Goal: Task Accomplishment & Management: Manage account settings

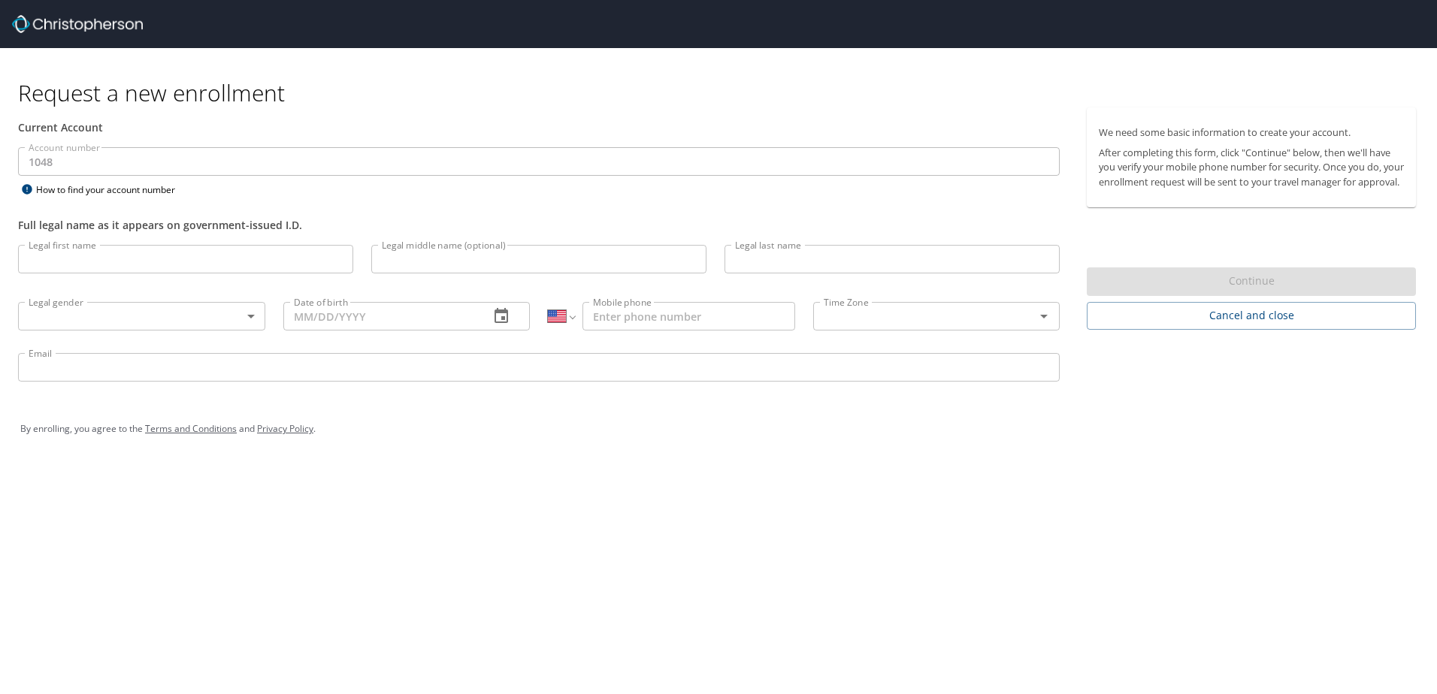
select select "US"
click at [158, 262] on input "Legal first name" at bounding box center [185, 259] width 335 height 29
type input "[PERSON_NAME]"
type input "Franklin"
type input "Talk"
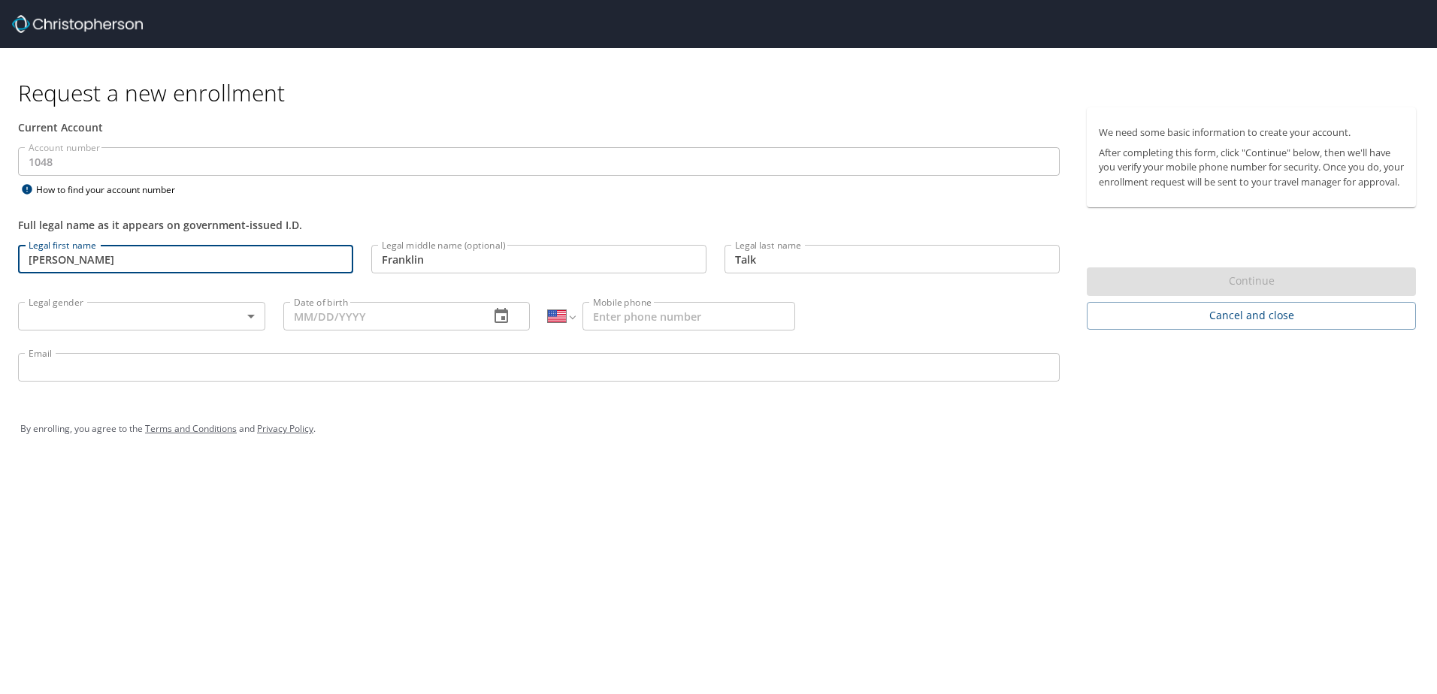
type input "11/22/1976"
type input "1 (405) 432-0359"
click at [181, 376] on input "miketalk18@gmail.com" at bounding box center [539, 367] width 1042 height 29
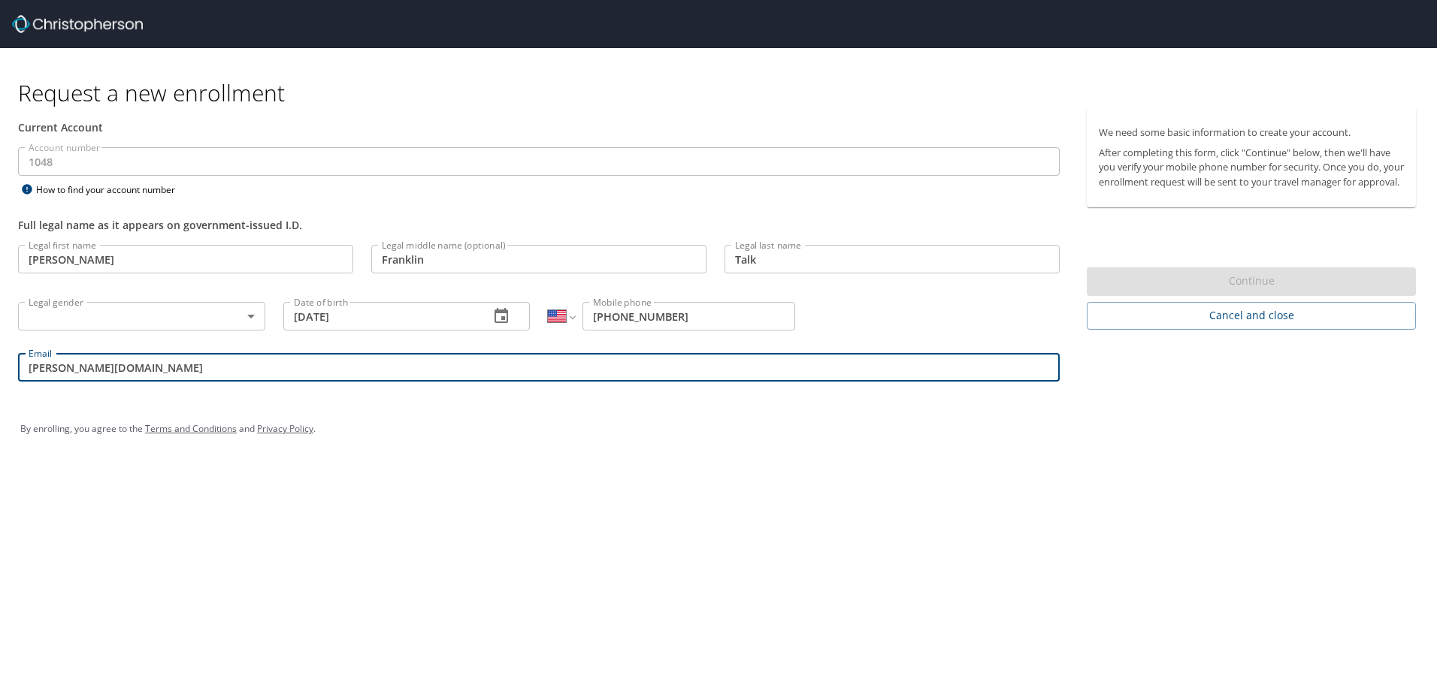
type input "Mike.Talk@paulscorp.com"
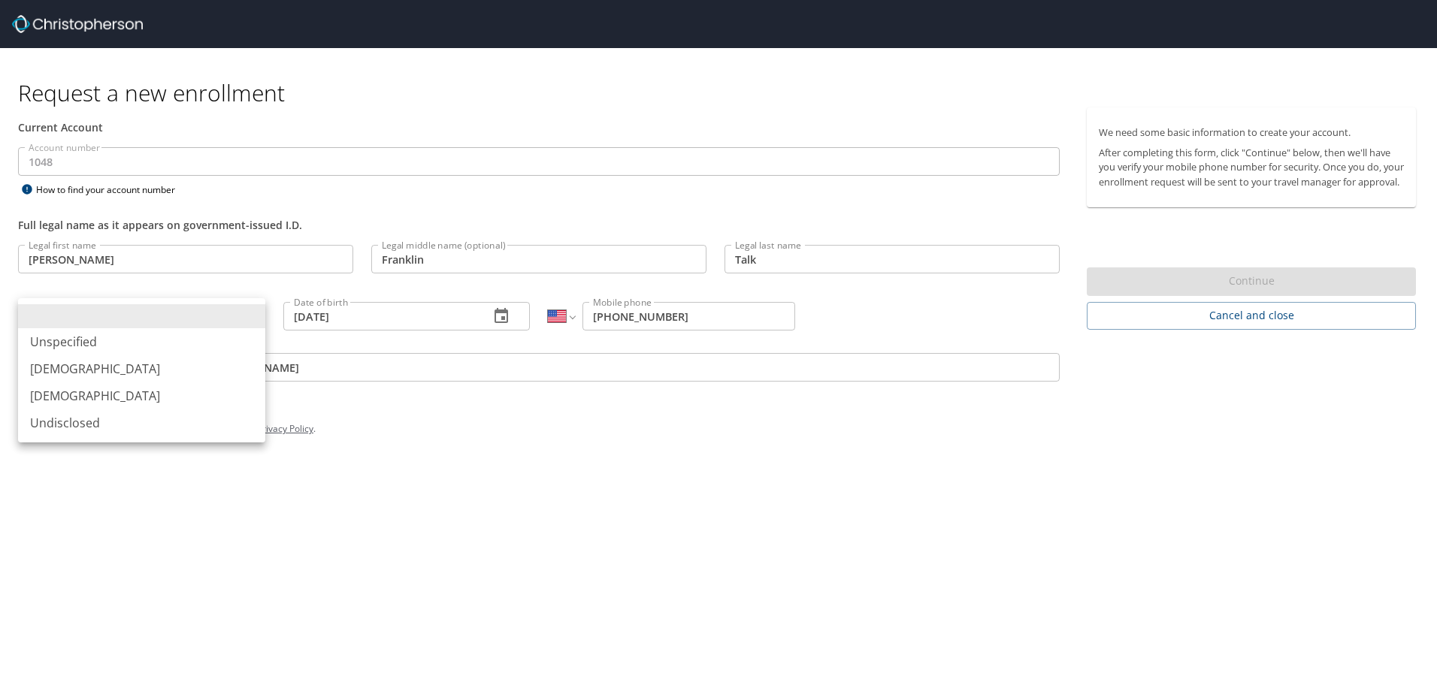
click at [249, 317] on body "Request a new enrollment Current Account Account number 1048 Account number How…" at bounding box center [718, 347] width 1437 height 694
click at [44, 362] on li "[DEMOGRAPHIC_DATA]" at bounding box center [141, 369] width 247 height 27
type input "[DEMOGRAPHIC_DATA]"
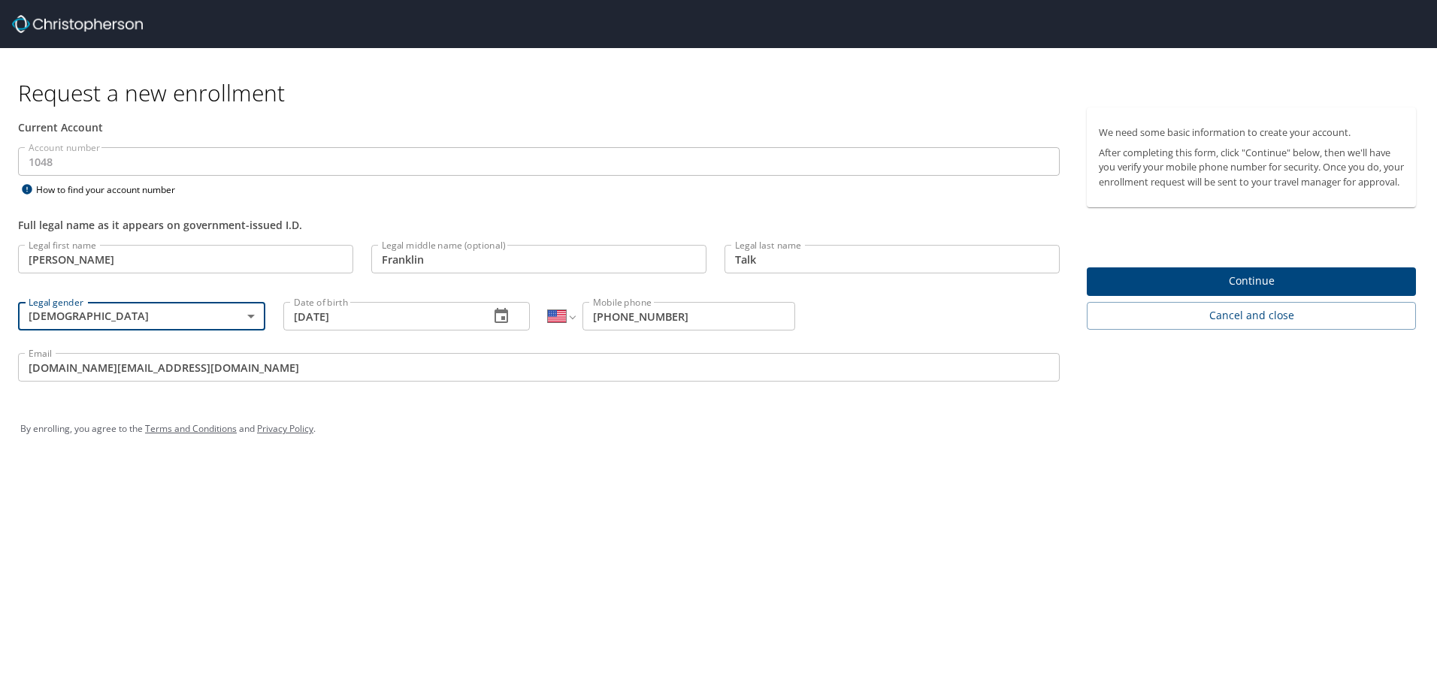
click at [1161, 291] on span "Continue" at bounding box center [1251, 281] width 305 height 19
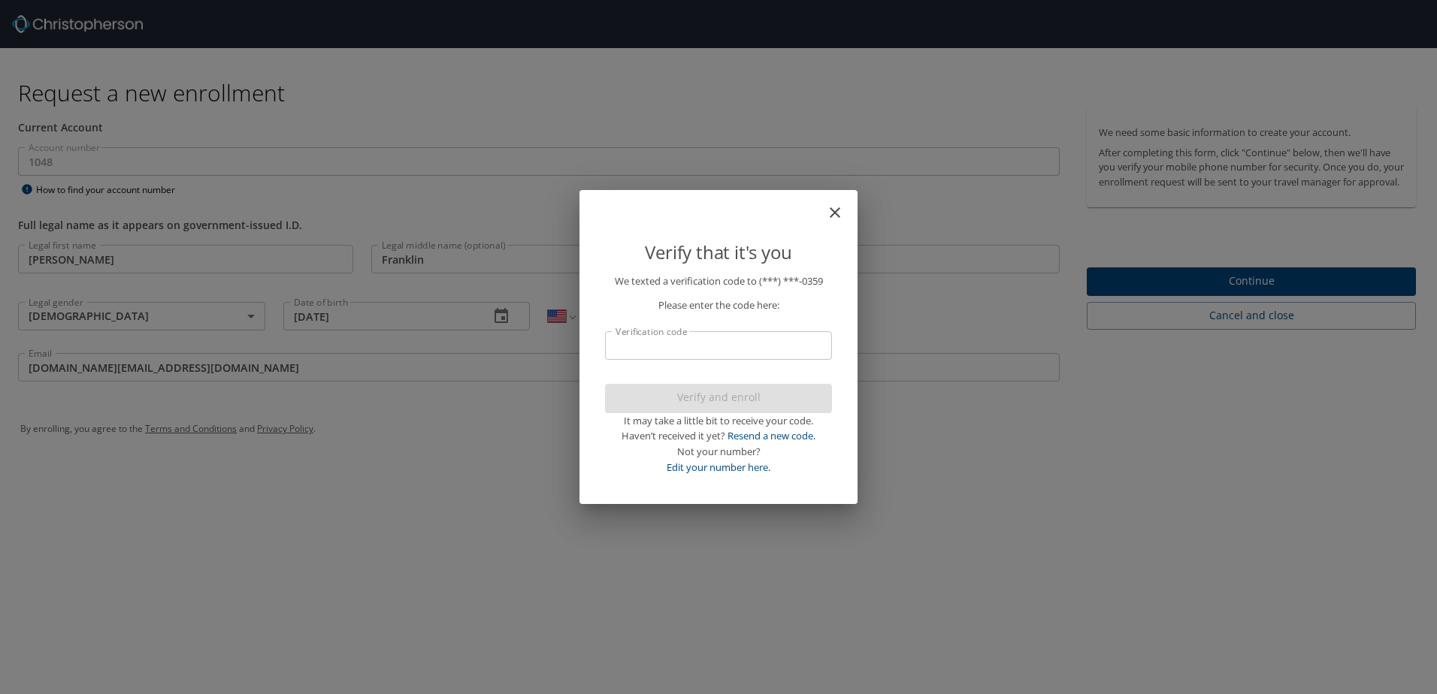
click at [646, 350] on input "Verification code" at bounding box center [718, 345] width 227 height 29
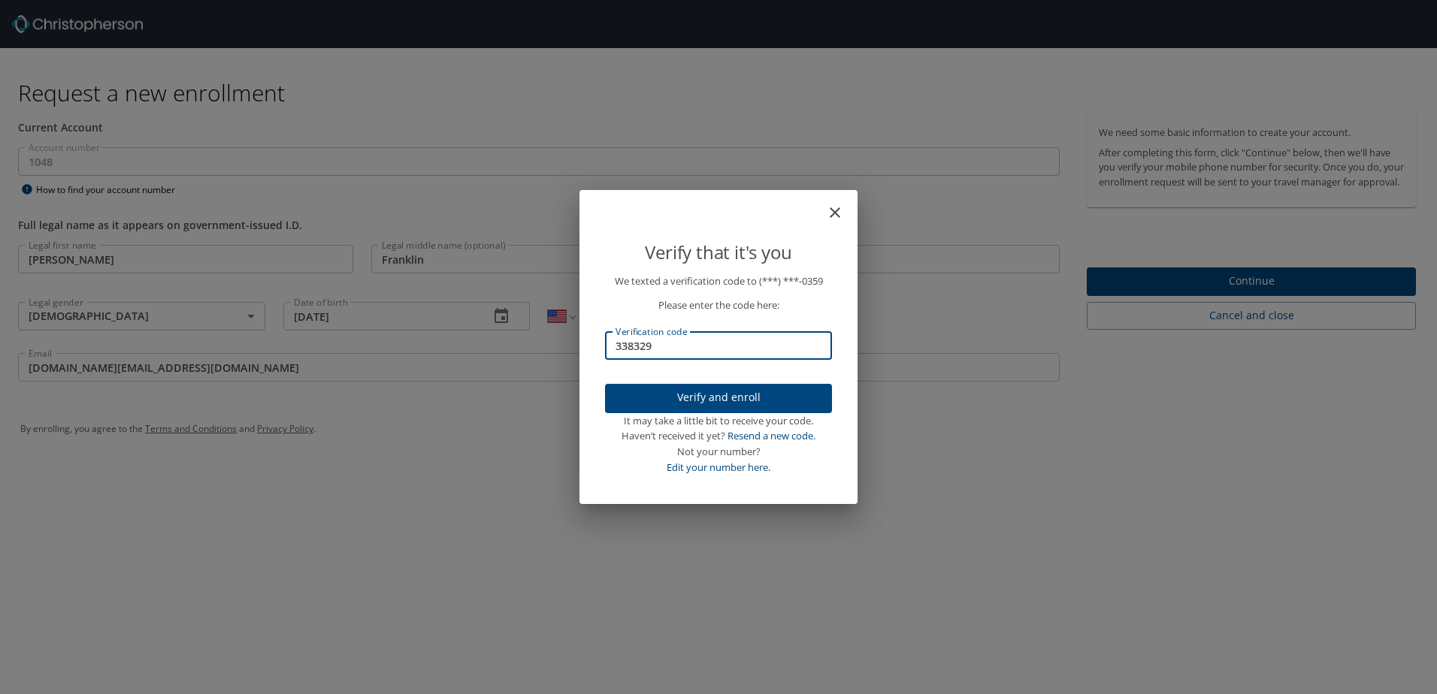
type input "338329"
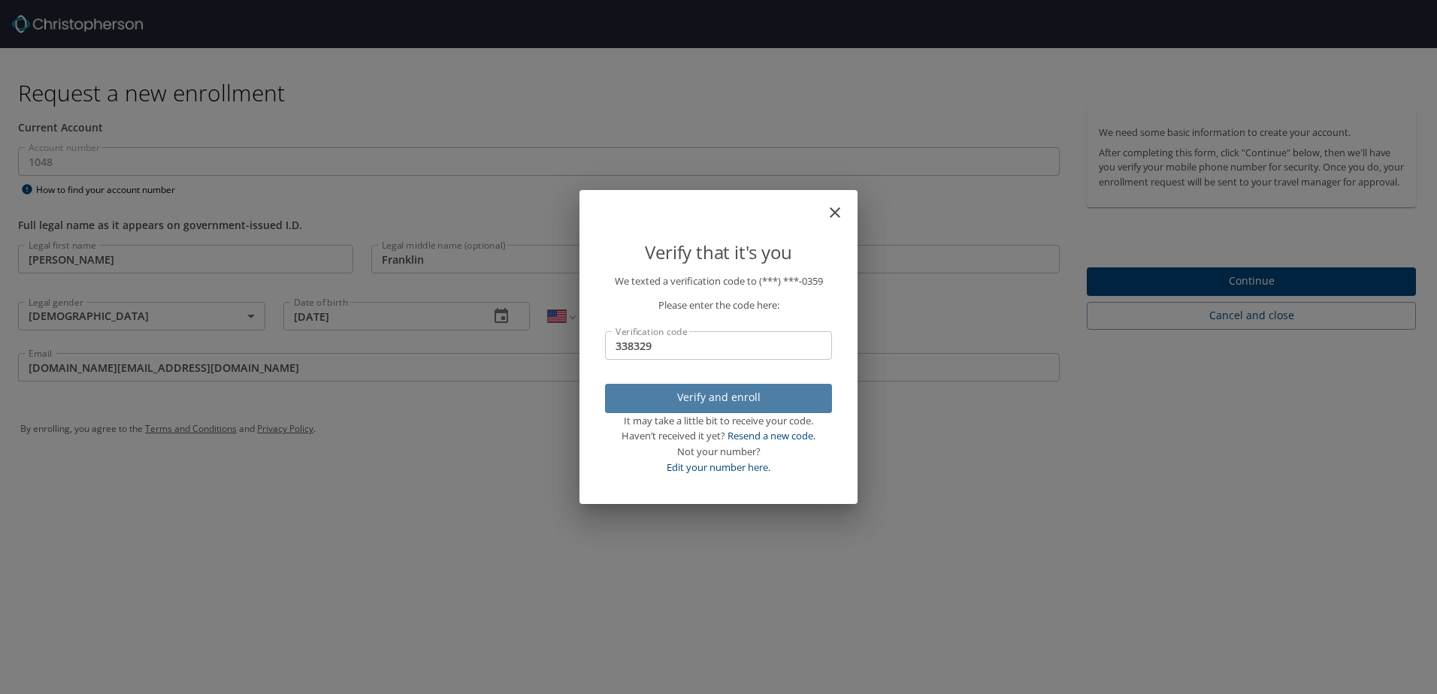
click at [673, 395] on span "Verify and enroll" at bounding box center [718, 398] width 203 height 19
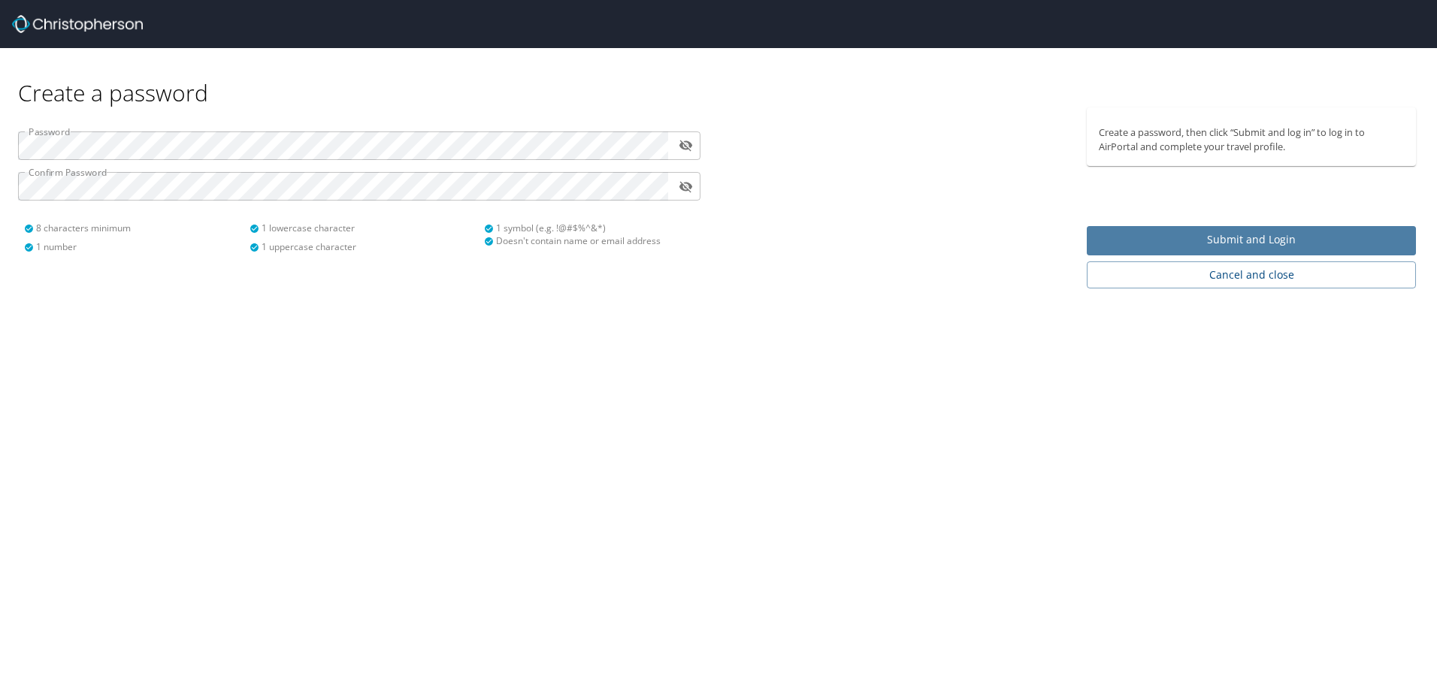
click at [1163, 237] on span "Submit and Login" at bounding box center [1251, 240] width 305 height 19
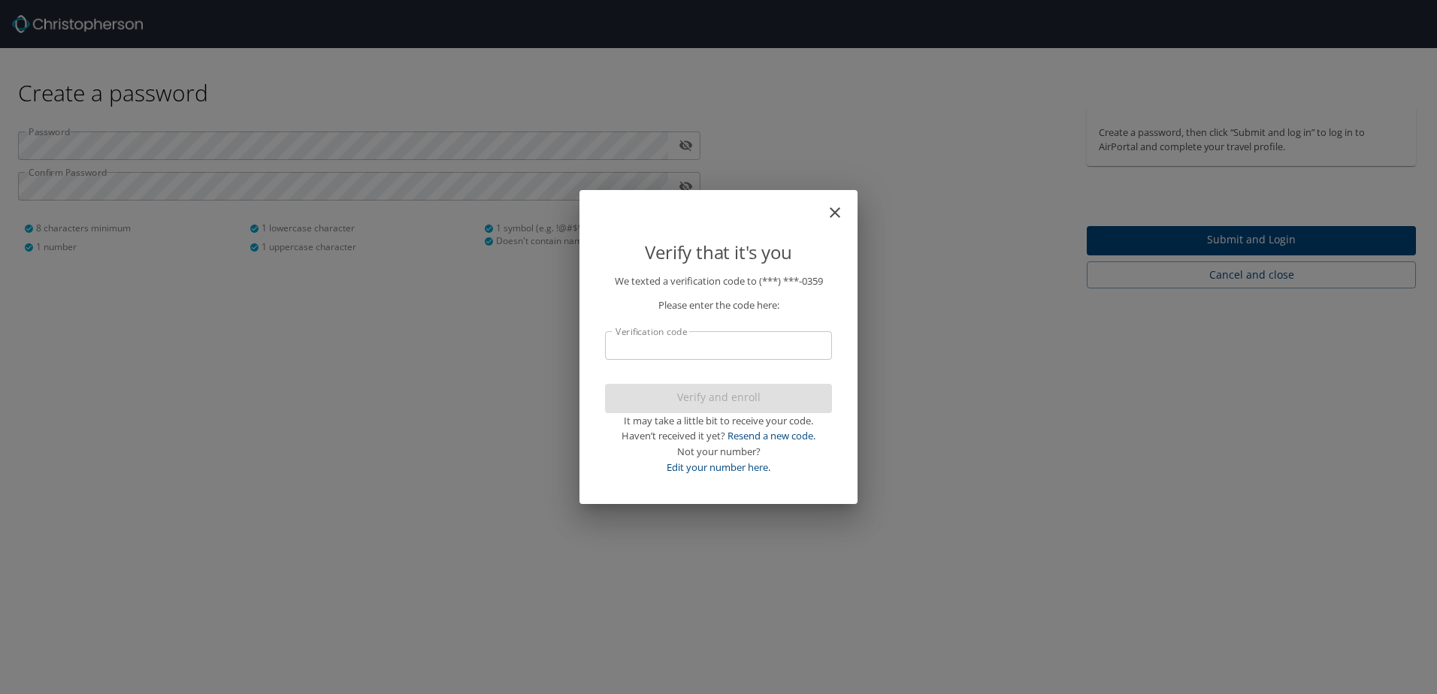
click at [701, 343] on input "Verification code" at bounding box center [718, 345] width 227 height 29
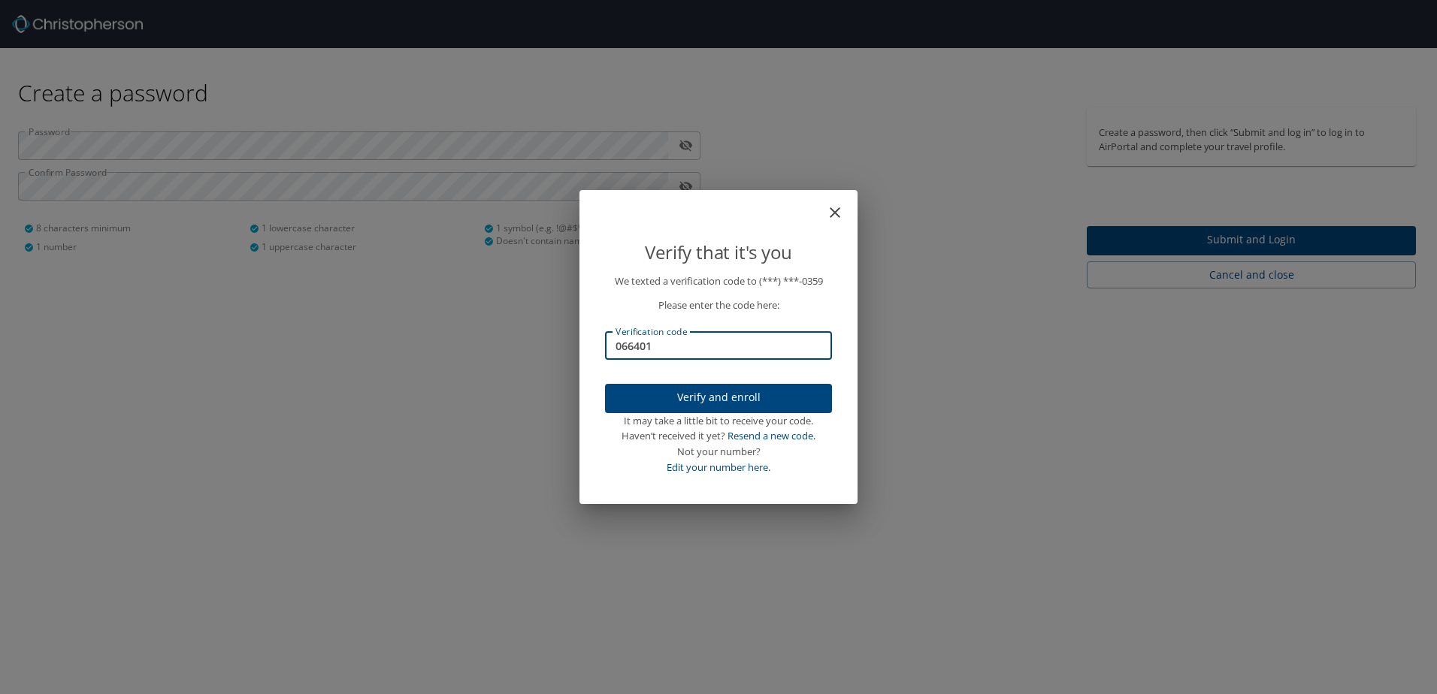
type input "066401"
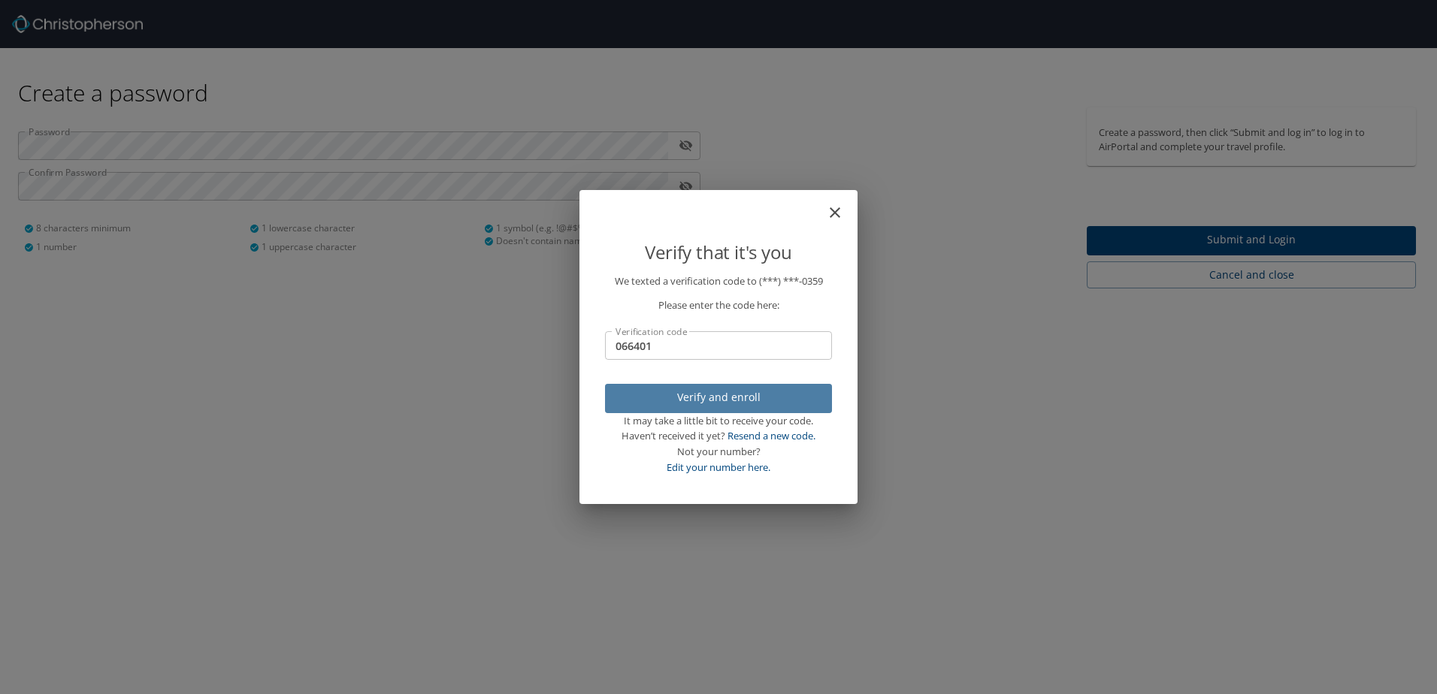
click at [725, 401] on span "Verify and enroll" at bounding box center [718, 398] width 203 height 19
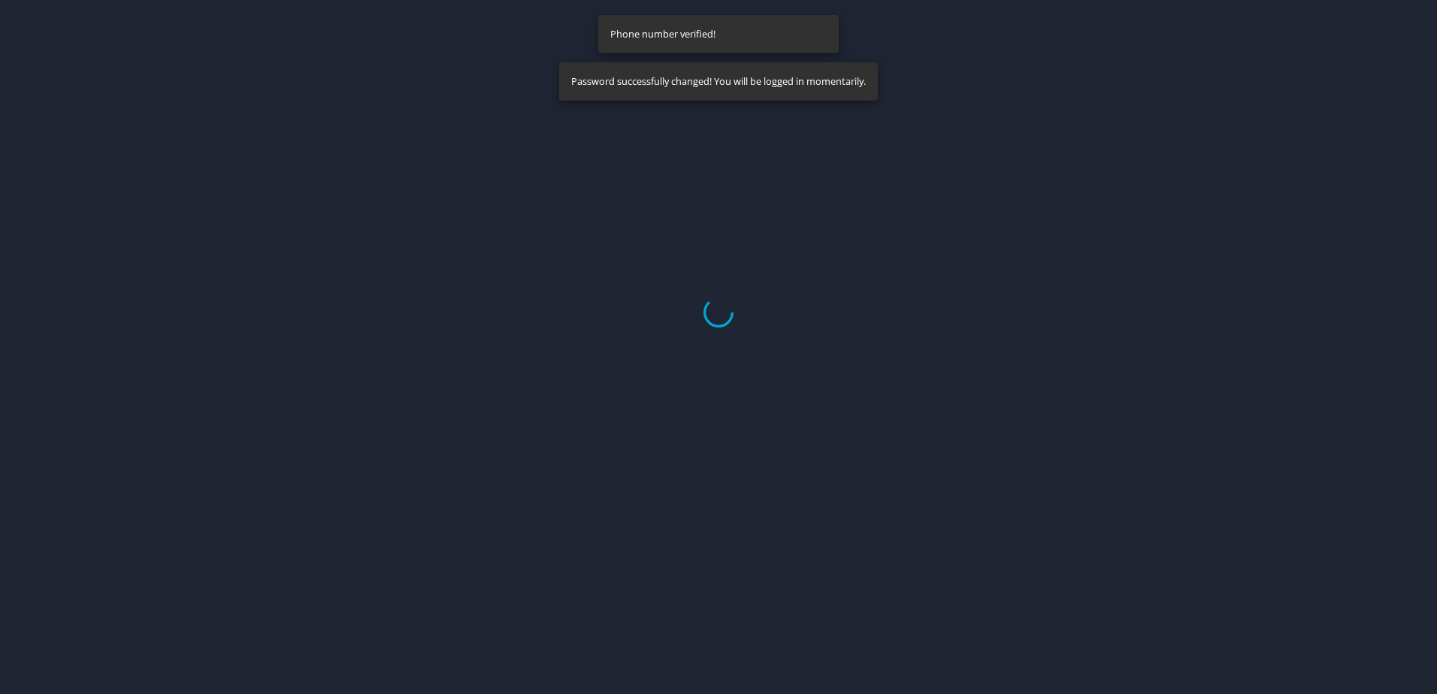
select select "US"
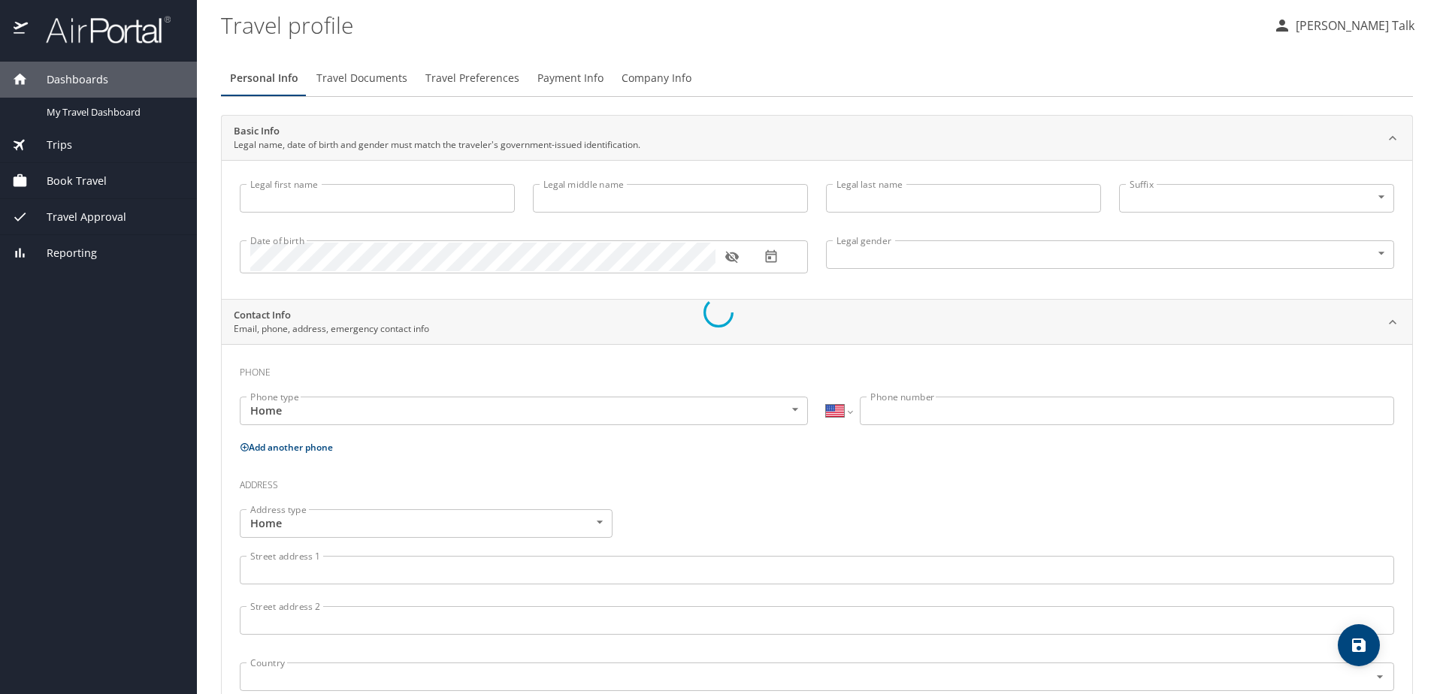
type input "[PERSON_NAME]"
type input "Franklin"
type input "Talk"
type input "[DEMOGRAPHIC_DATA]"
select select "US"
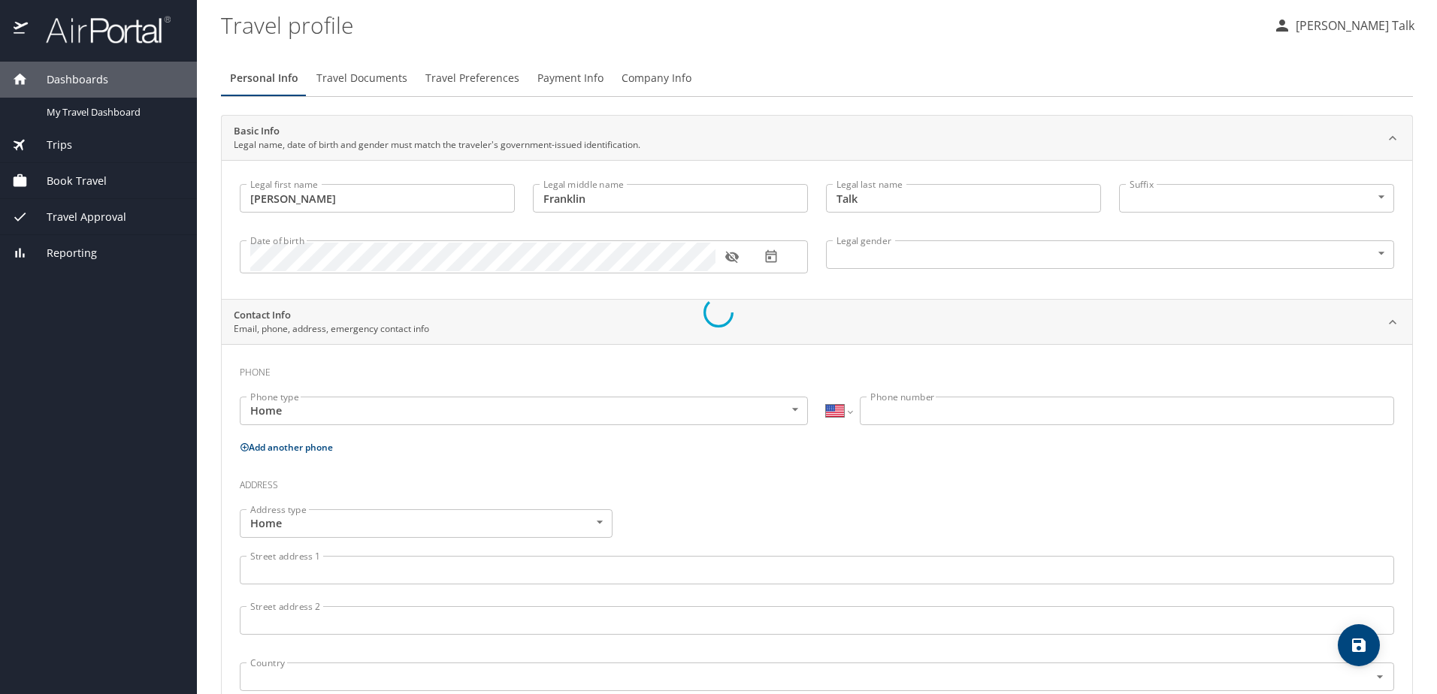
select select "US"
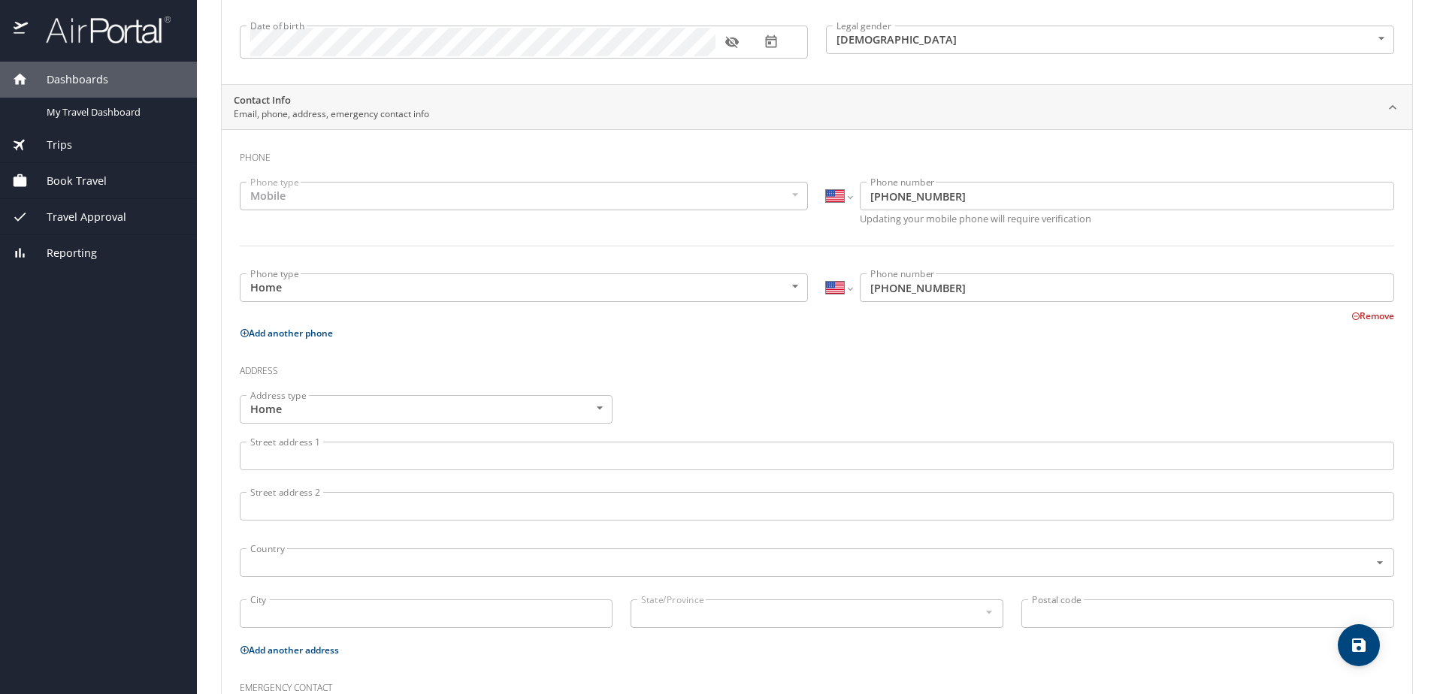
scroll to position [225, 0]
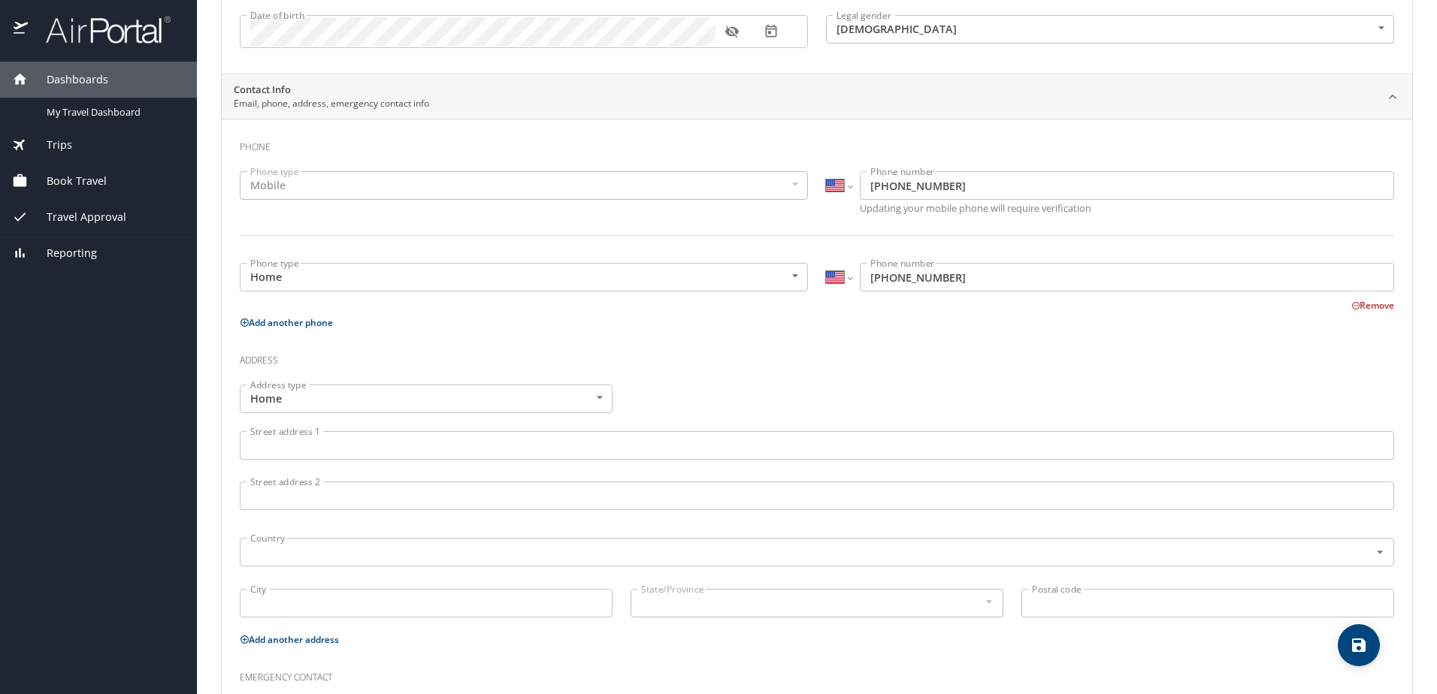
click at [288, 446] on input "Street address 1" at bounding box center [817, 445] width 1154 height 29
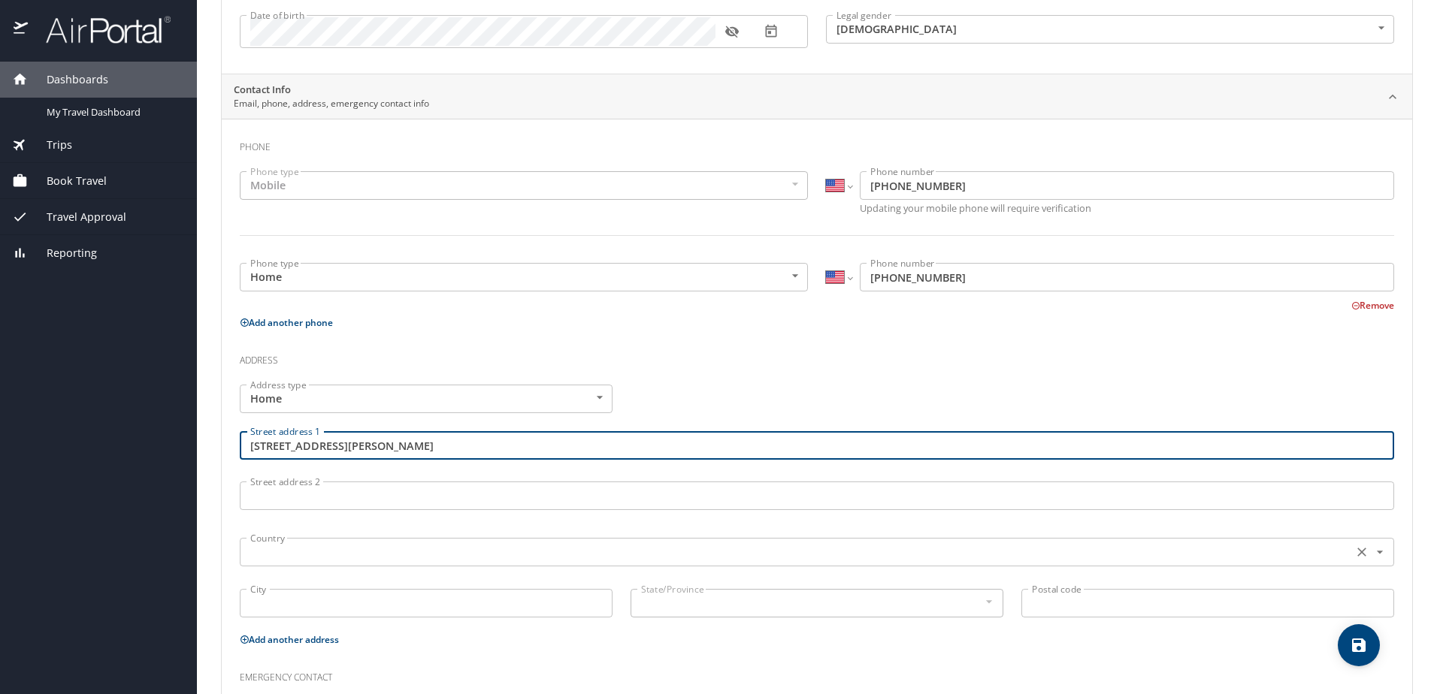
type input "[STREET_ADDRESS][PERSON_NAME]"
click at [262, 553] on input "text" at bounding box center [794, 553] width 1101 height 20
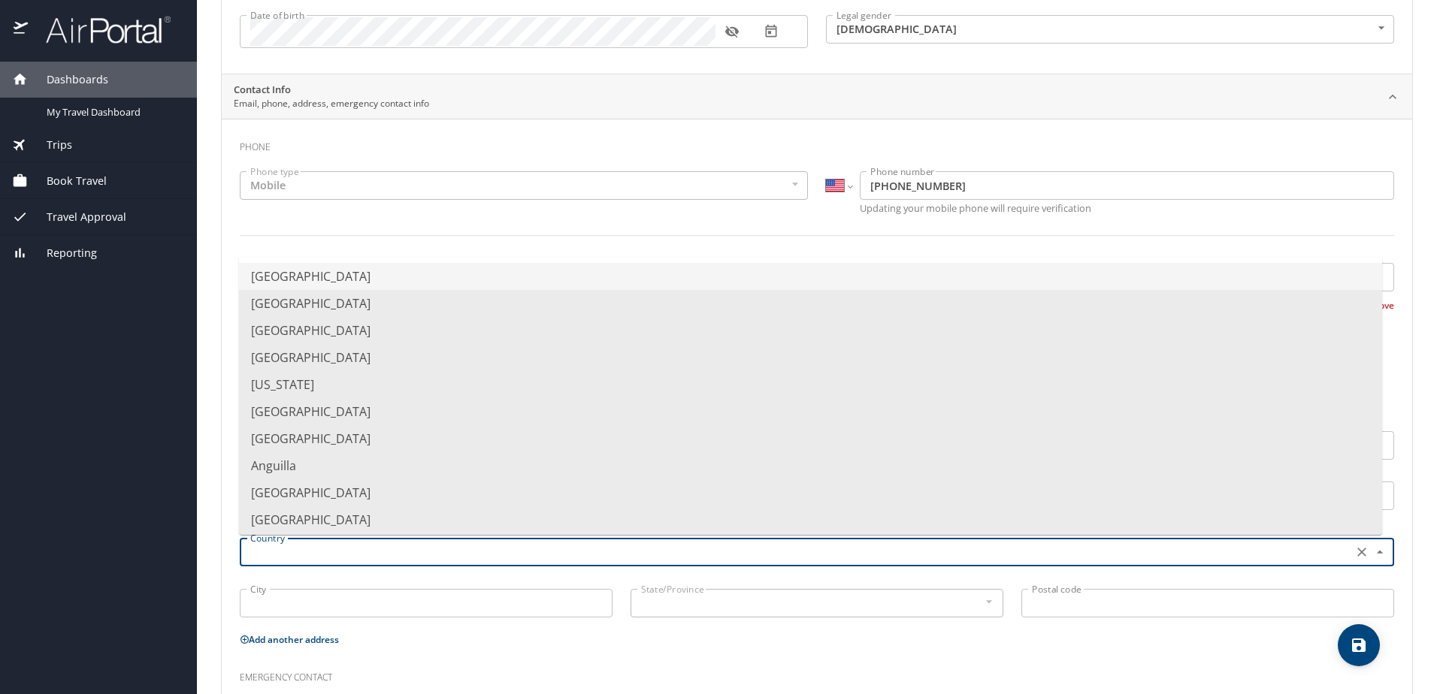
click at [327, 280] on li "[GEOGRAPHIC_DATA]" at bounding box center [810, 276] width 1143 height 27
type input "[GEOGRAPHIC_DATA]"
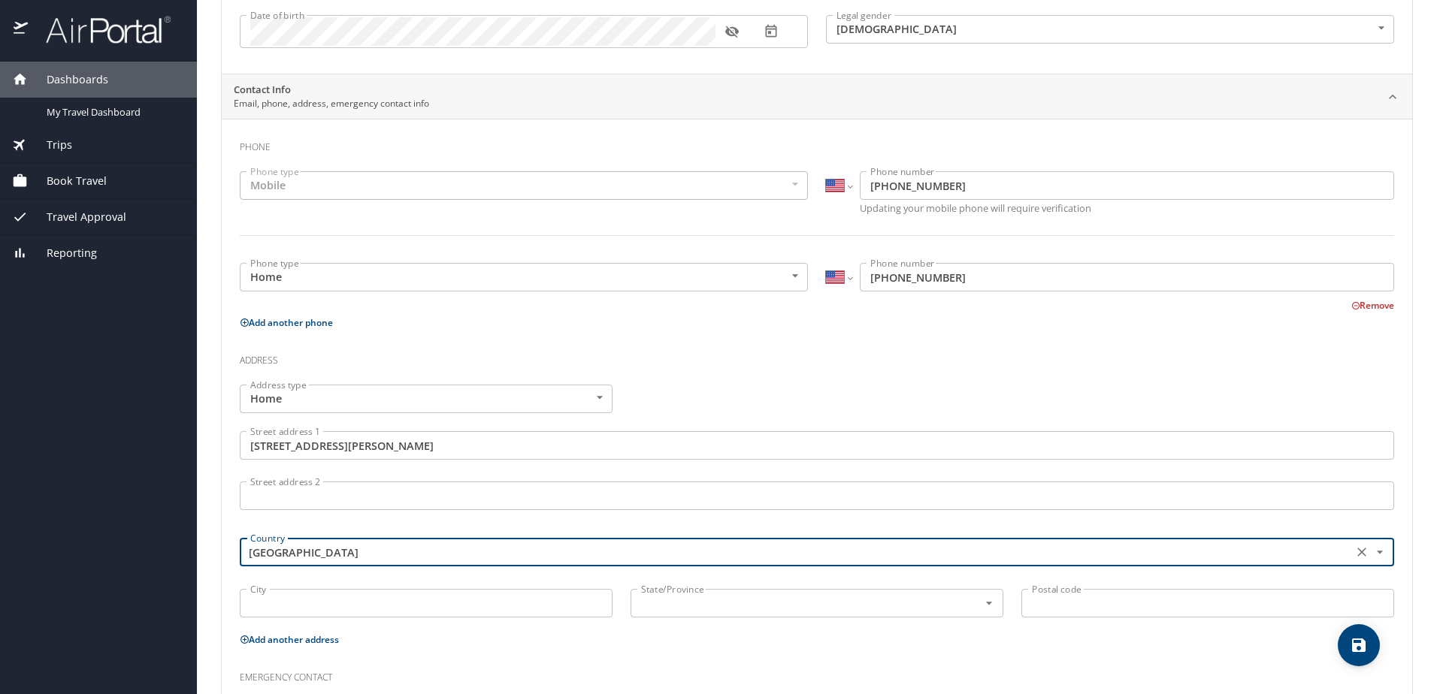
click at [274, 606] on input "City" at bounding box center [426, 603] width 373 height 29
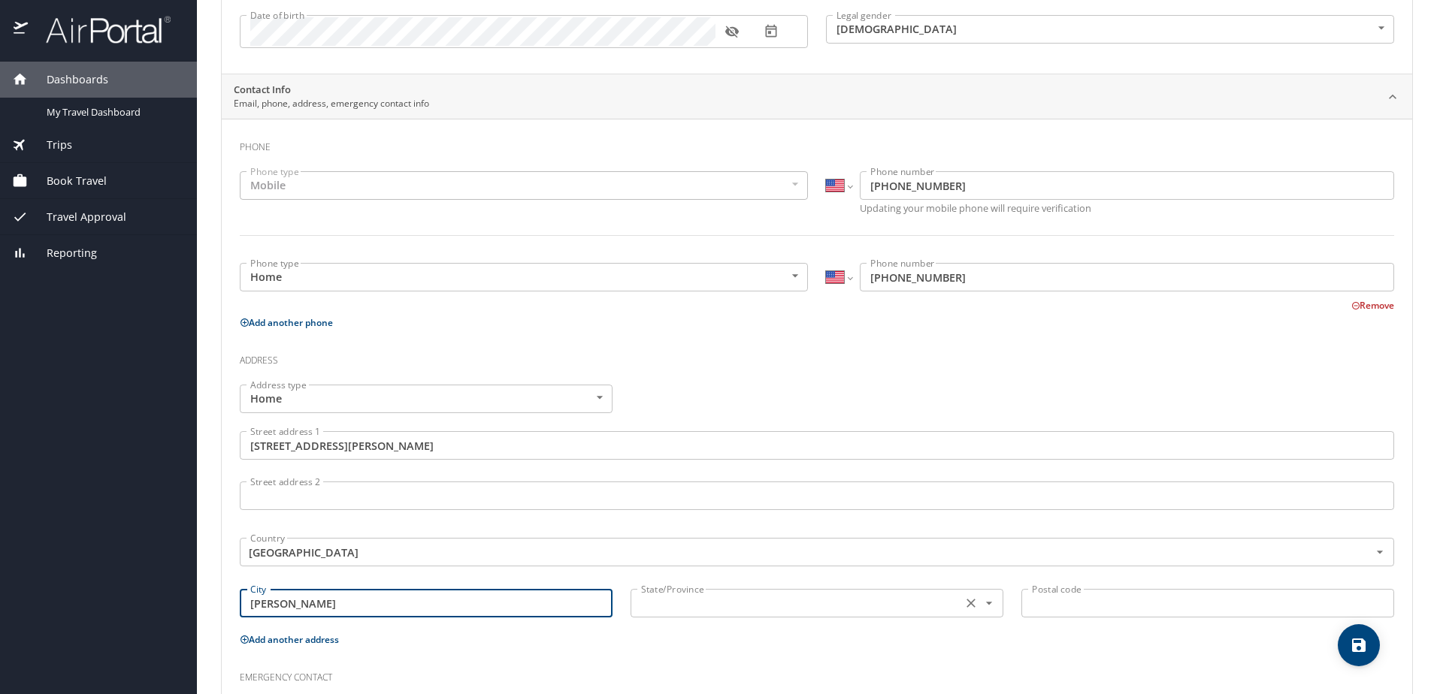
type input "[PERSON_NAME]"
click at [721, 600] on input "text" at bounding box center [794, 604] width 319 height 20
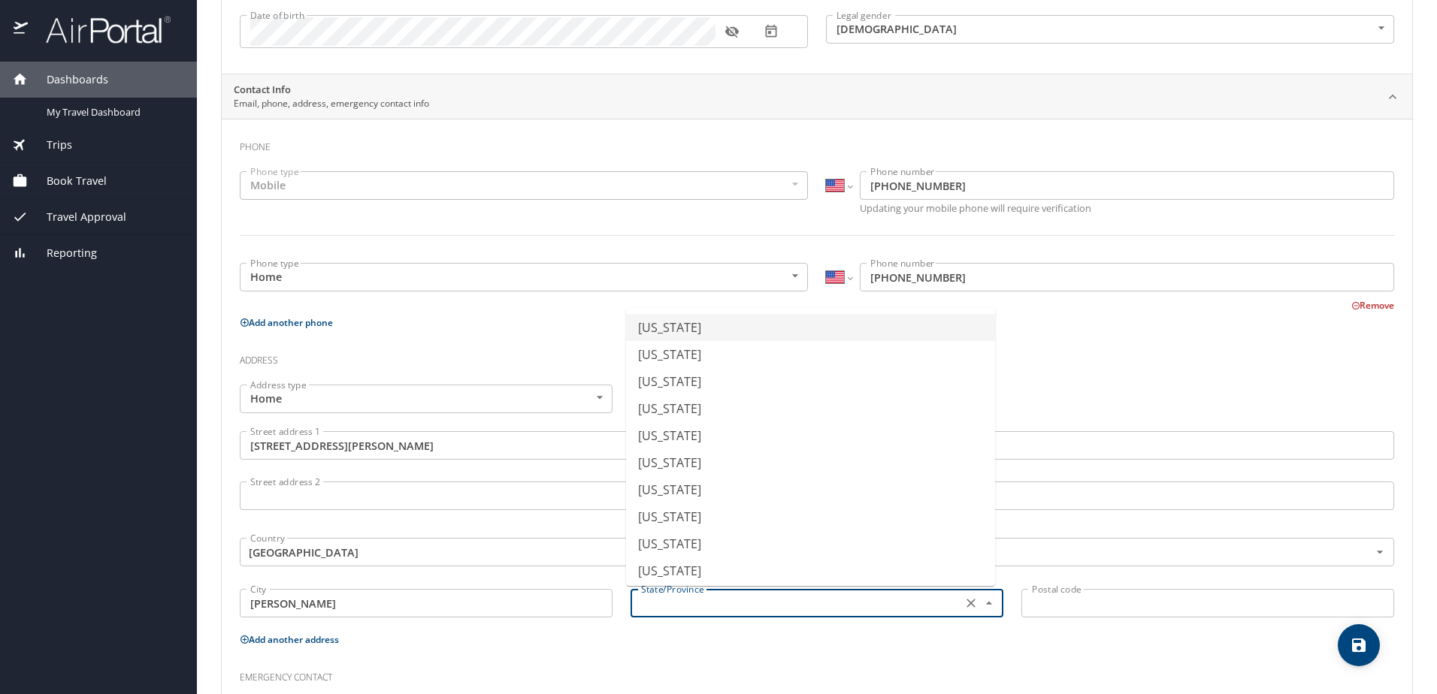
type input "o"
click at [986, 601] on icon "Close" at bounding box center [989, 603] width 15 height 15
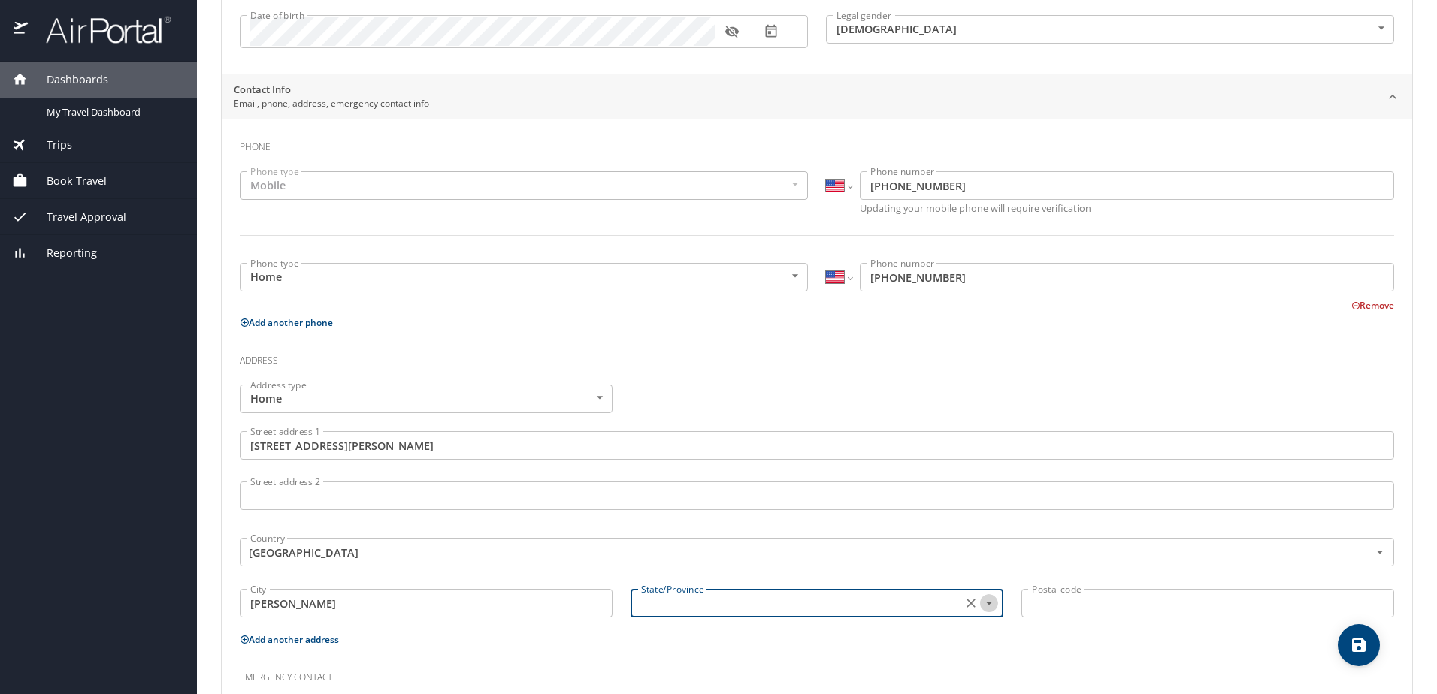
click at [982, 604] on icon "Open" at bounding box center [989, 603] width 15 height 15
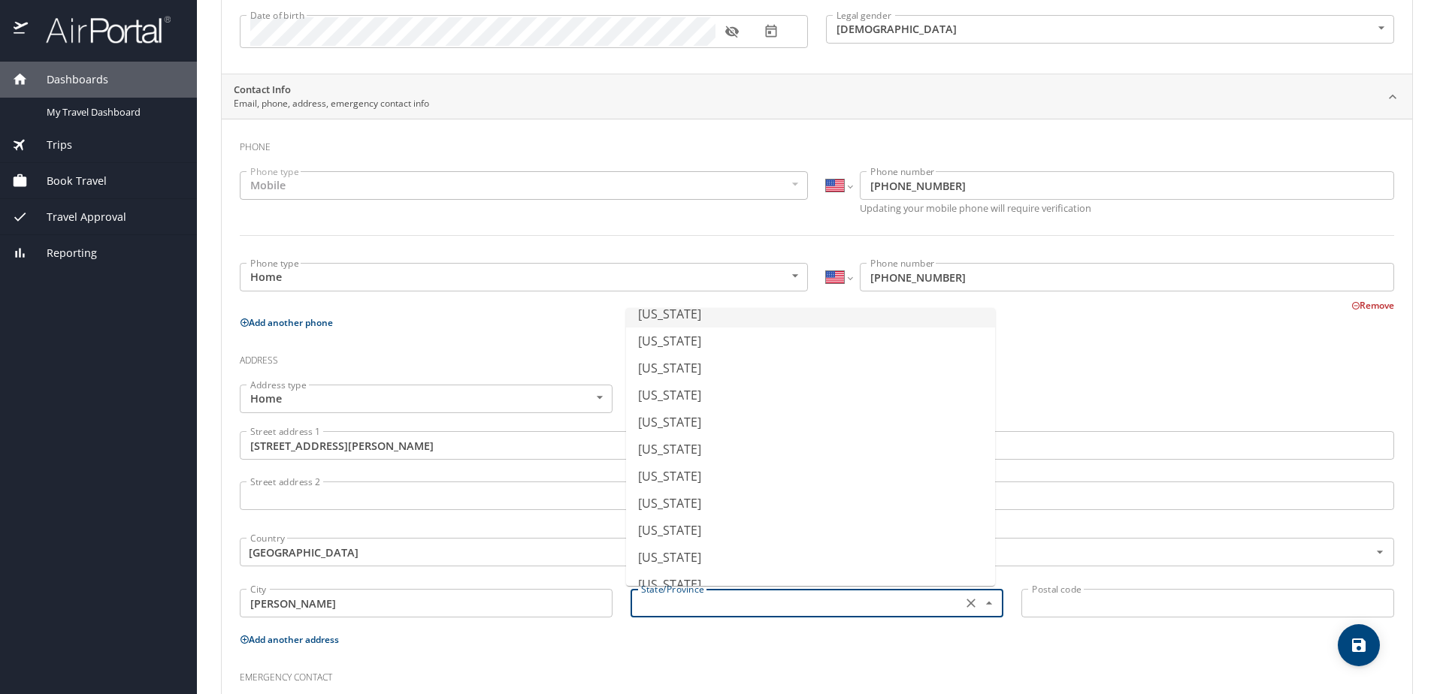
scroll to position [902, 0]
click at [672, 400] on li "[US_STATE]" at bounding box center [810, 399] width 369 height 27
type input "[US_STATE]"
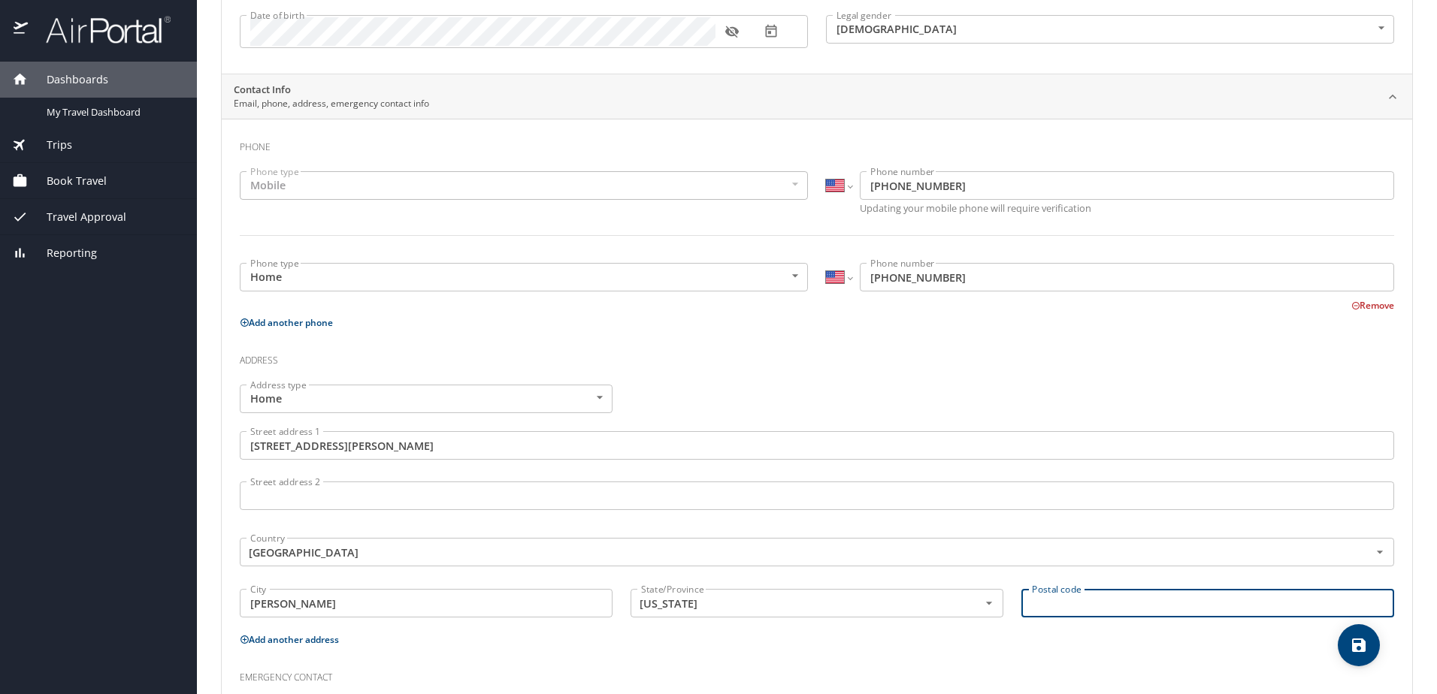
click at [1033, 606] on input "Postal code" at bounding box center [1207, 603] width 373 height 29
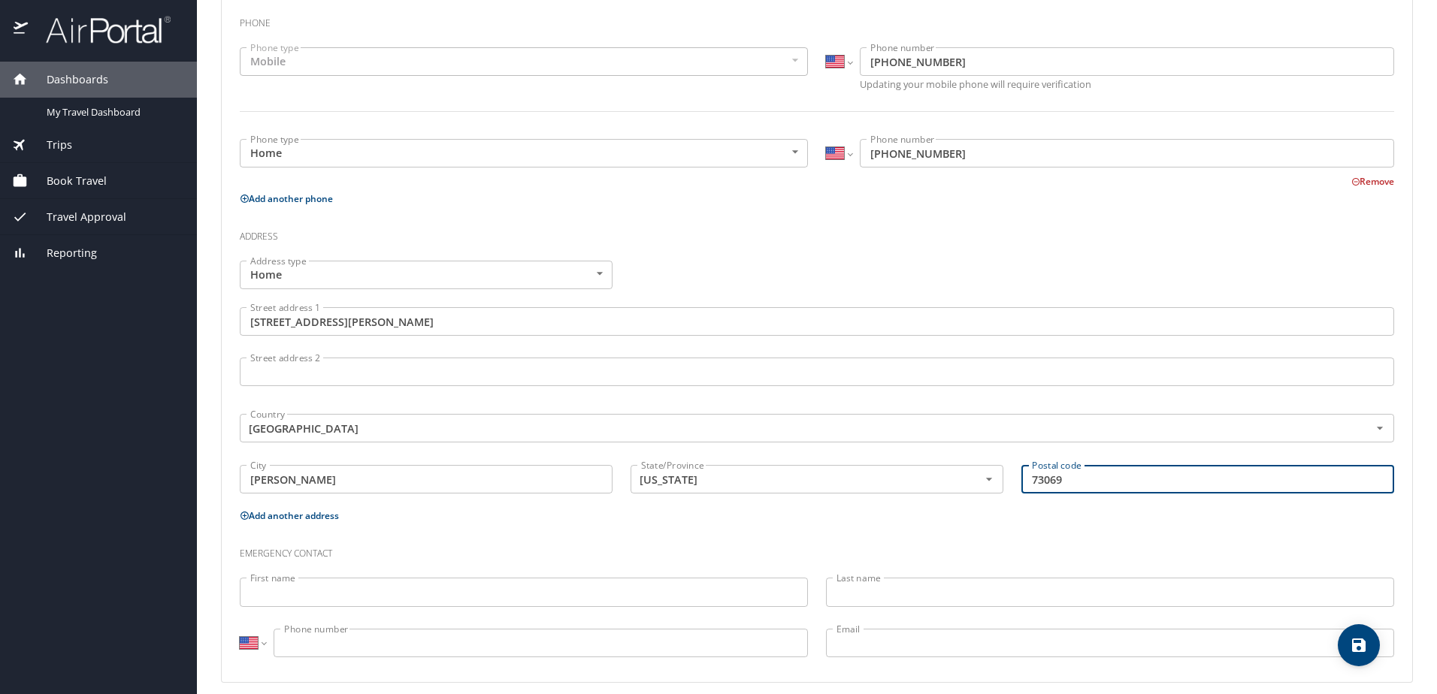
scroll to position [362, 0]
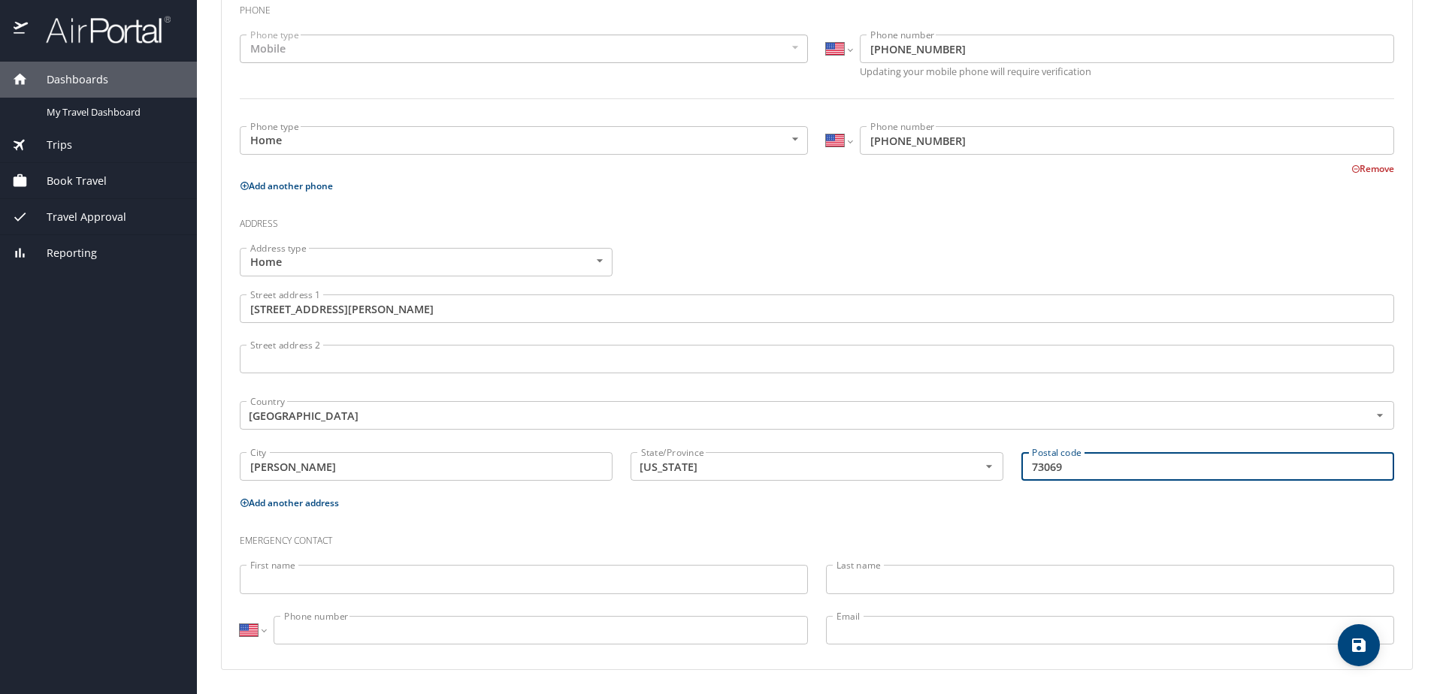
type input "73069"
click at [263, 576] on input "First name" at bounding box center [524, 579] width 568 height 29
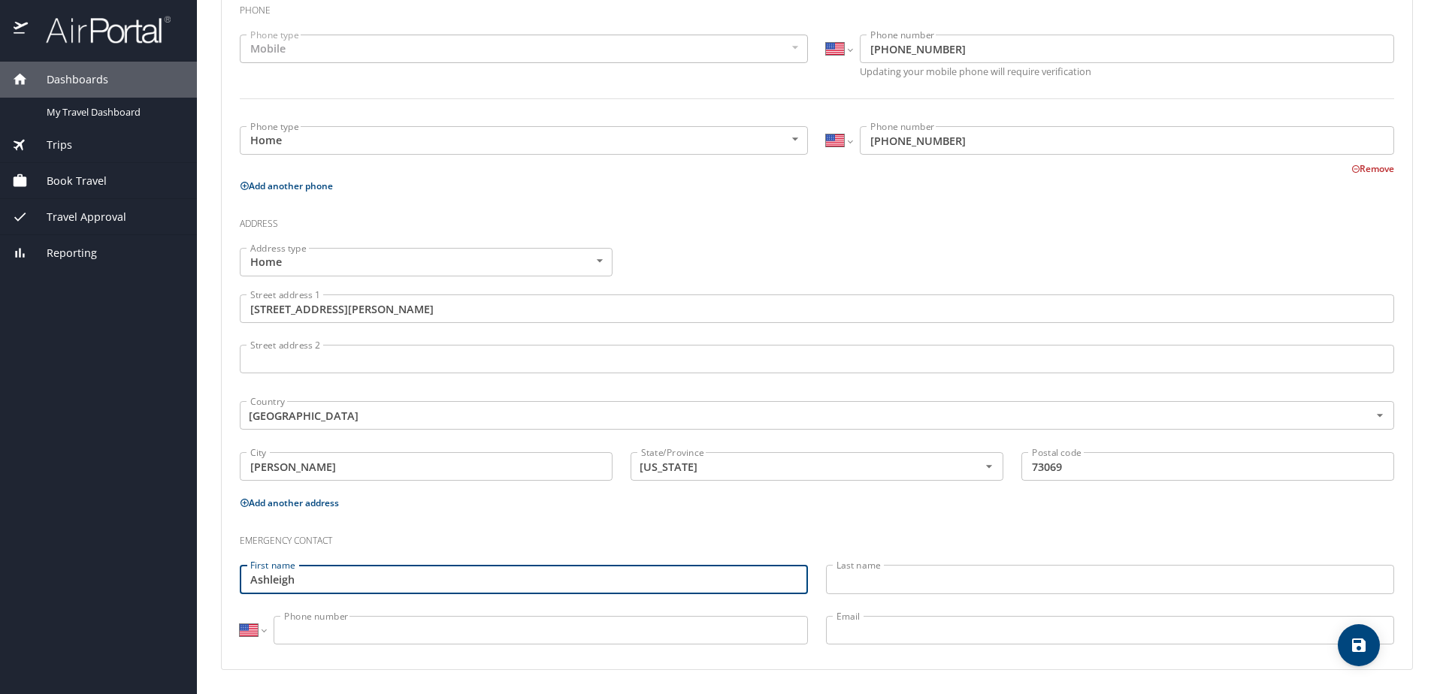
type input "Ashleigh"
click at [850, 583] on input "Last name" at bounding box center [1110, 579] width 568 height 29
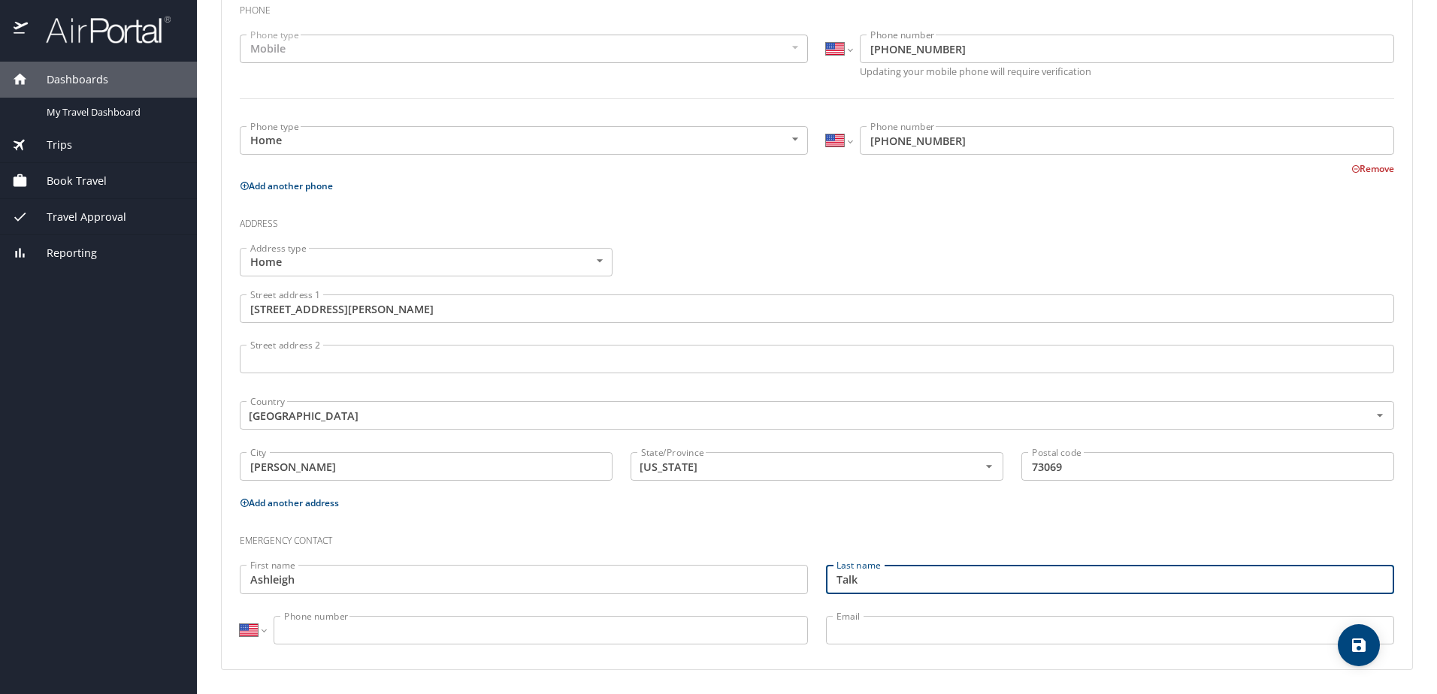
type input "Talk"
click at [290, 625] on input "Phone number" at bounding box center [541, 630] width 534 height 29
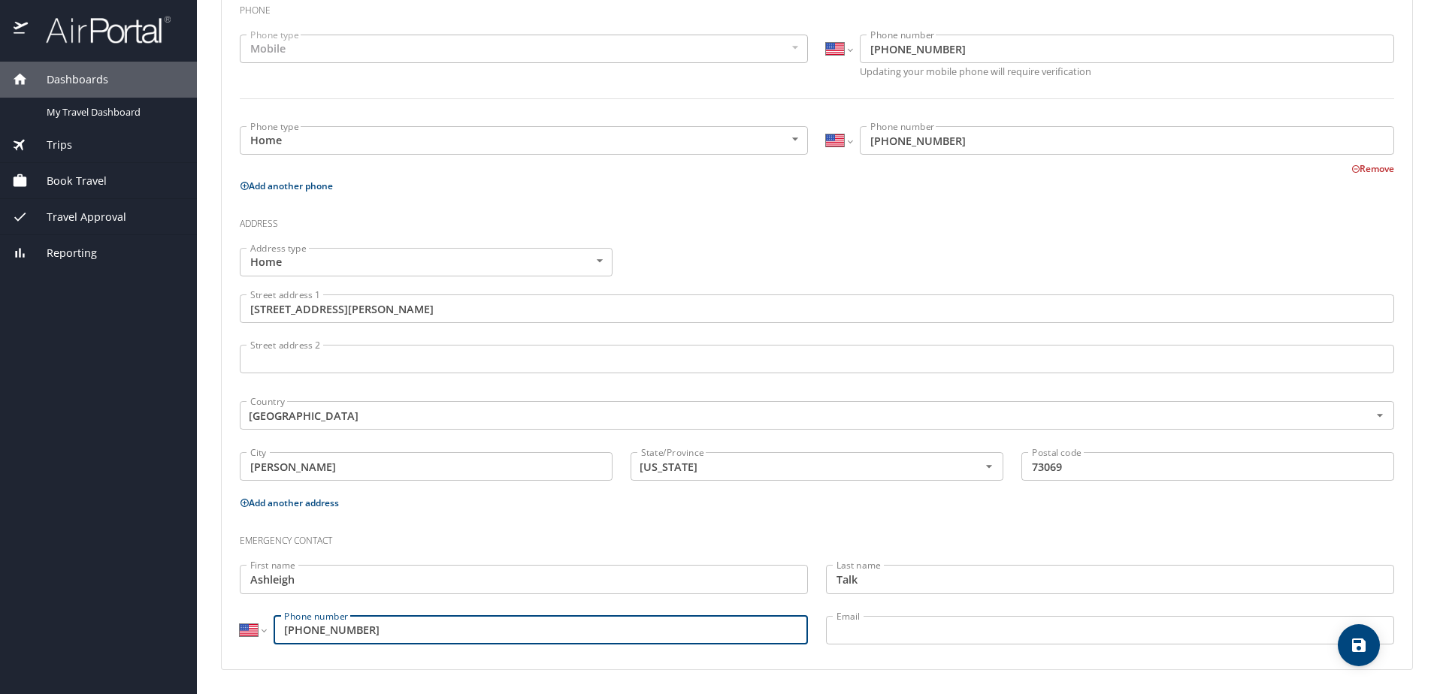
type input "[PHONE_NUMBER]"
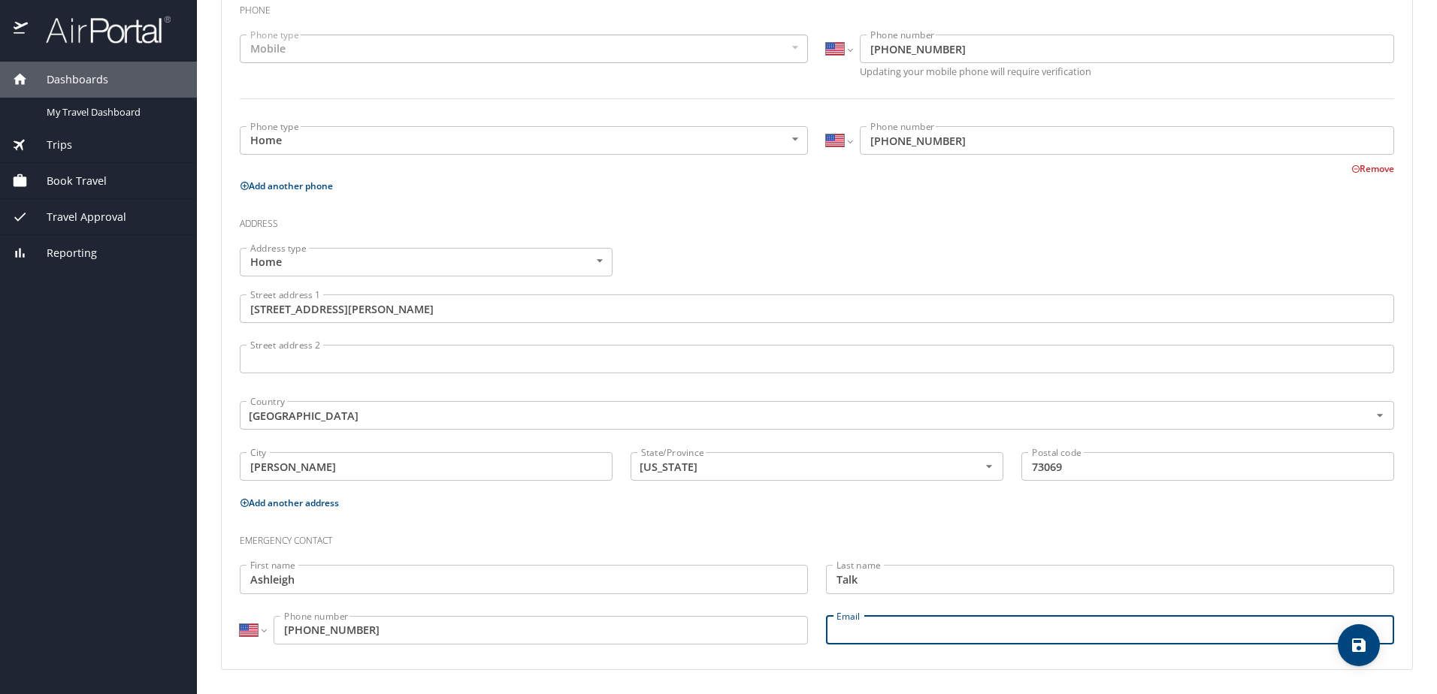
click at [837, 633] on input "Email" at bounding box center [1110, 630] width 568 height 29
type input "[EMAIL_ADDRESS][DOMAIN_NAME]"
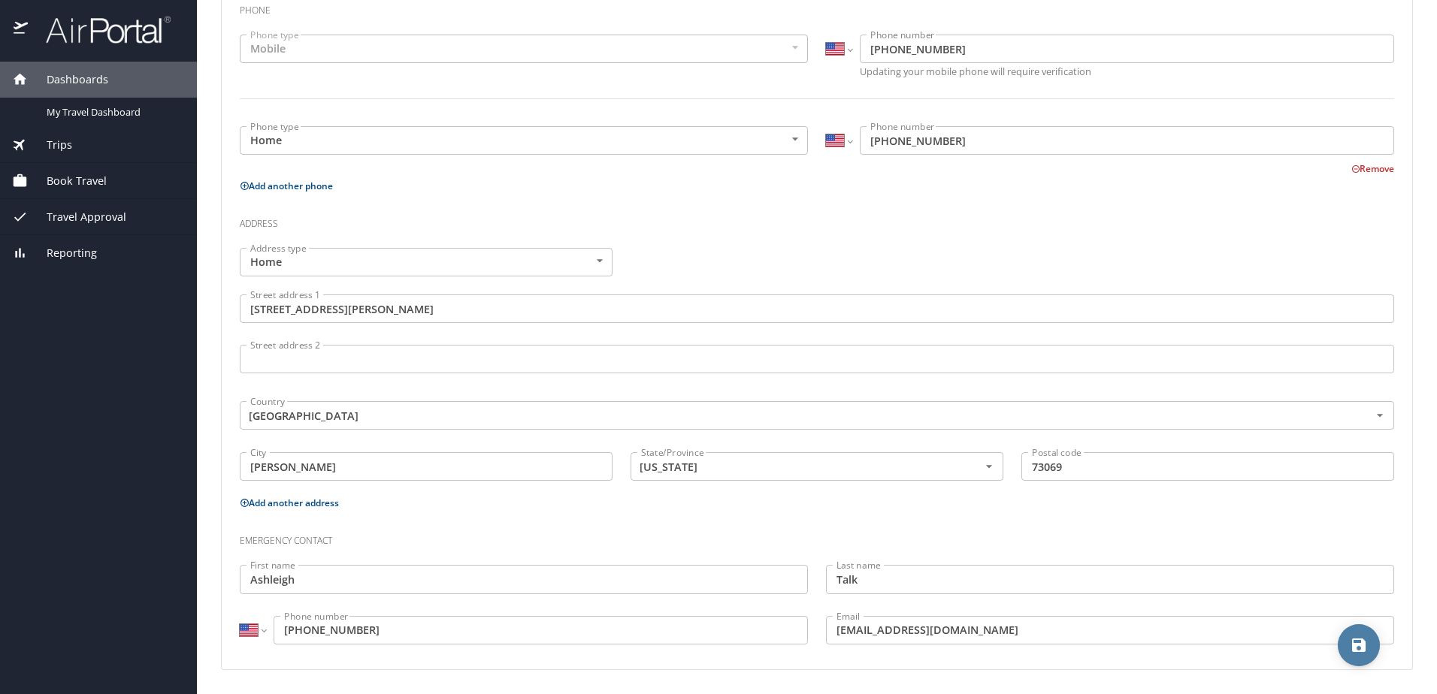
click at [1358, 649] on icon "save" at bounding box center [1359, 646] width 18 height 18
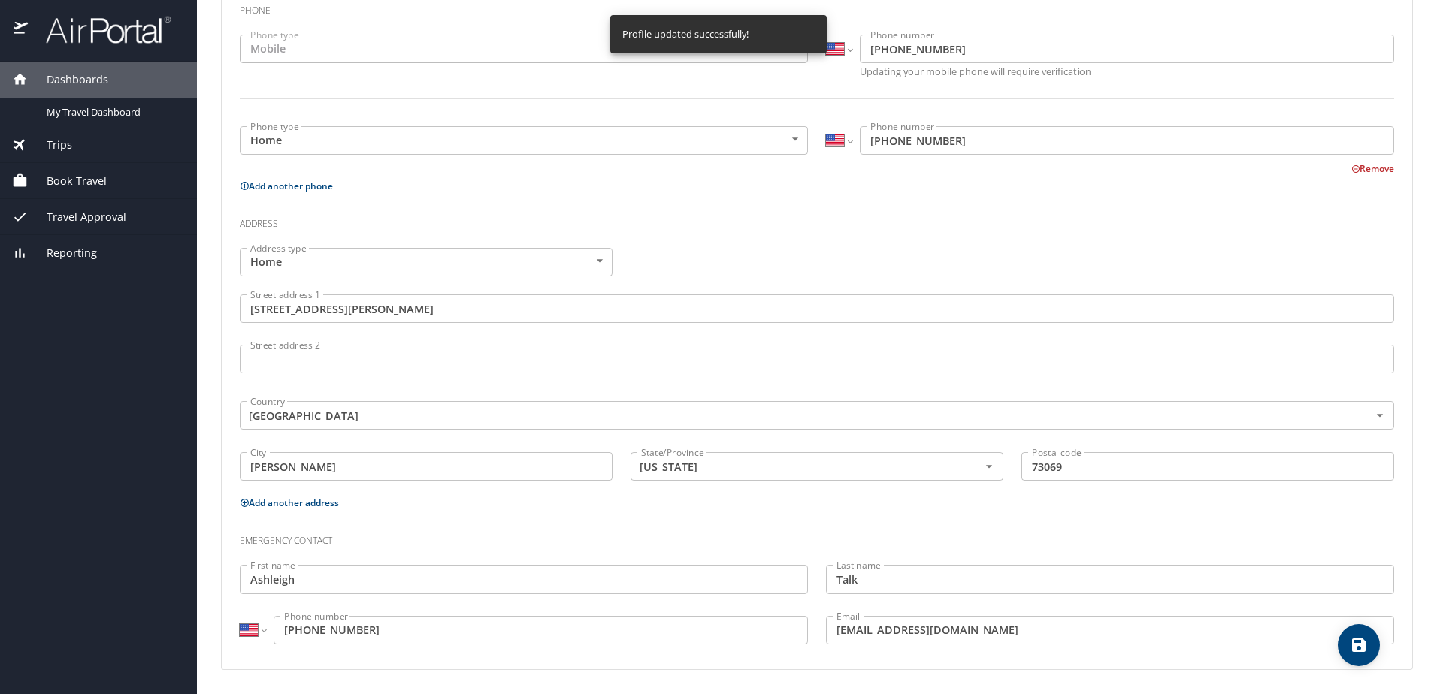
select select "US"
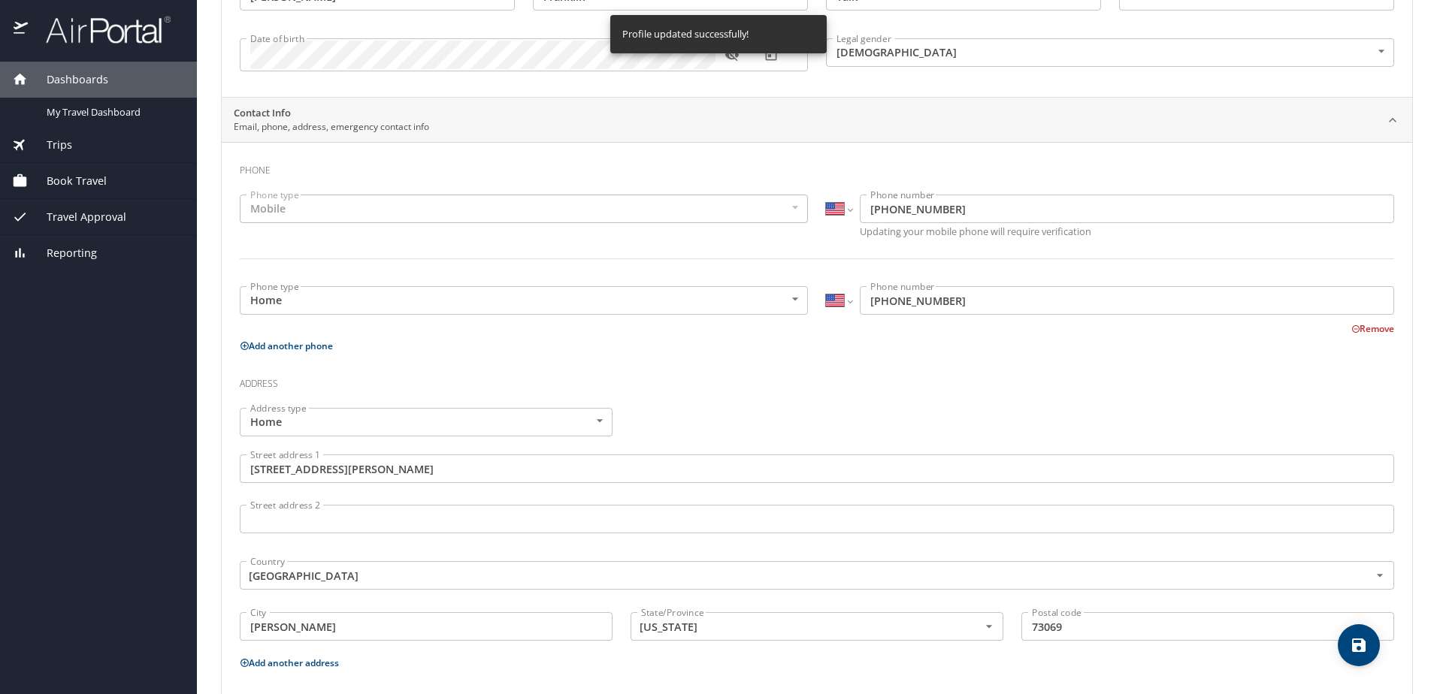
scroll to position [0, 0]
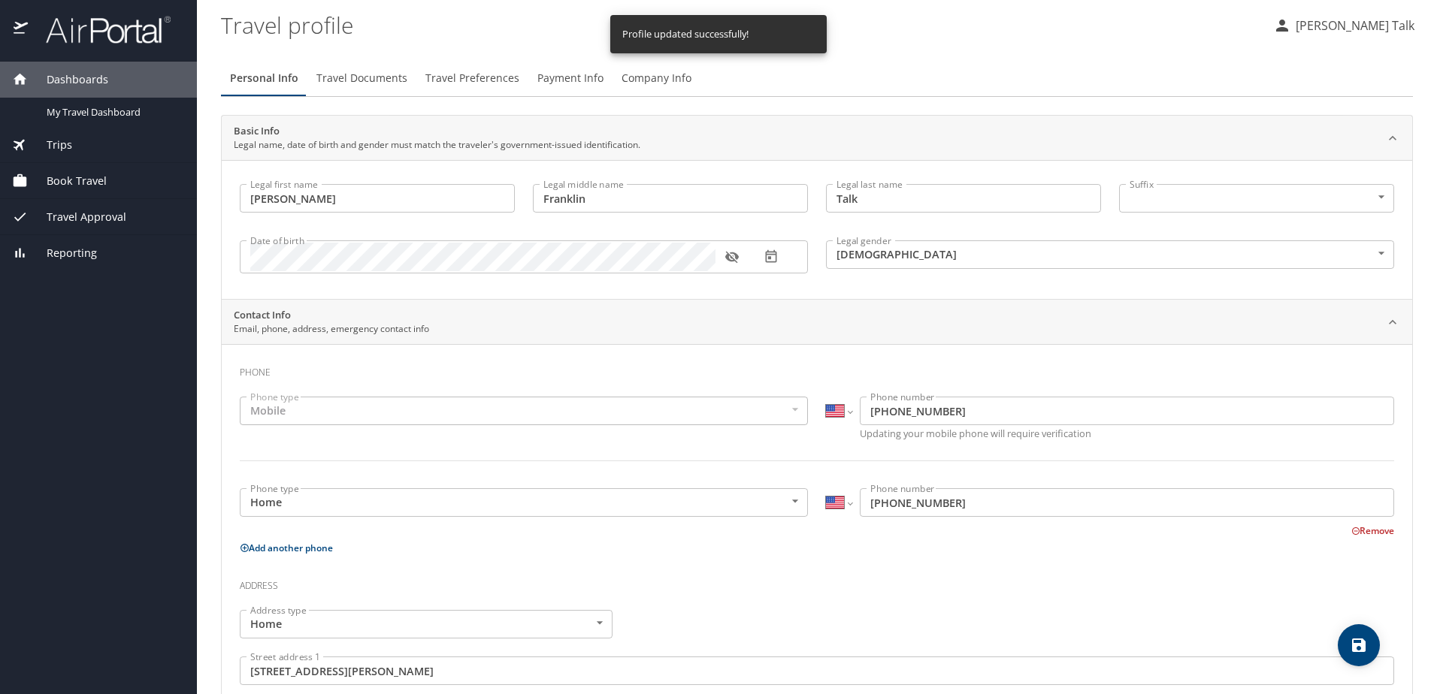
click at [355, 80] on span "Travel Documents" at bounding box center [361, 78] width 91 height 19
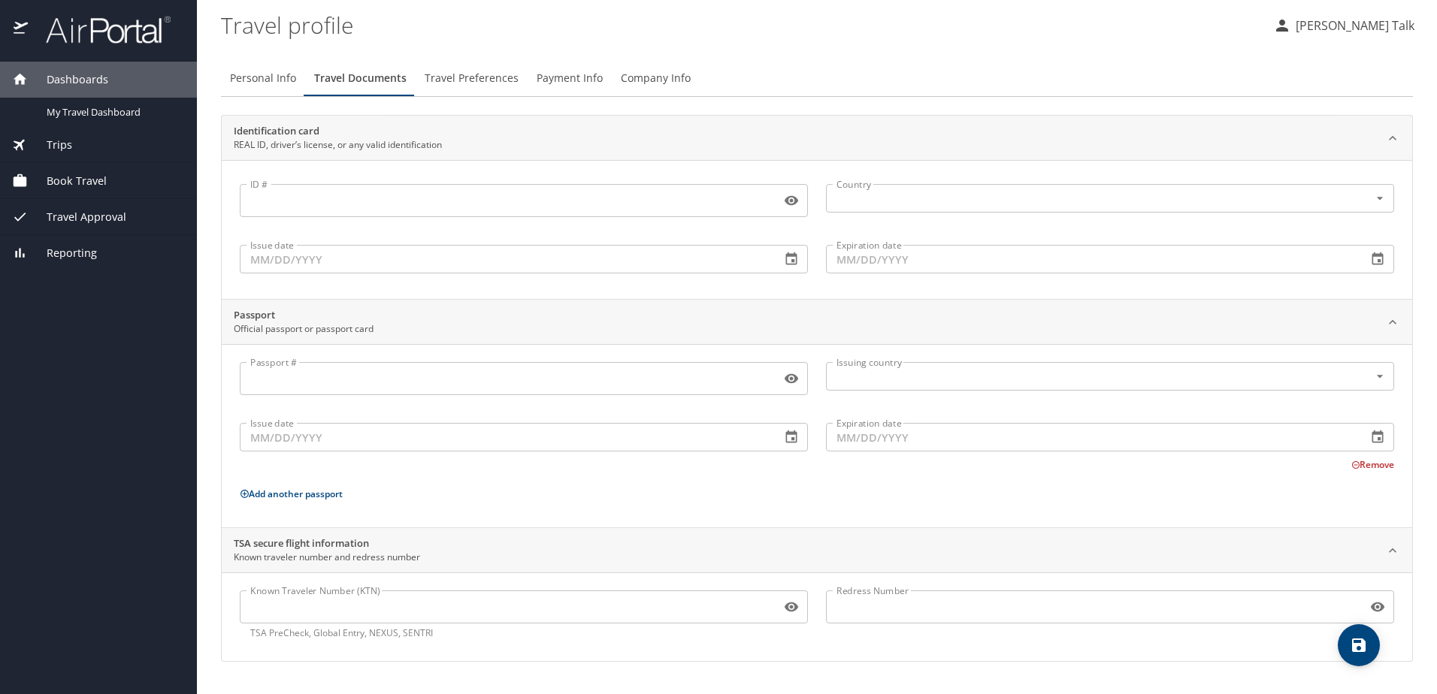
click at [286, 196] on input "ID #" at bounding box center [507, 200] width 535 height 29
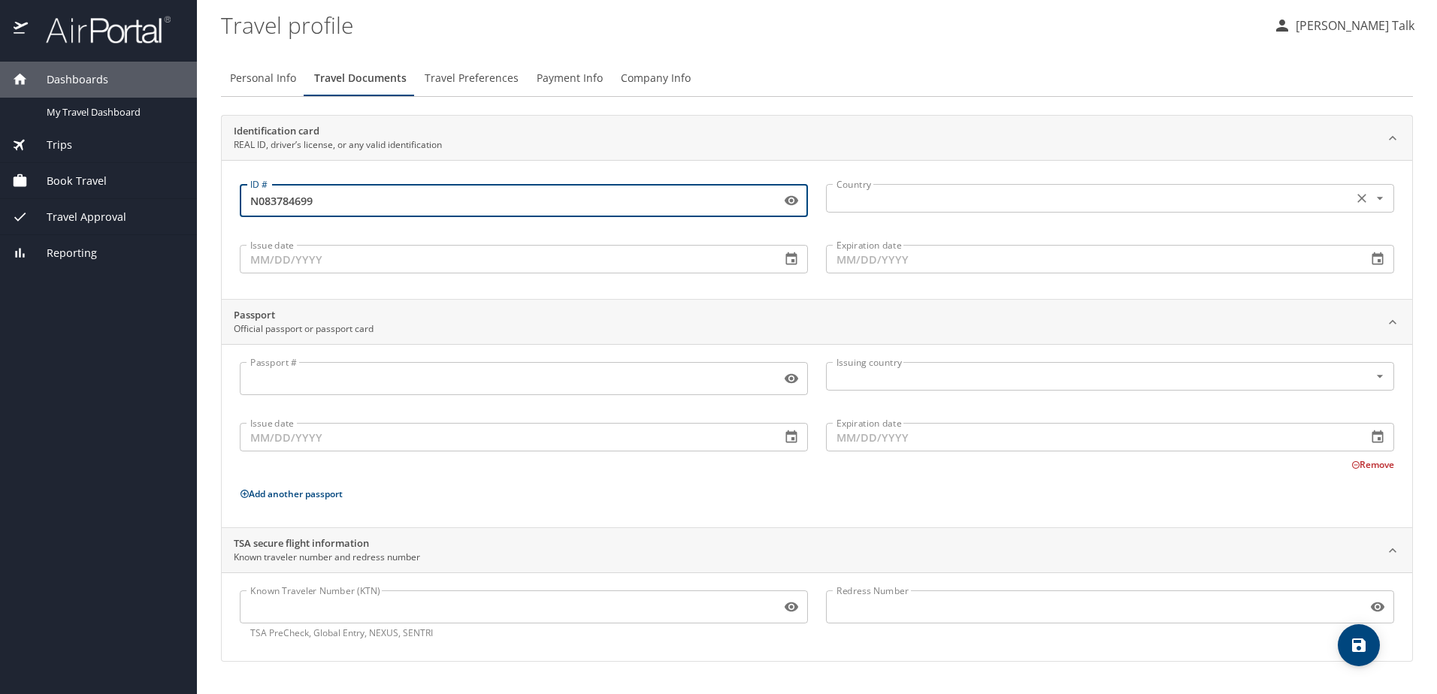
type input "N083784699"
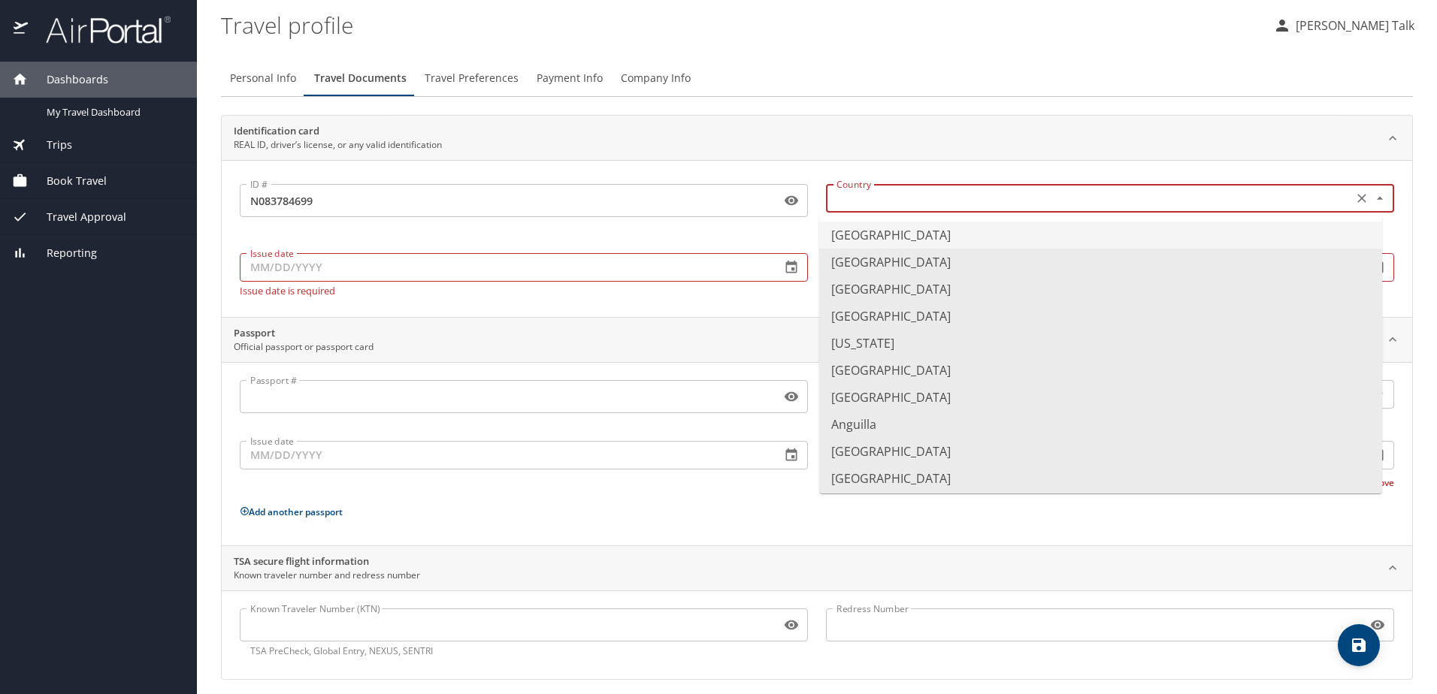
click at [884, 195] on input "text" at bounding box center [1088, 199] width 515 height 20
click at [876, 235] on li "[GEOGRAPHIC_DATA]" at bounding box center [1100, 235] width 563 height 27
type input "[GEOGRAPHIC_DATA]"
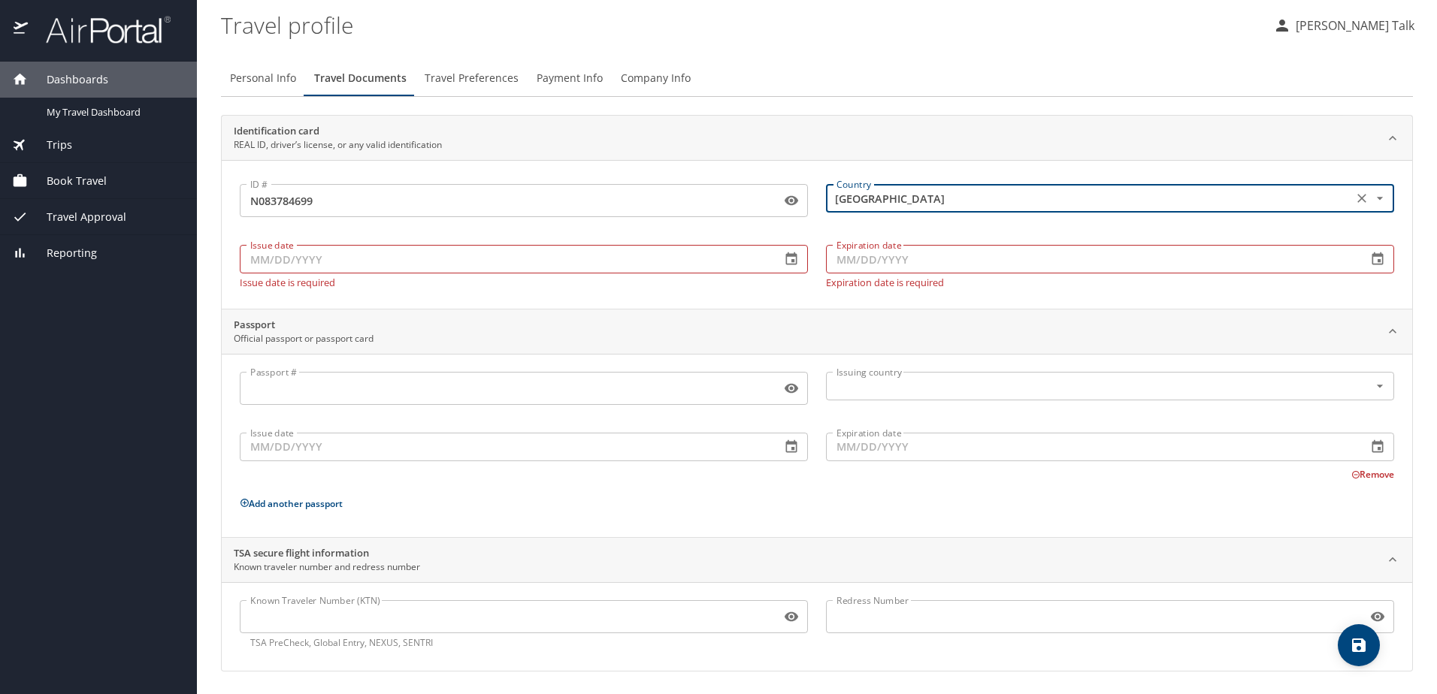
click at [331, 259] on input "Issue date" at bounding box center [504, 259] width 529 height 29
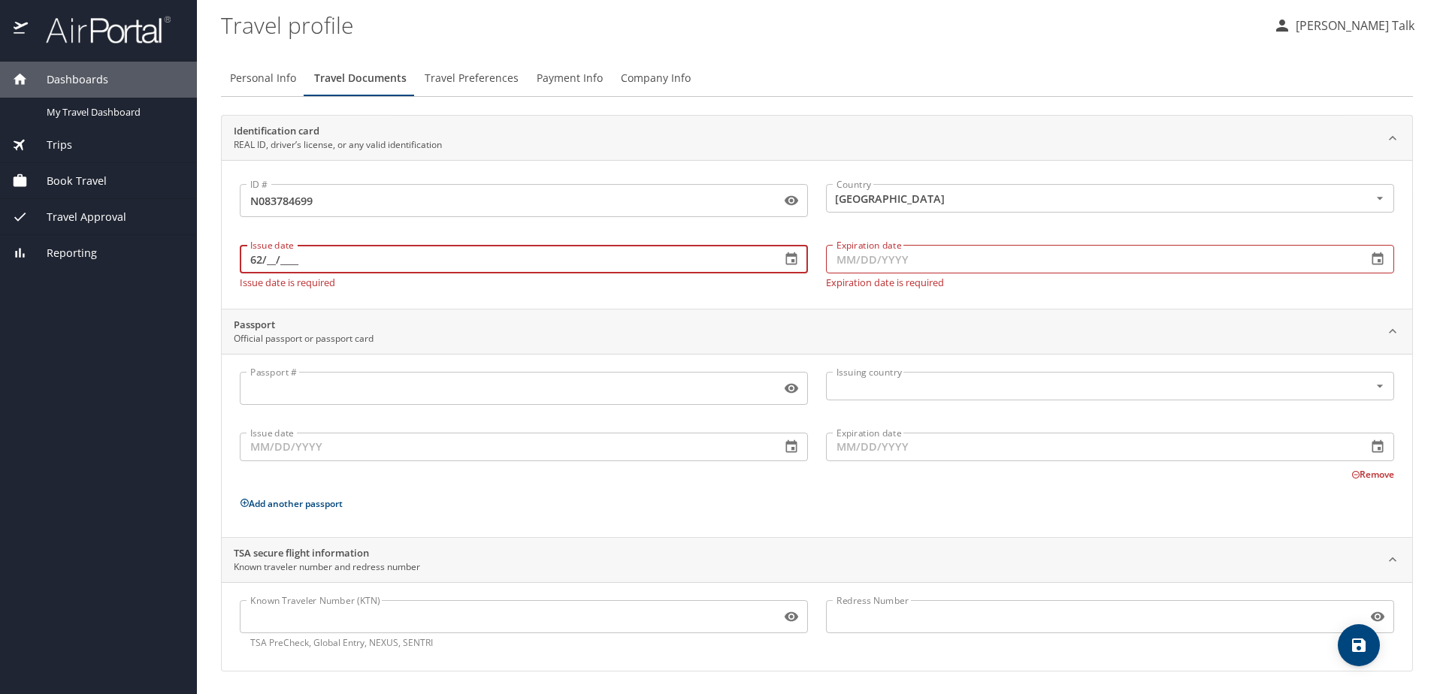
type input "6_/__/____"
type input "[DATE]"
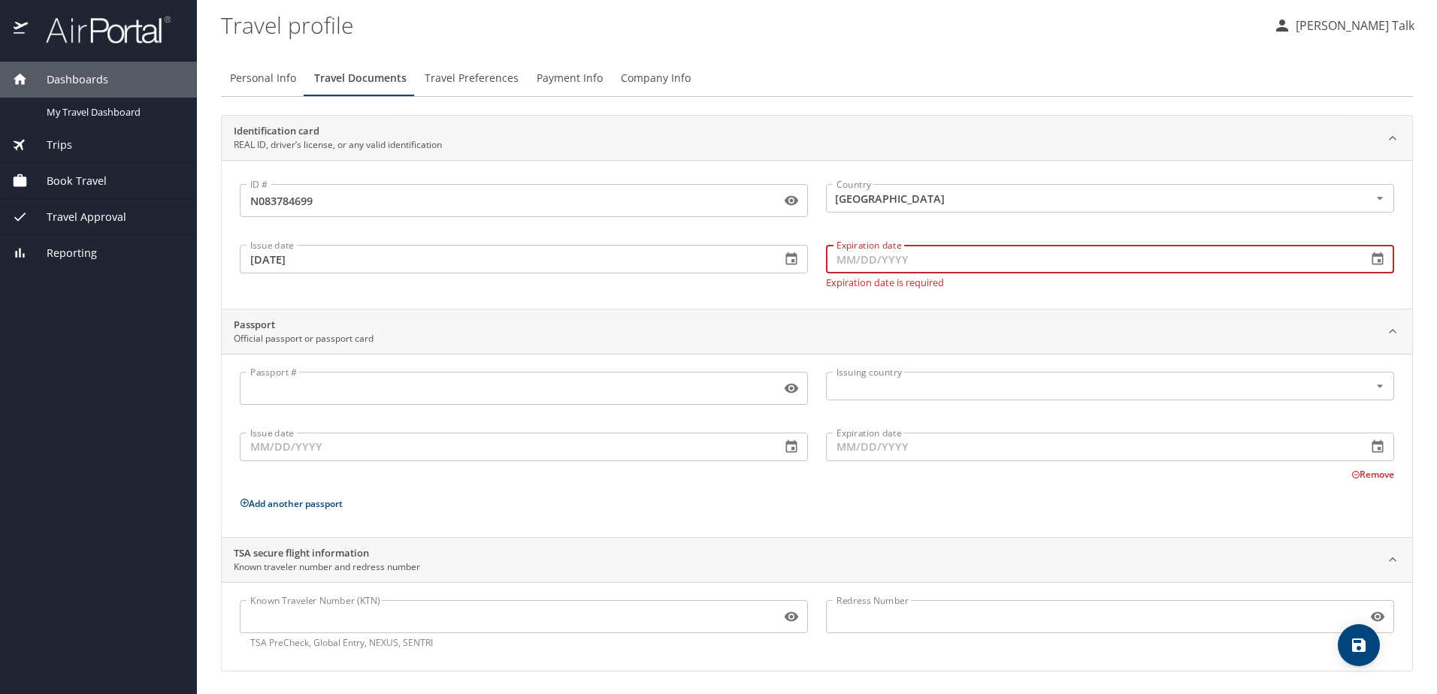
click at [884, 265] on input "Expiration date" at bounding box center [1090, 259] width 529 height 29
type input "6_/__/____"
type input "[DATE]"
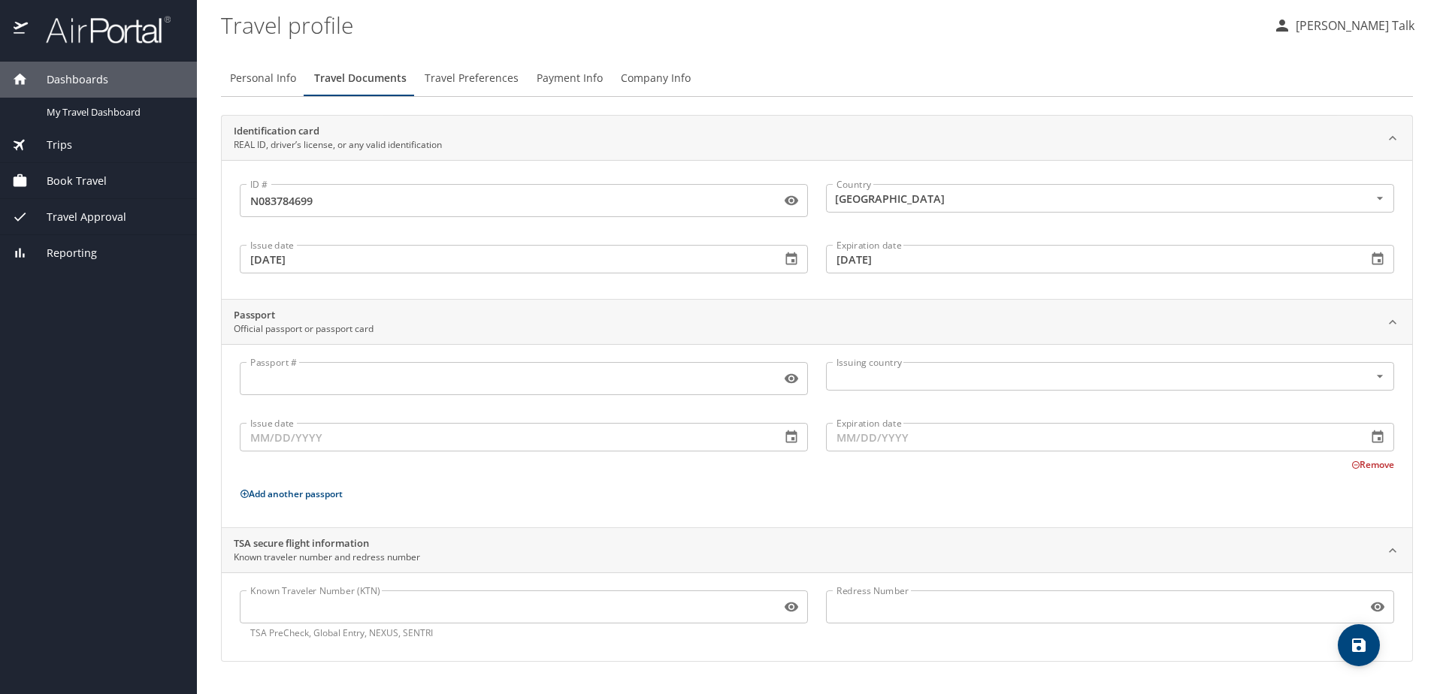
click at [498, 292] on div "ID # N083784699 ID # Country [GEOGRAPHIC_DATA] Country Issue date [DATE] Issue …" at bounding box center [817, 229] width 1191 height 139
click at [256, 611] on input "Known Traveler Number (KTN)" at bounding box center [507, 607] width 535 height 29
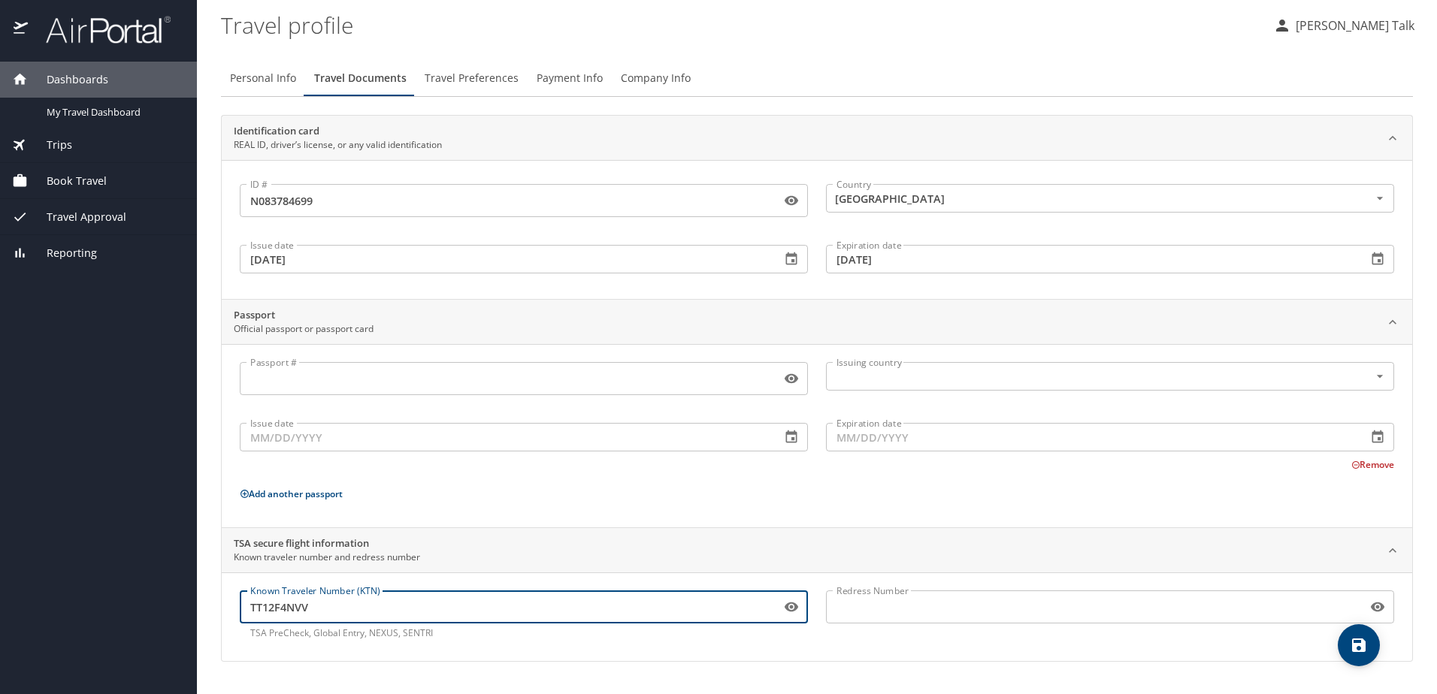
type input "TT12F4NVV"
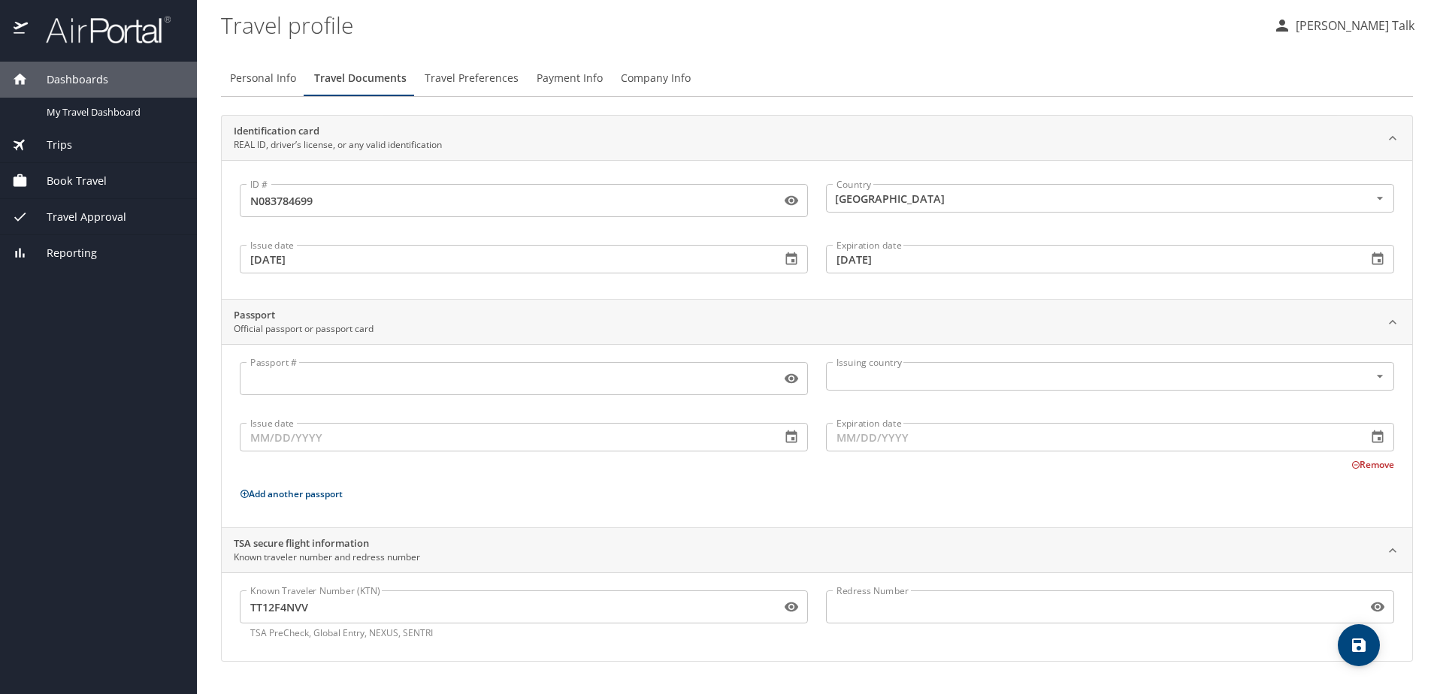
click at [866, 649] on div "Redress Number Redress Number" at bounding box center [1110, 616] width 586 height 68
click at [1363, 651] on icon "save" at bounding box center [1359, 646] width 14 height 14
click at [464, 78] on span "Travel Preferences" at bounding box center [472, 78] width 94 height 19
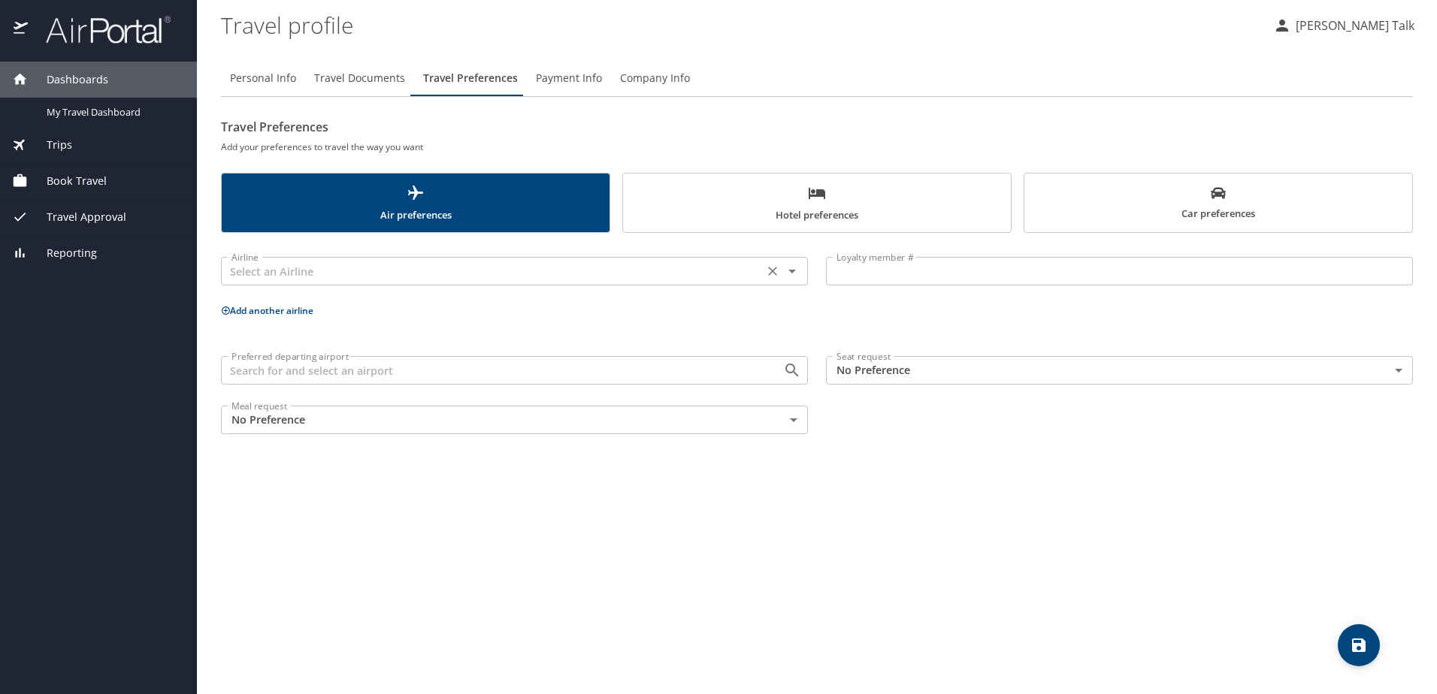
click at [794, 277] on icon "Open" at bounding box center [792, 271] width 18 height 18
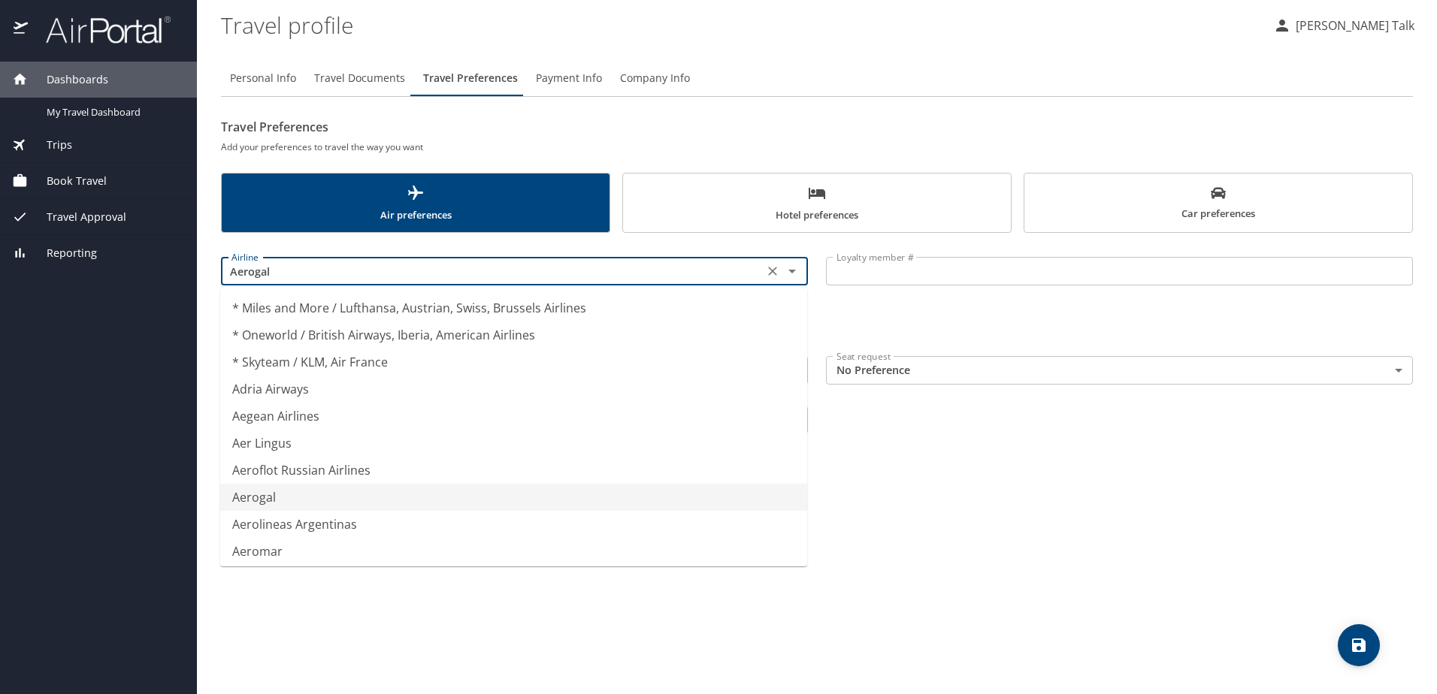
click at [919, 491] on div "Personal Info Travel Documents Travel Preferences Payment Info Company Info Tra…" at bounding box center [817, 371] width 1192 height 646
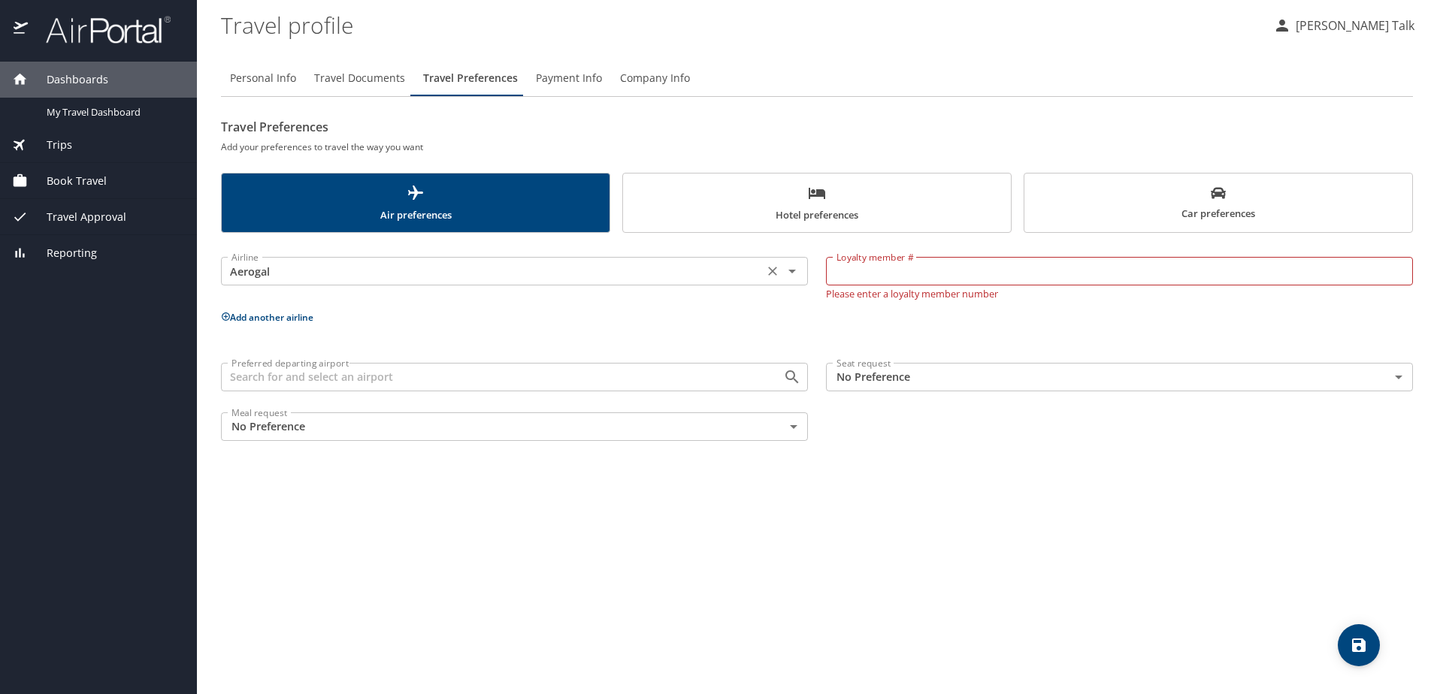
click at [792, 277] on icon "Open" at bounding box center [792, 271] width 18 height 18
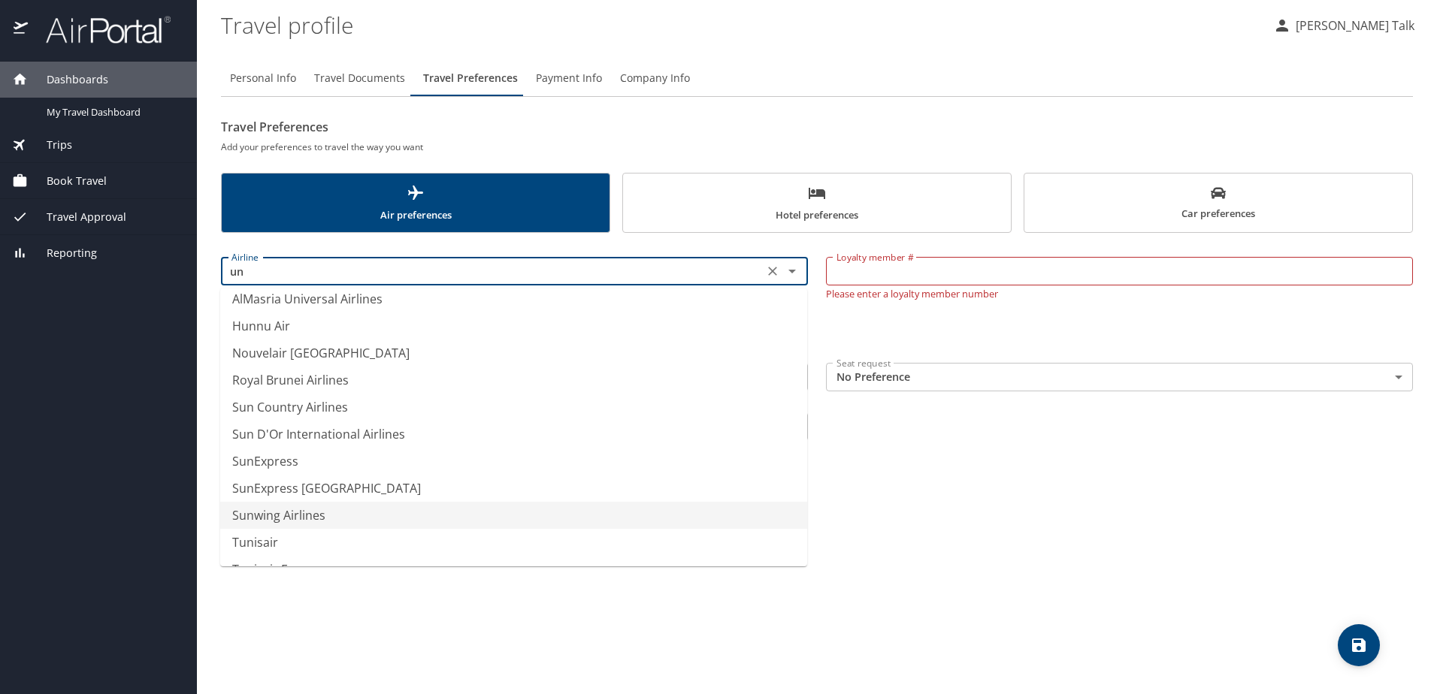
scroll to position [113, 0]
click at [279, 520] on li "United Airlines" at bounding box center [513, 520] width 587 height 27
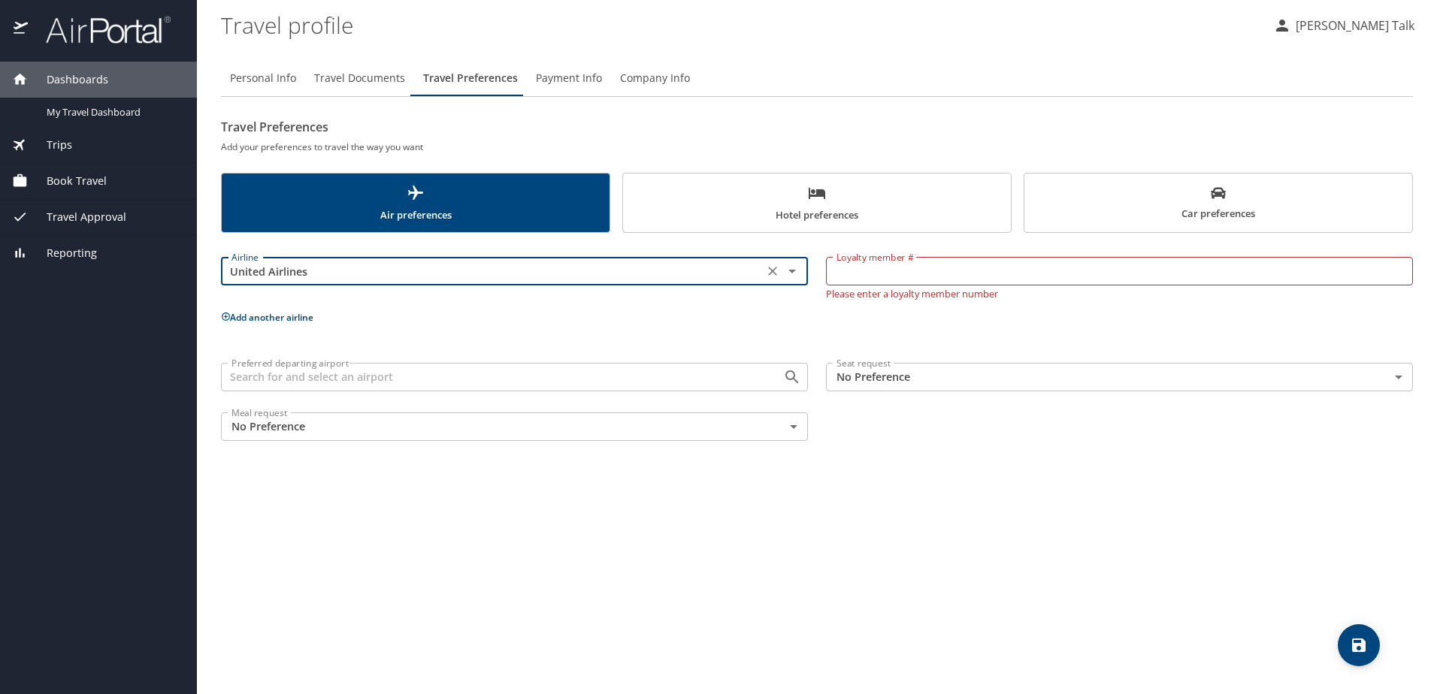
type input "United Airlines"
click at [347, 385] on input "Preferred departing airport" at bounding box center [492, 378] width 534 height 20
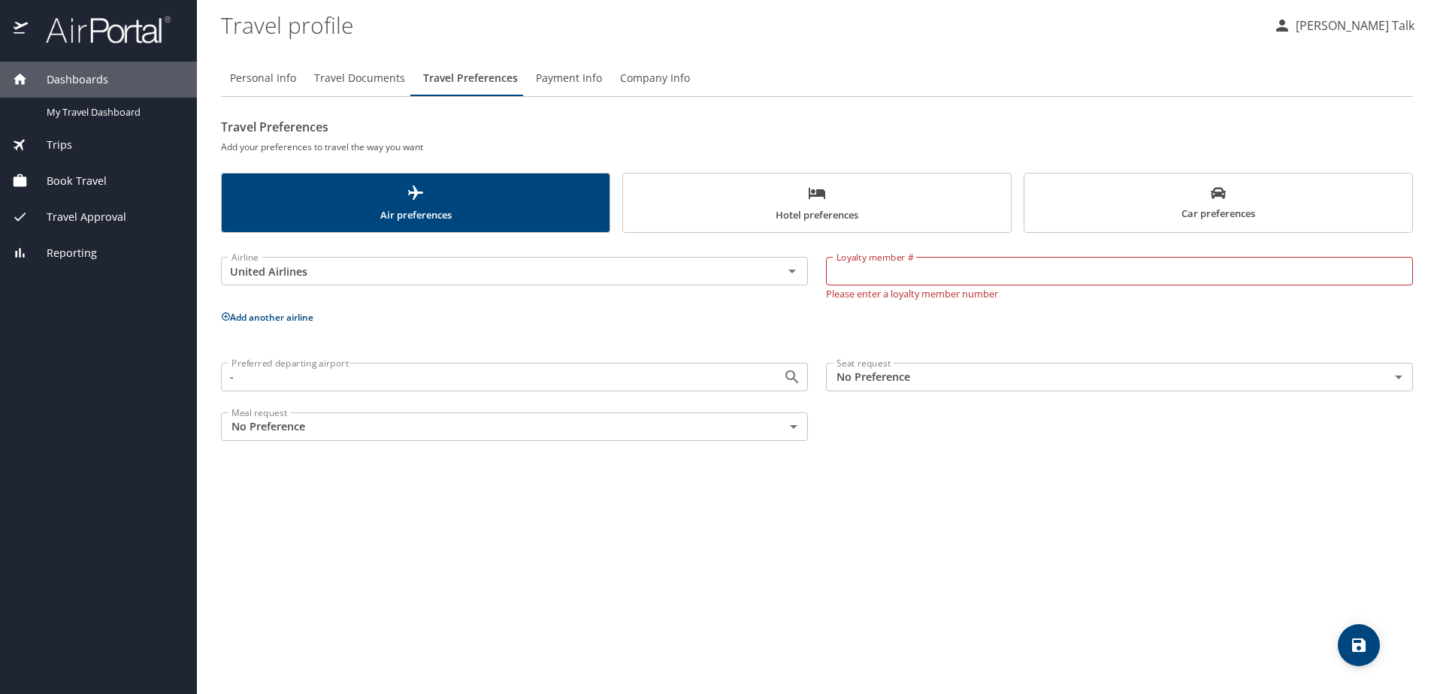
click at [849, 571] on div "Personal Info Travel Documents Travel Preferences Payment Info Company Info Tra…" at bounding box center [817, 371] width 1192 height 646
click at [286, 383] on input "-" at bounding box center [492, 378] width 534 height 20
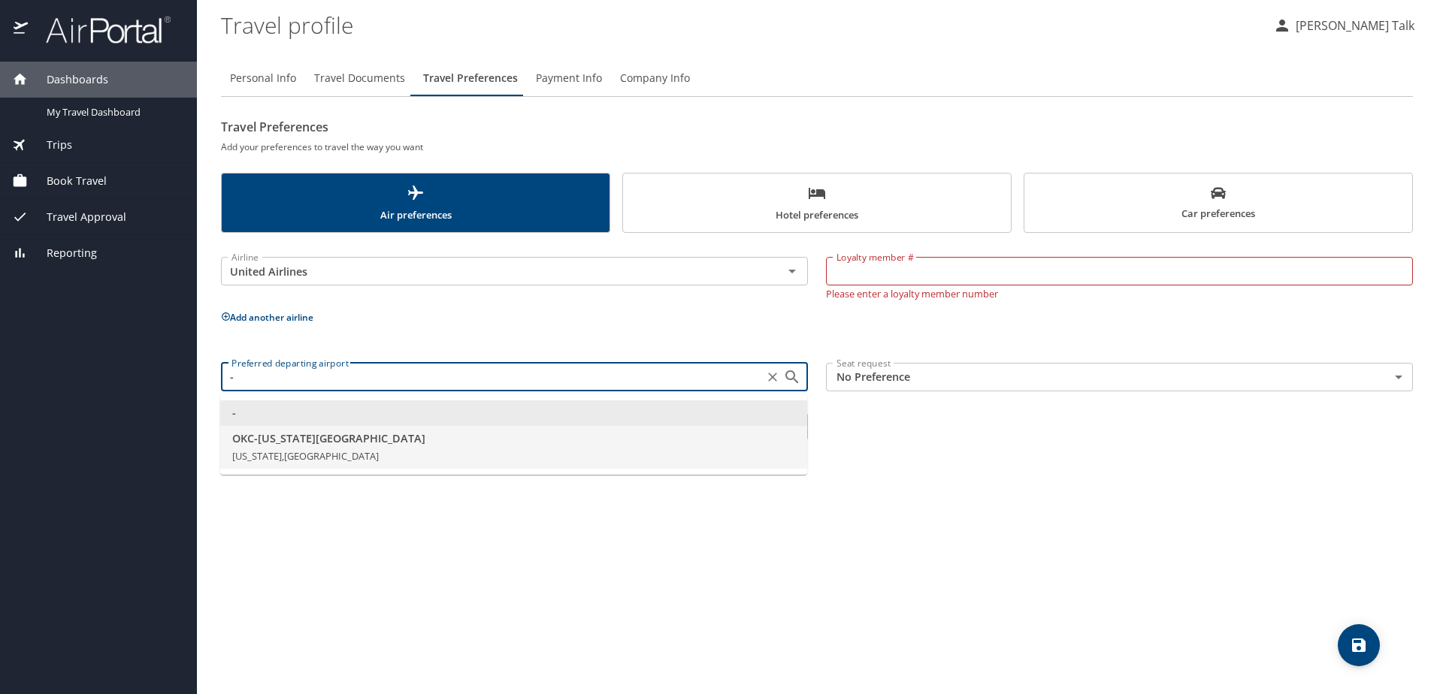
click at [289, 434] on span "OKC - [US_STATE][GEOGRAPHIC_DATA]" at bounding box center [513, 439] width 563 height 17
type input "OKC - [US_STATE][GEOGRAPHIC_DATA]"
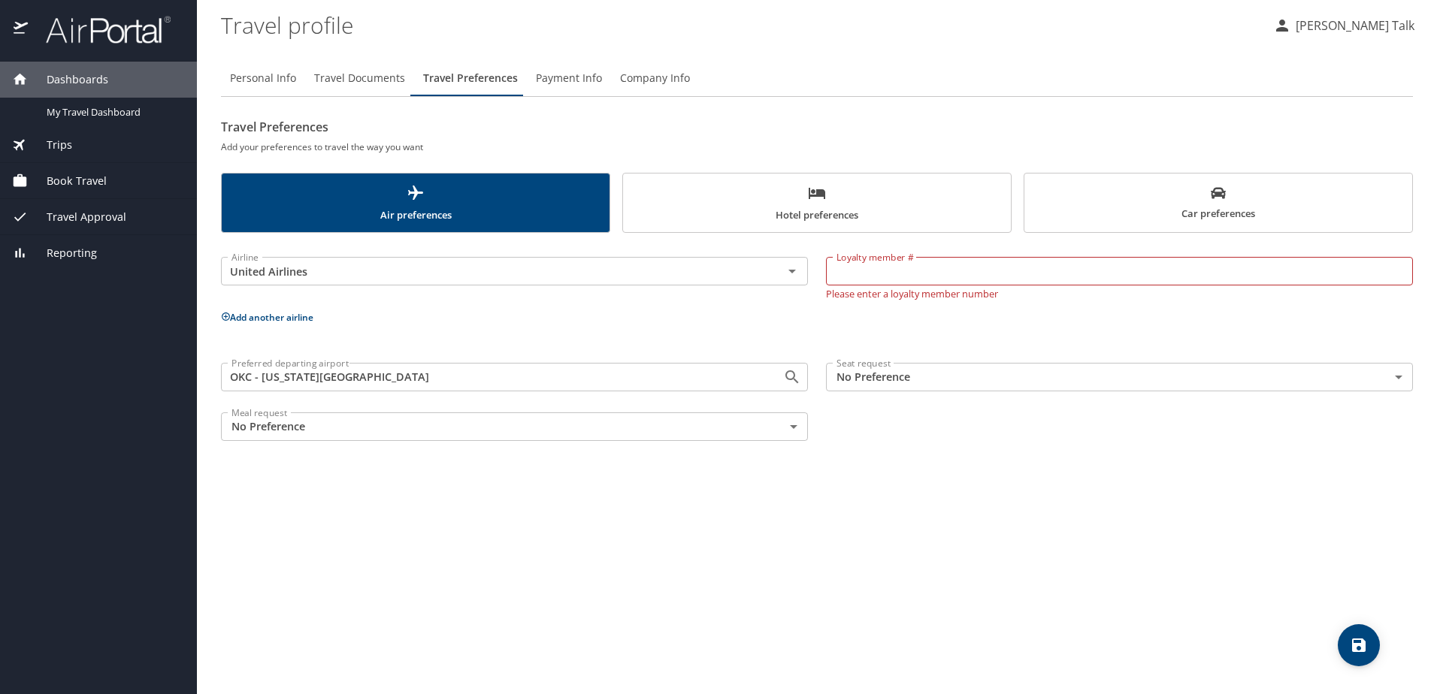
click at [323, 486] on div "Personal Info Travel Documents Travel Preferences Payment Info Company Info Tra…" at bounding box center [817, 371] width 1192 height 646
click at [1403, 379] on body "Dashboards My Travel Dashboard Trips Current / Future Trips Past Trips Trips Mi…" at bounding box center [718, 347] width 1437 height 694
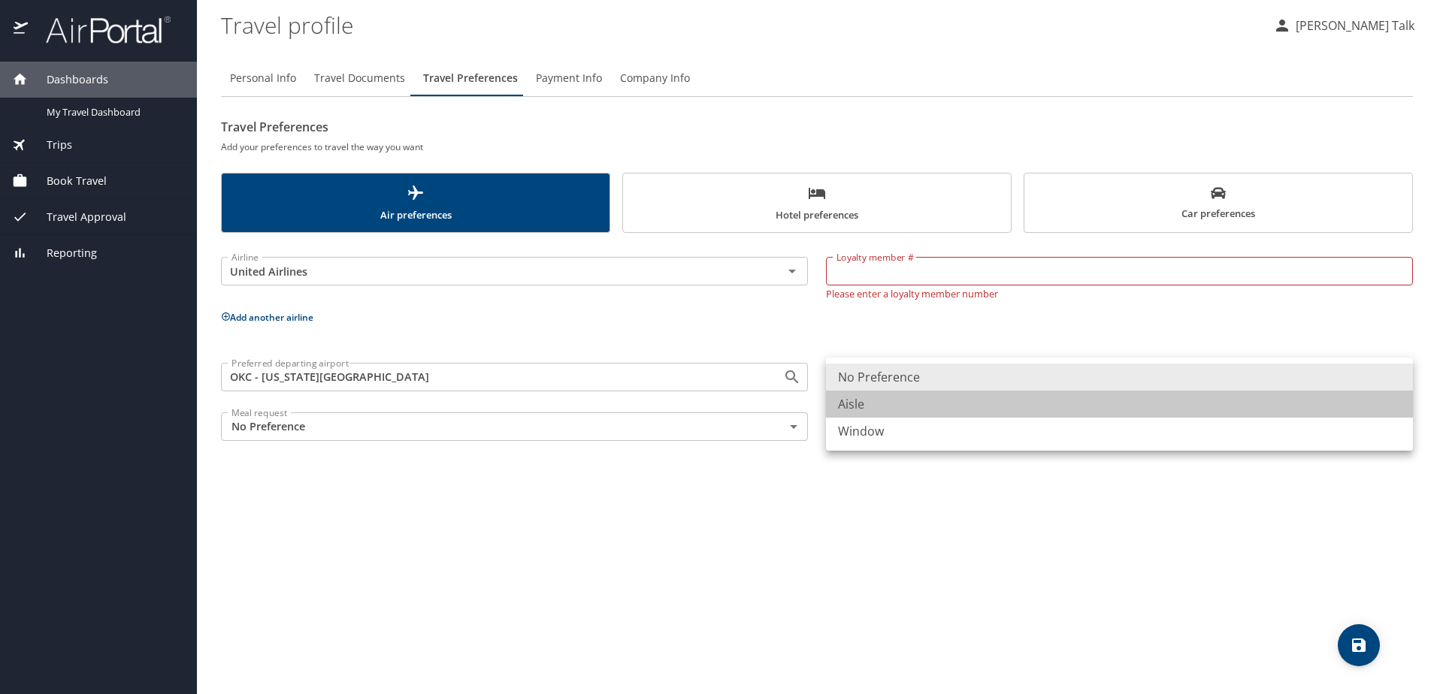
click at [858, 406] on li "Aisle" at bounding box center [1119, 404] width 587 height 27
type input "Aisle"
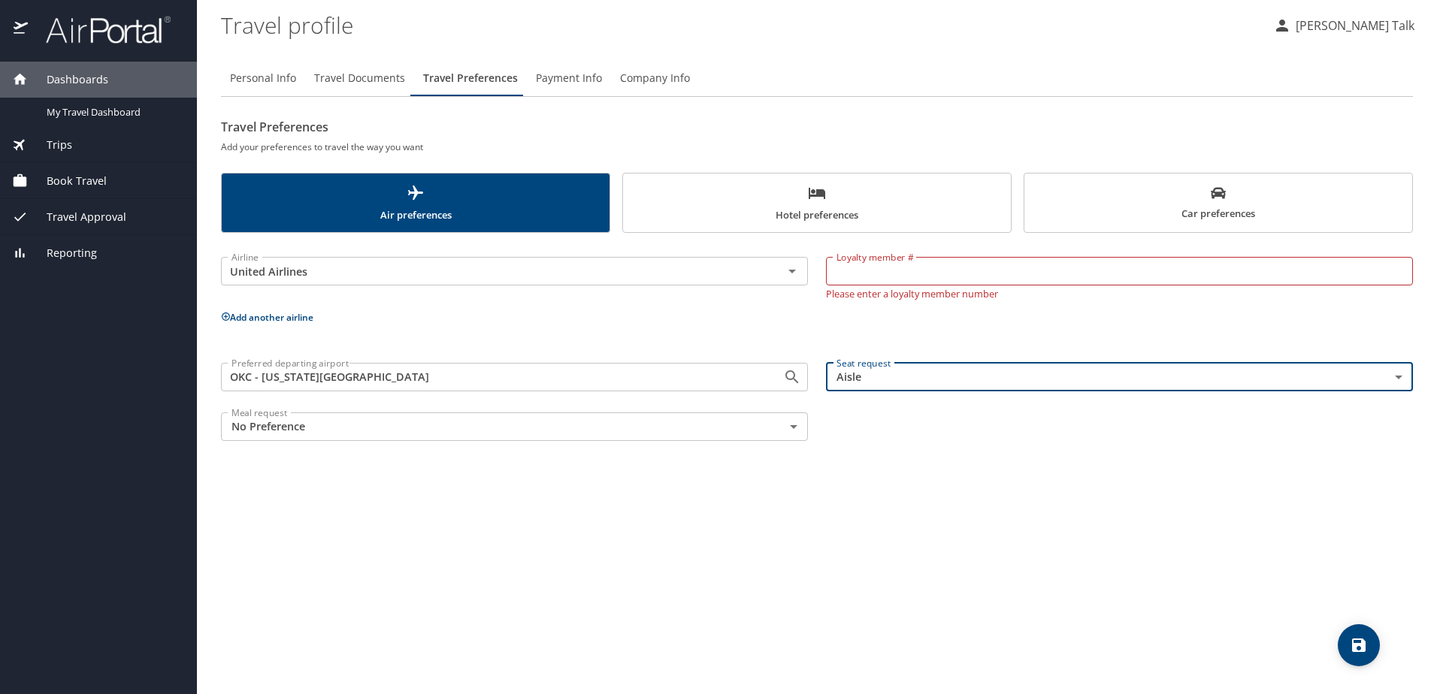
drag, startPoint x: 827, startPoint y: 519, endPoint x: 817, endPoint y: 522, distance: 10.2
click at [824, 523] on div "Personal Info Travel Documents Travel Preferences Payment Info Company Info Tra…" at bounding box center [817, 371] width 1192 height 646
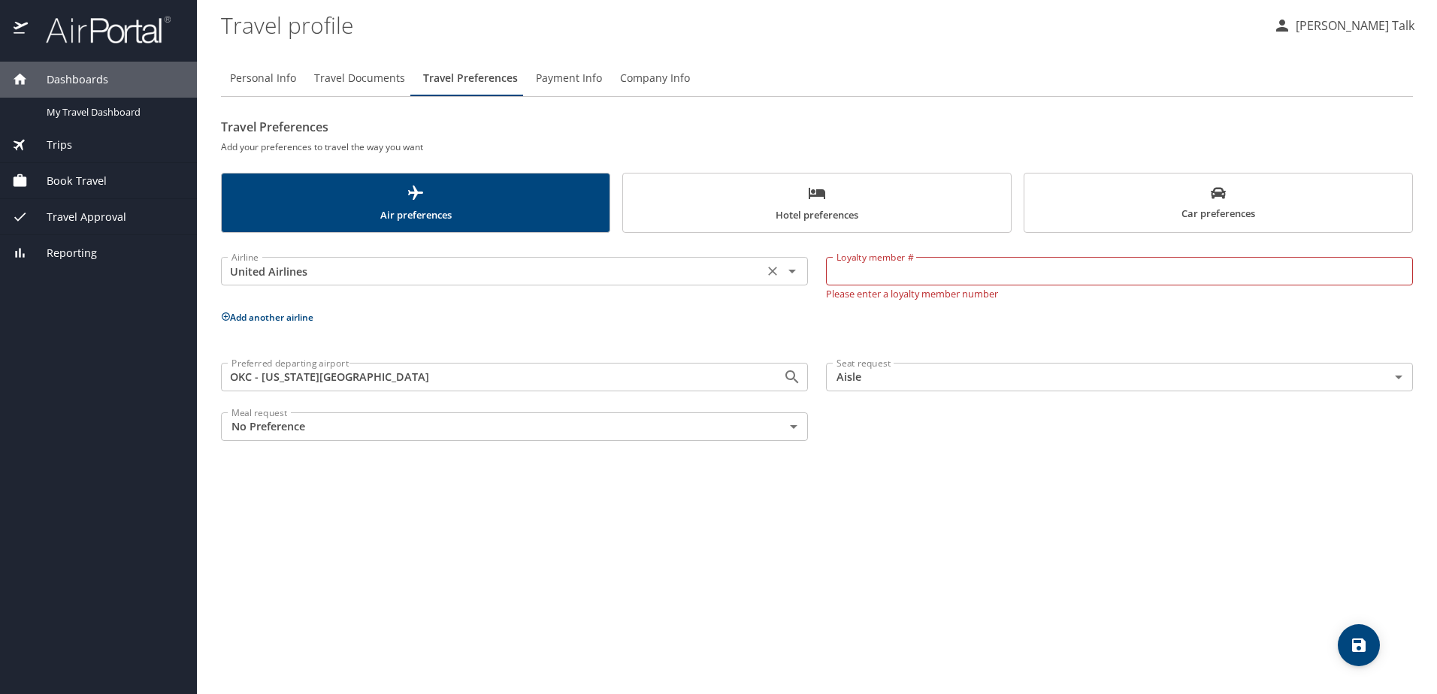
click at [766, 274] on icon "Clear" at bounding box center [772, 271] width 15 height 15
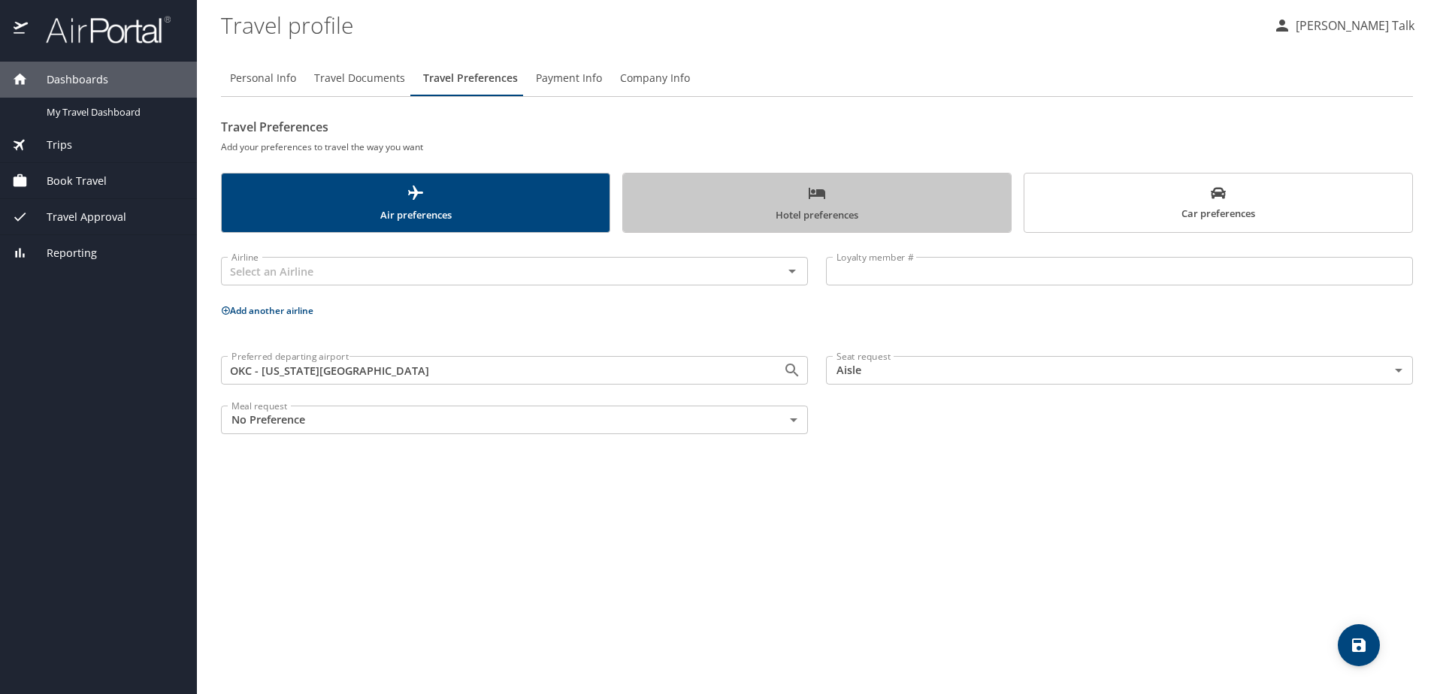
click at [825, 213] on span "Hotel preferences" at bounding box center [817, 204] width 370 height 40
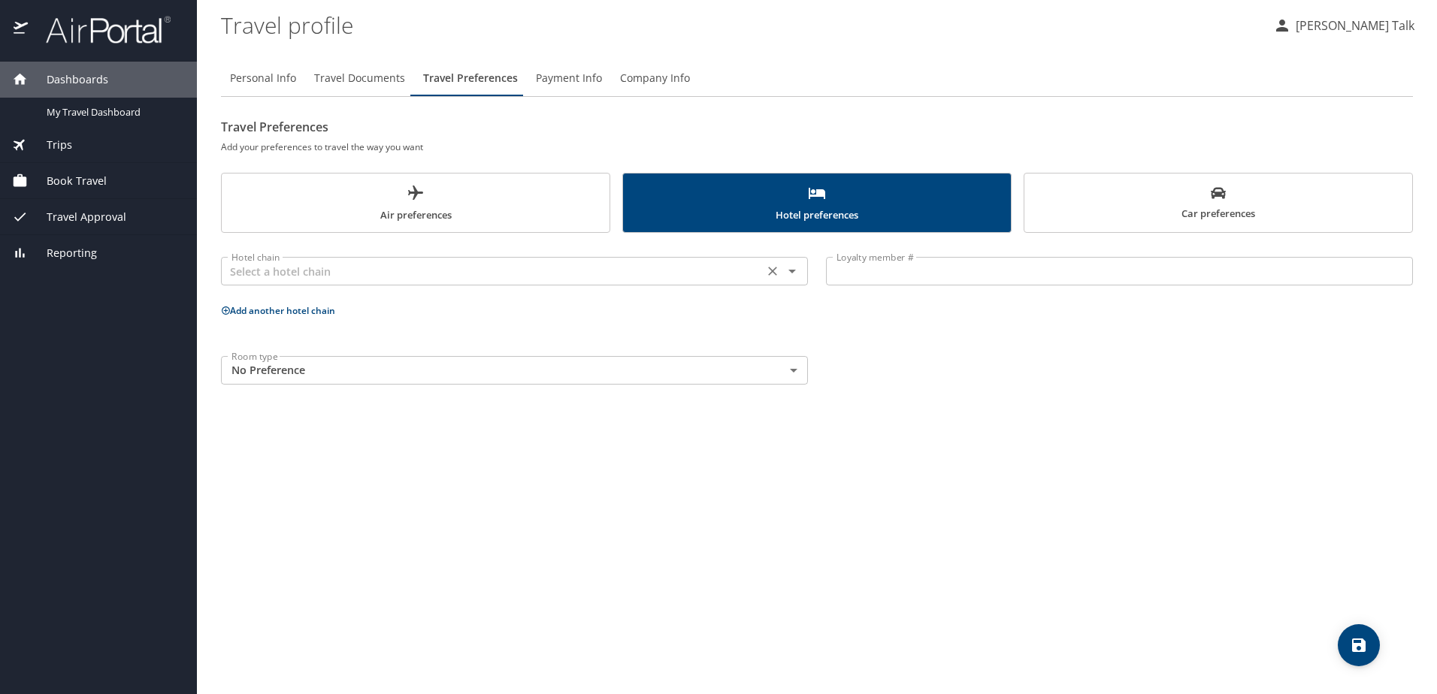
click at [789, 274] on icon "Open" at bounding box center [792, 271] width 18 height 18
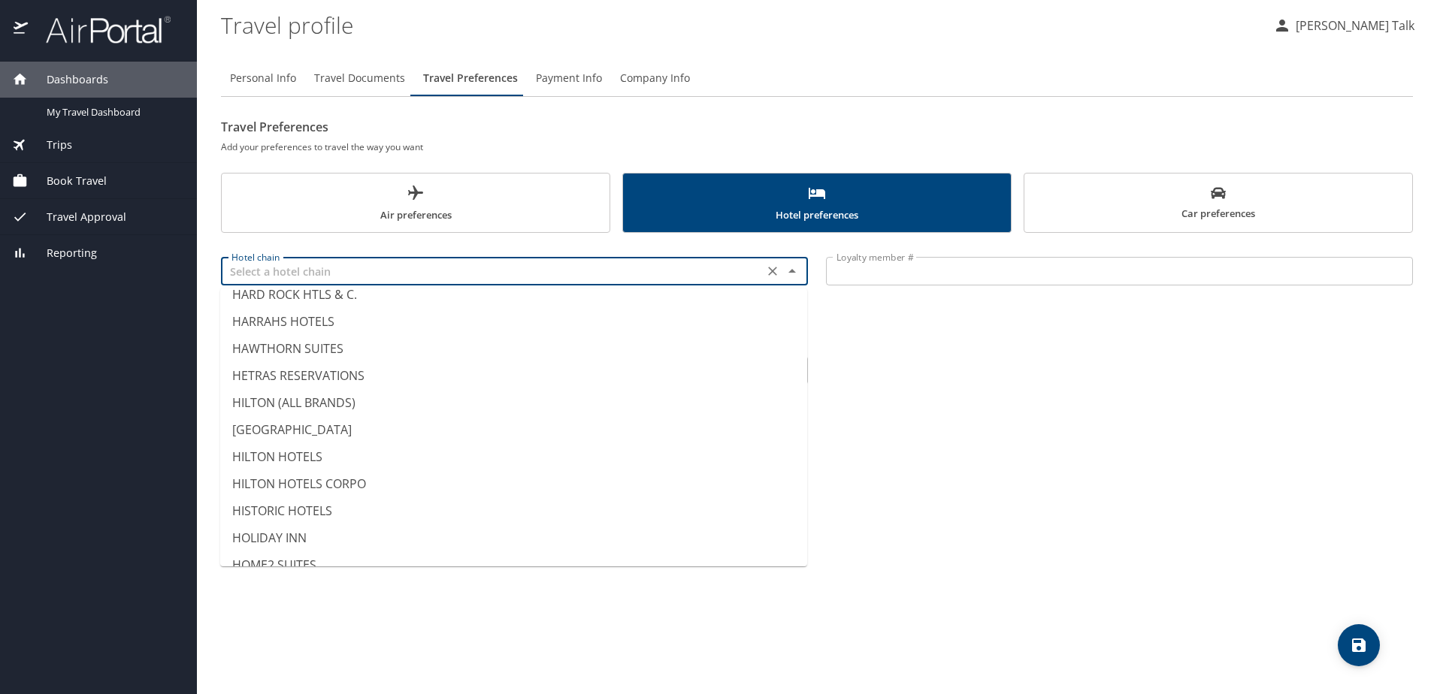
scroll to position [3232, 0]
click at [310, 401] on li "HILTON (ALL BRANDS)" at bounding box center [513, 404] width 587 height 27
type input "HILTON (ALL BRANDS)"
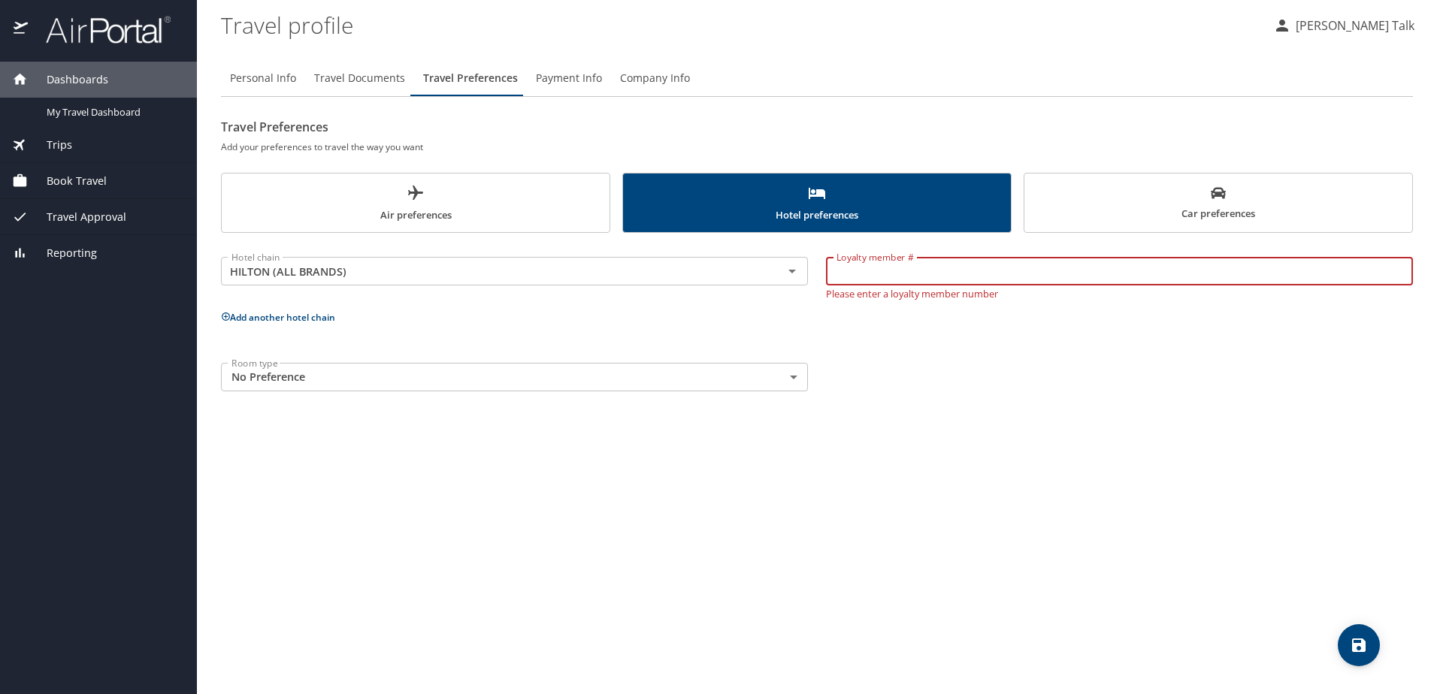
click at [873, 278] on input "Loyalty member #" at bounding box center [1119, 271] width 587 height 29
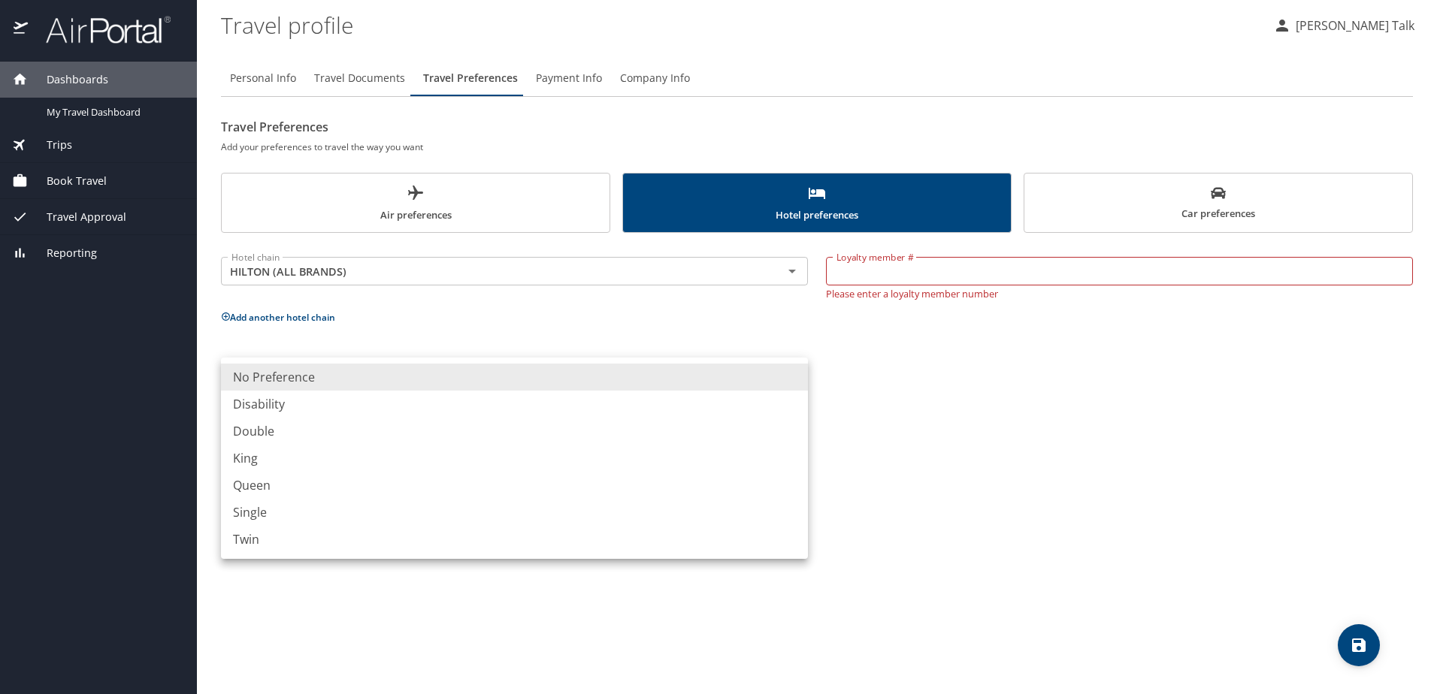
click at [351, 377] on body "Dashboards My Travel Dashboard Trips Current / Future Trips Past Trips Trips Mi…" at bounding box center [718, 347] width 1437 height 694
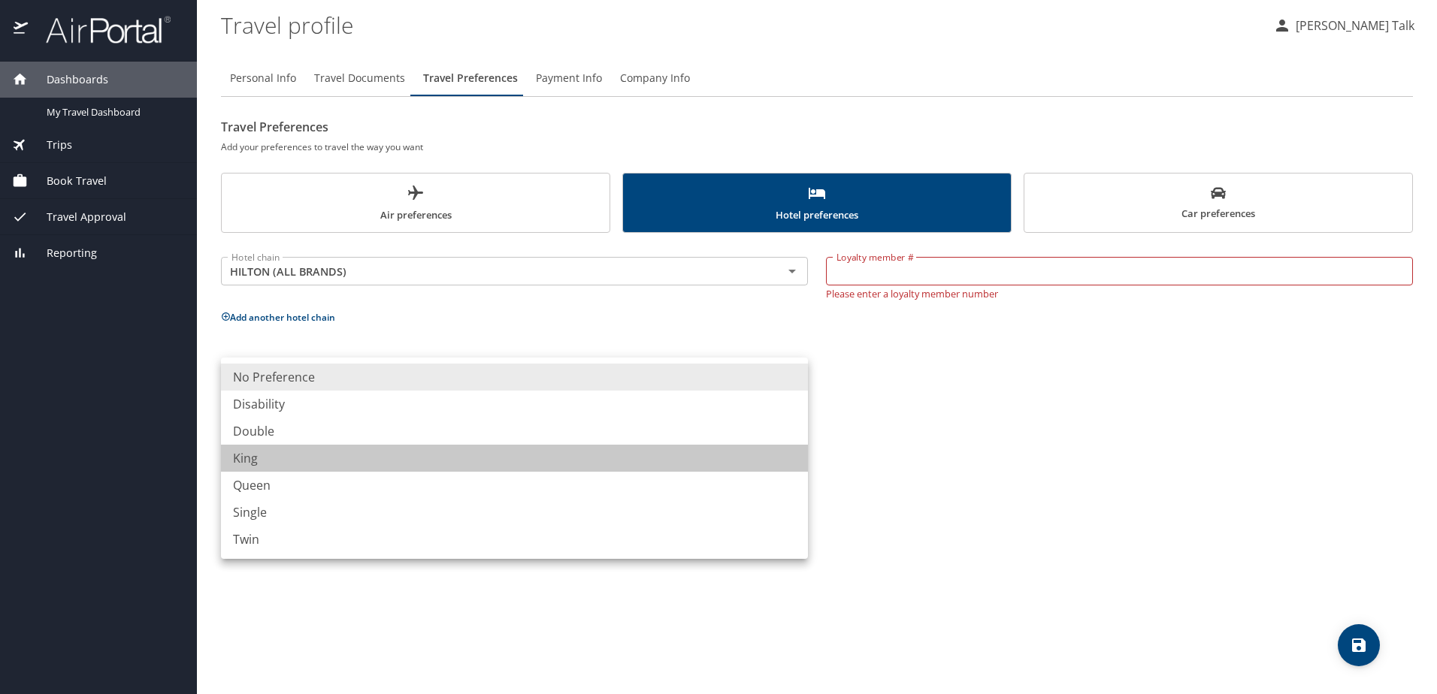
click at [269, 461] on li "King" at bounding box center [514, 458] width 587 height 27
type input "King"
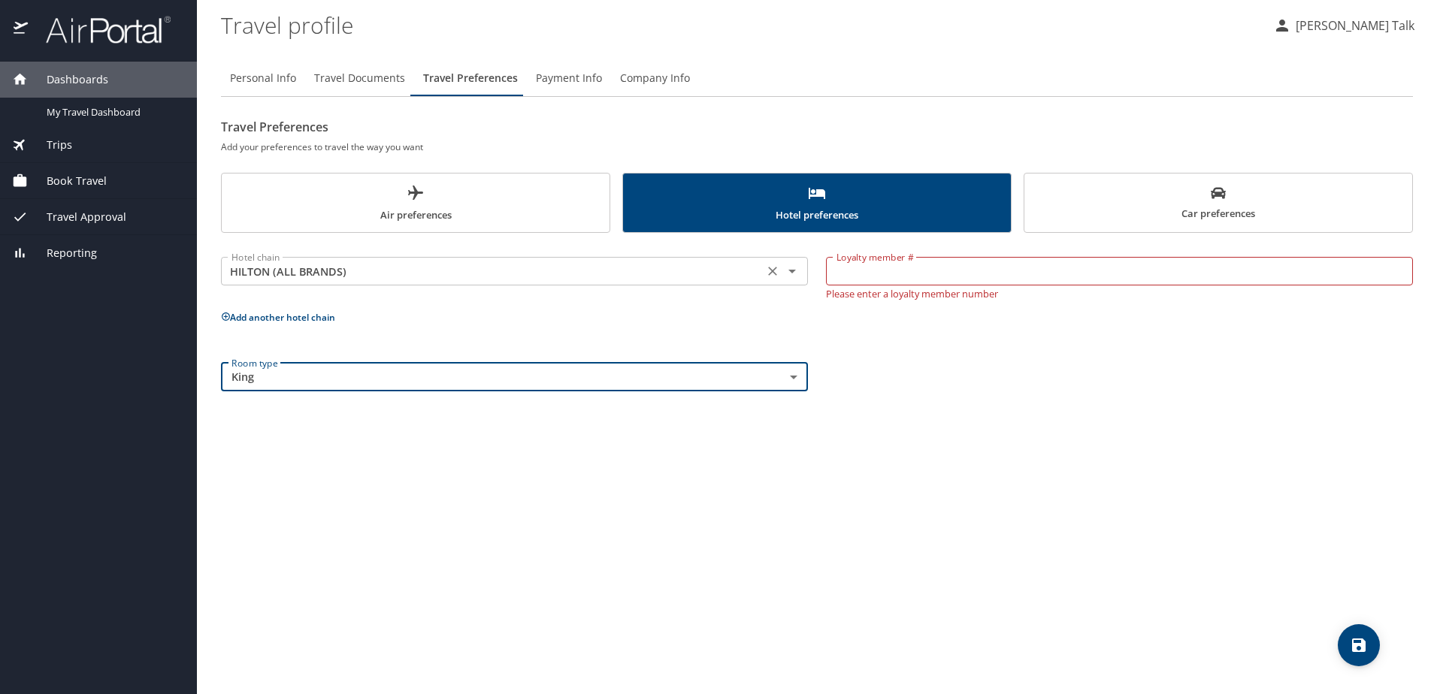
drag, startPoint x: 791, startPoint y: 274, endPoint x: 784, endPoint y: 275, distance: 7.6
click at [791, 274] on icon "Open" at bounding box center [792, 271] width 18 height 18
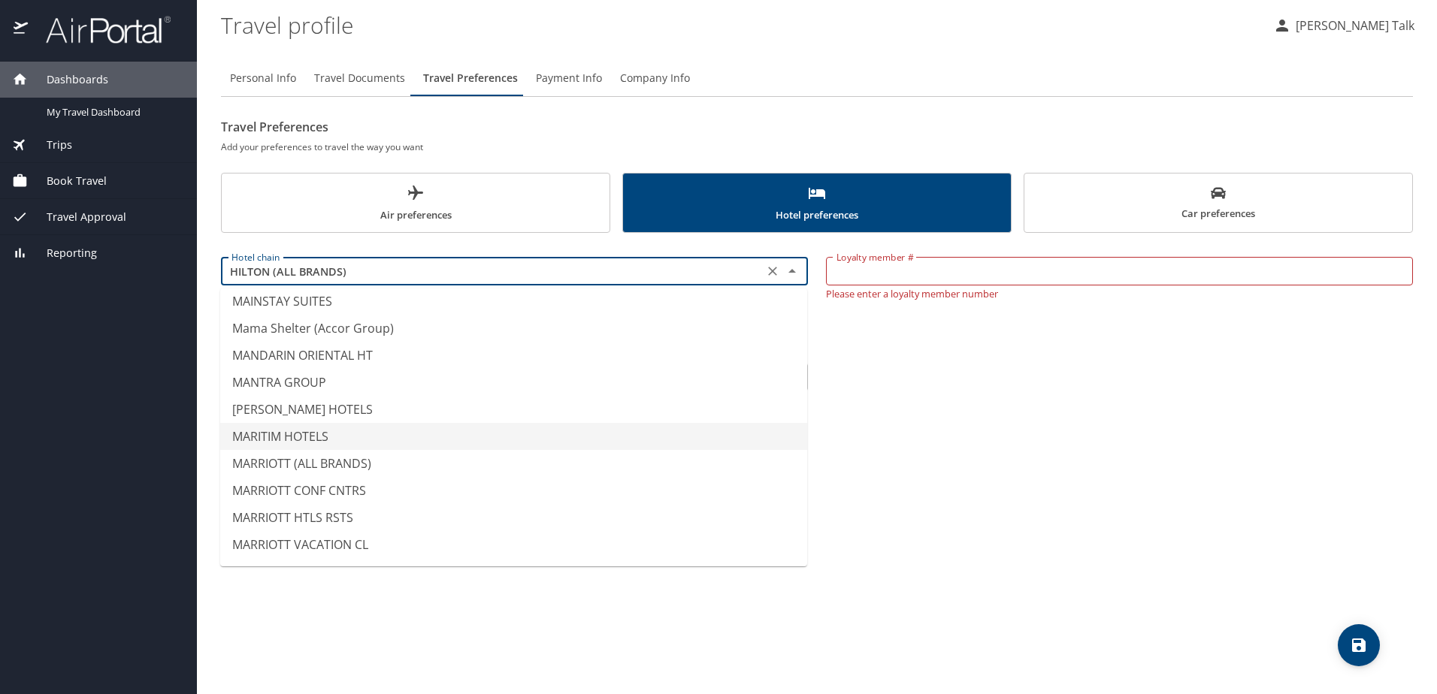
scroll to position [5040, 0]
click at [278, 465] on li "MARRIOTT (ALL BRANDS)" at bounding box center [513, 462] width 587 height 27
type input "MARRIOTT (ALL BRANDS)"
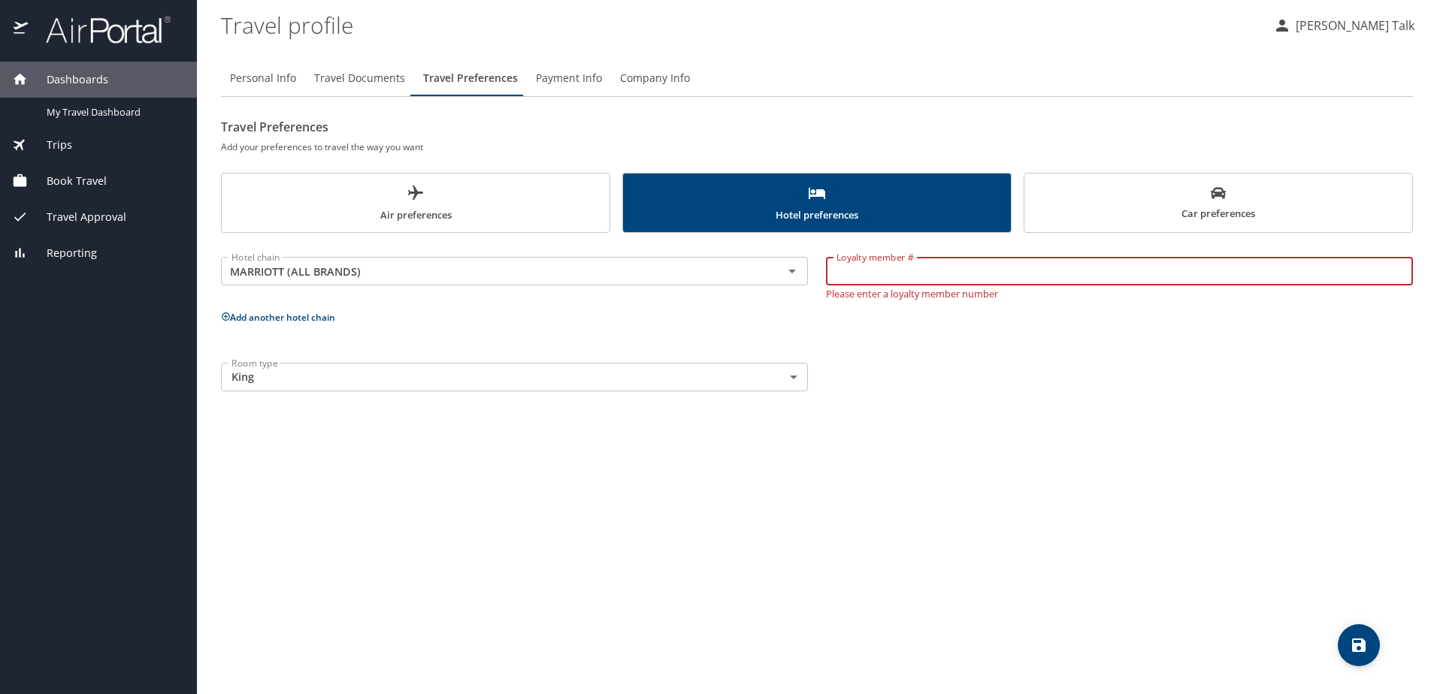
click at [858, 263] on input "Loyalty member #" at bounding box center [1119, 271] width 587 height 29
type input "299839201"
click at [840, 322] on div "Hotel chain MARRIOTT (ALL BRANDS) Hotel chain Loyalty member # 299839201 Loyalt…" at bounding box center [817, 321] width 1192 height 159
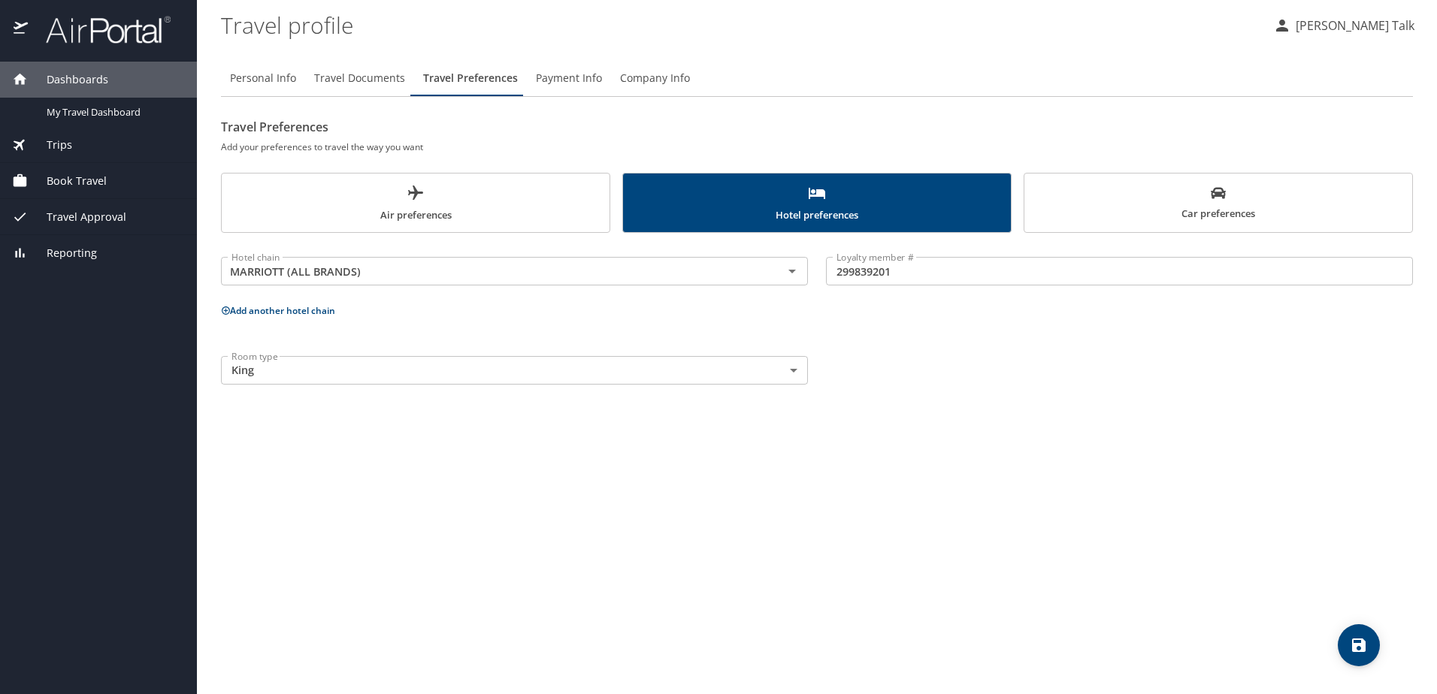
click at [1092, 213] on span "Car preferences" at bounding box center [1218, 204] width 370 height 37
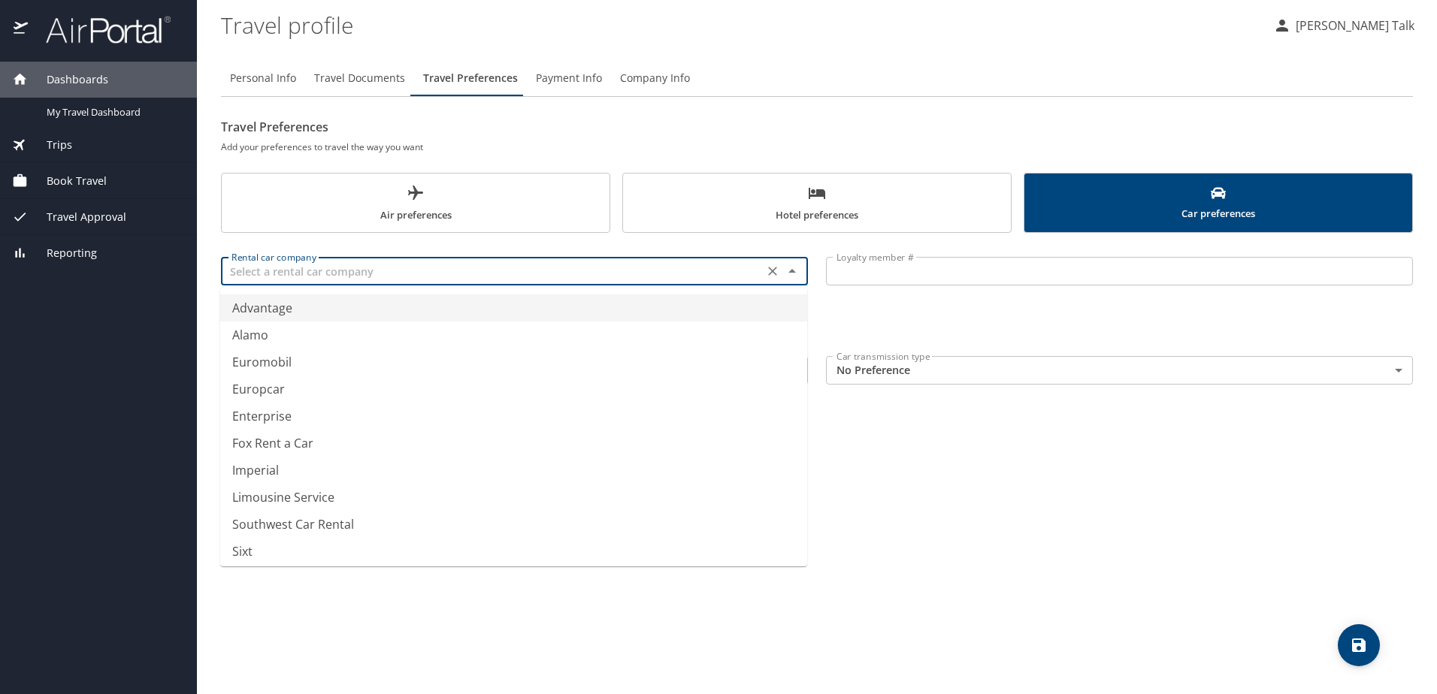
click at [295, 271] on input "text" at bounding box center [492, 272] width 534 height 20
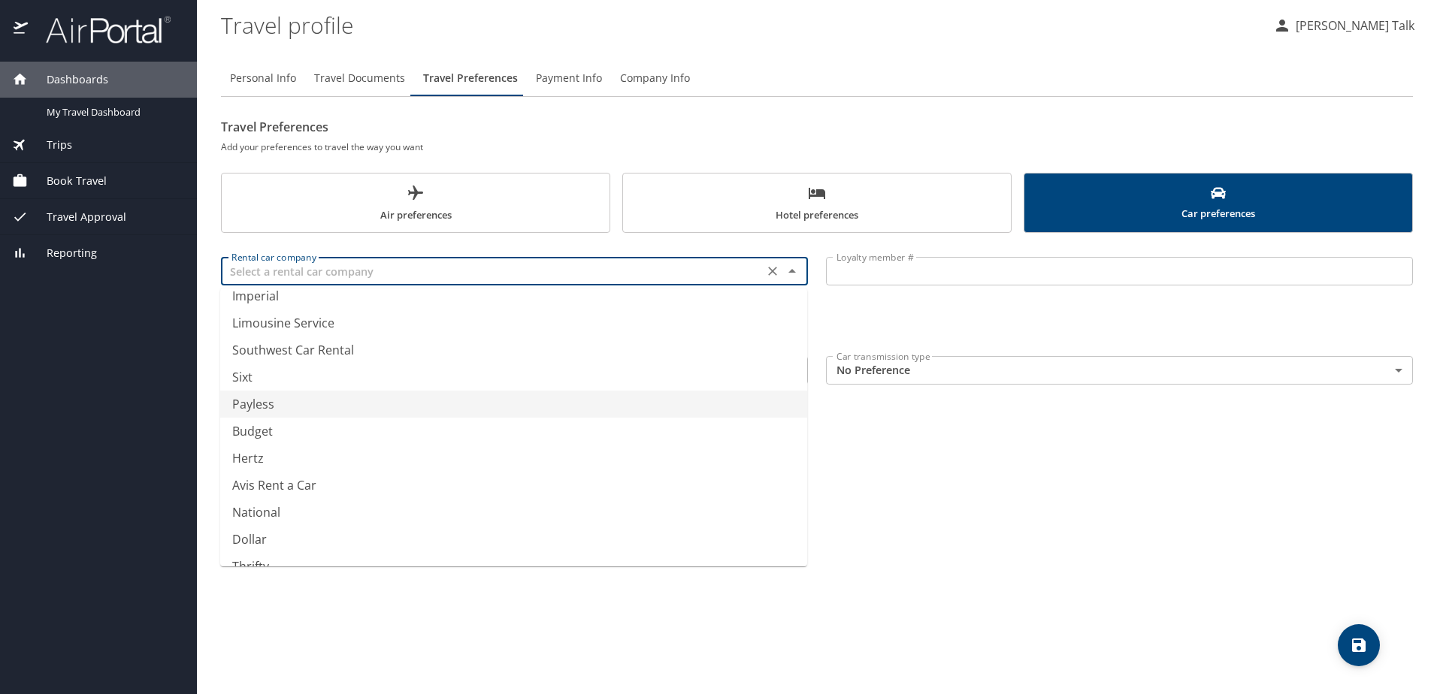
scroll to position [194, 0]
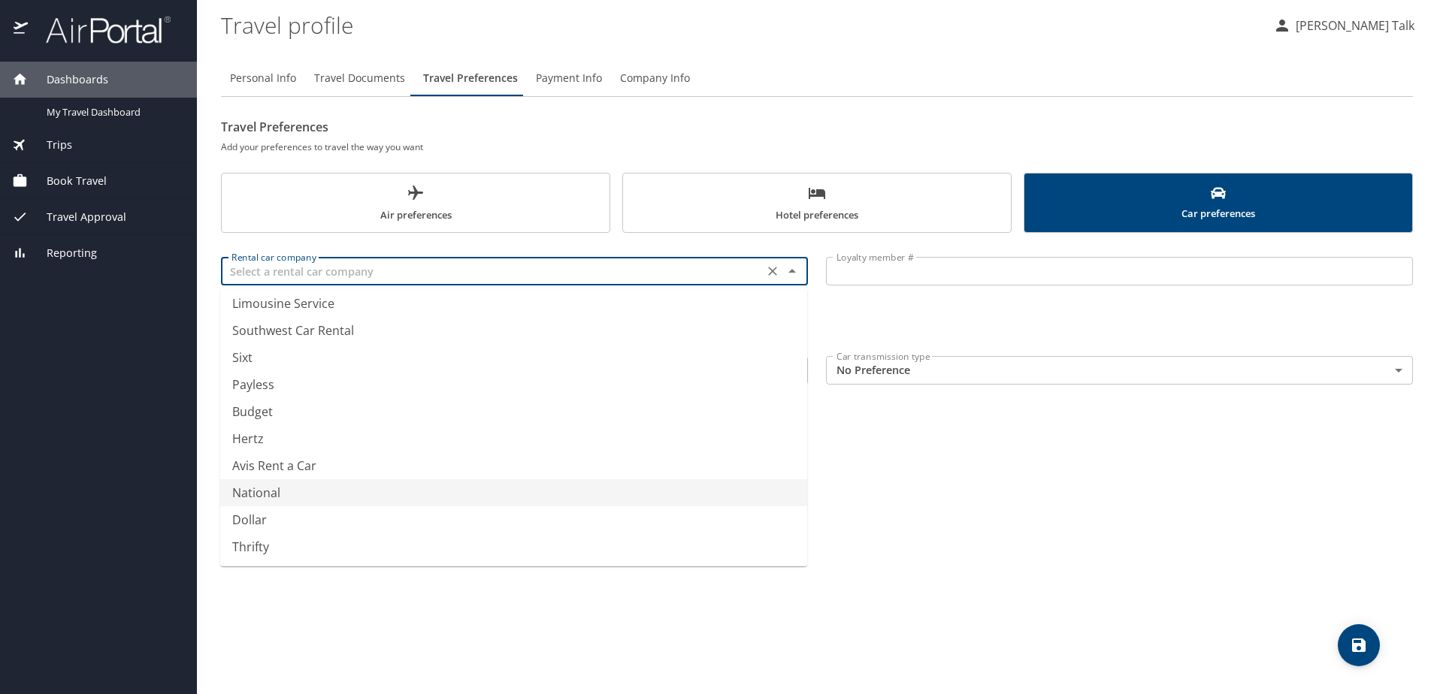
click at [260, 489] on li "National" at bounding box center [513, 493] width 587 height 27
type input "National"
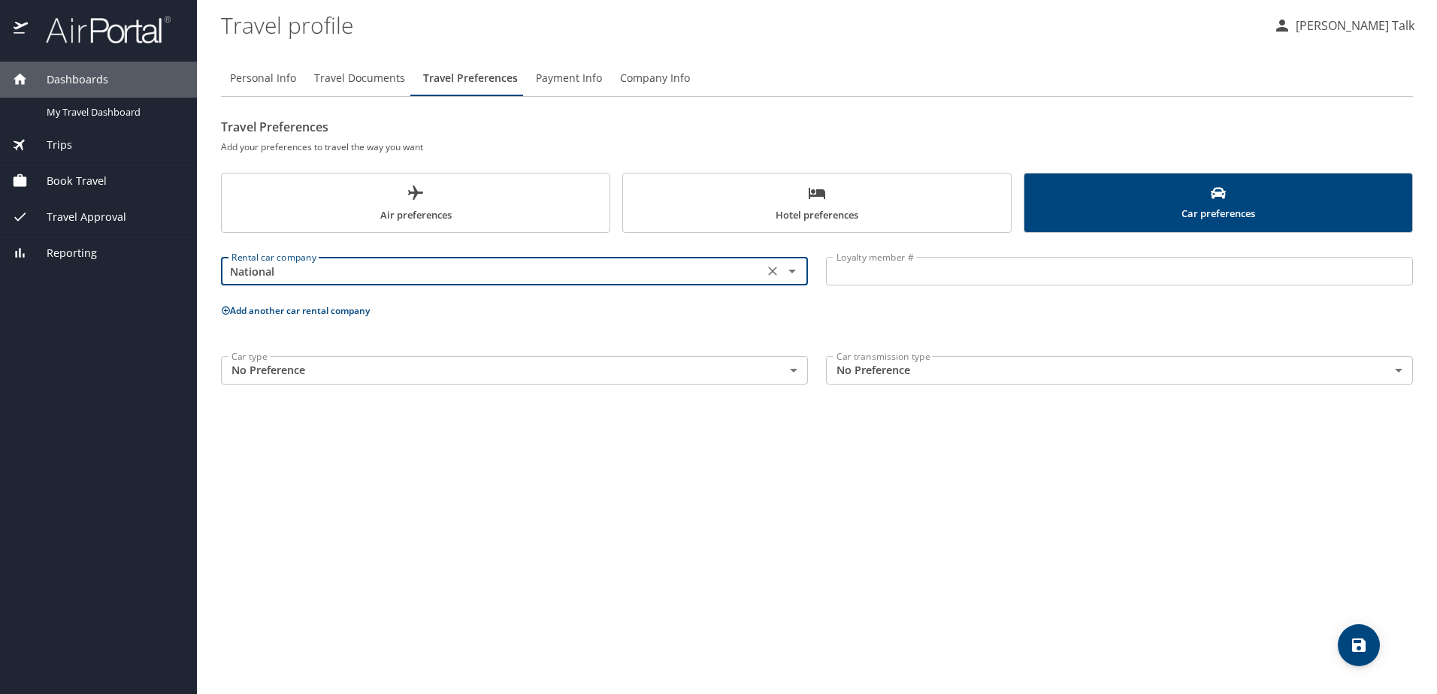
click at [472, 375] on body "Dashboards My Travel Dashboard Trips Current / Future Trips Past Trips Trips Mi…" at bounding box center [718, 347] width 1437 height 694
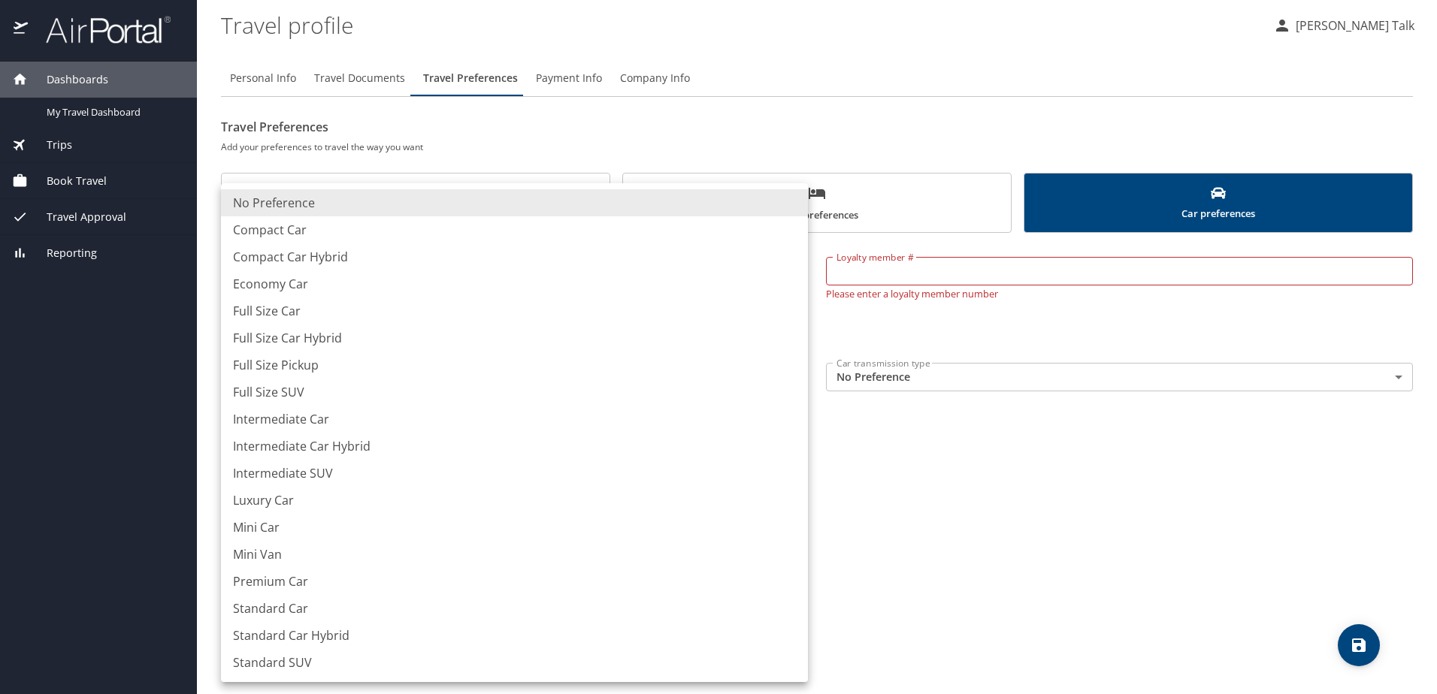
click at [879, 274] on div at bounding box center [718, 347] width 1437 height 694
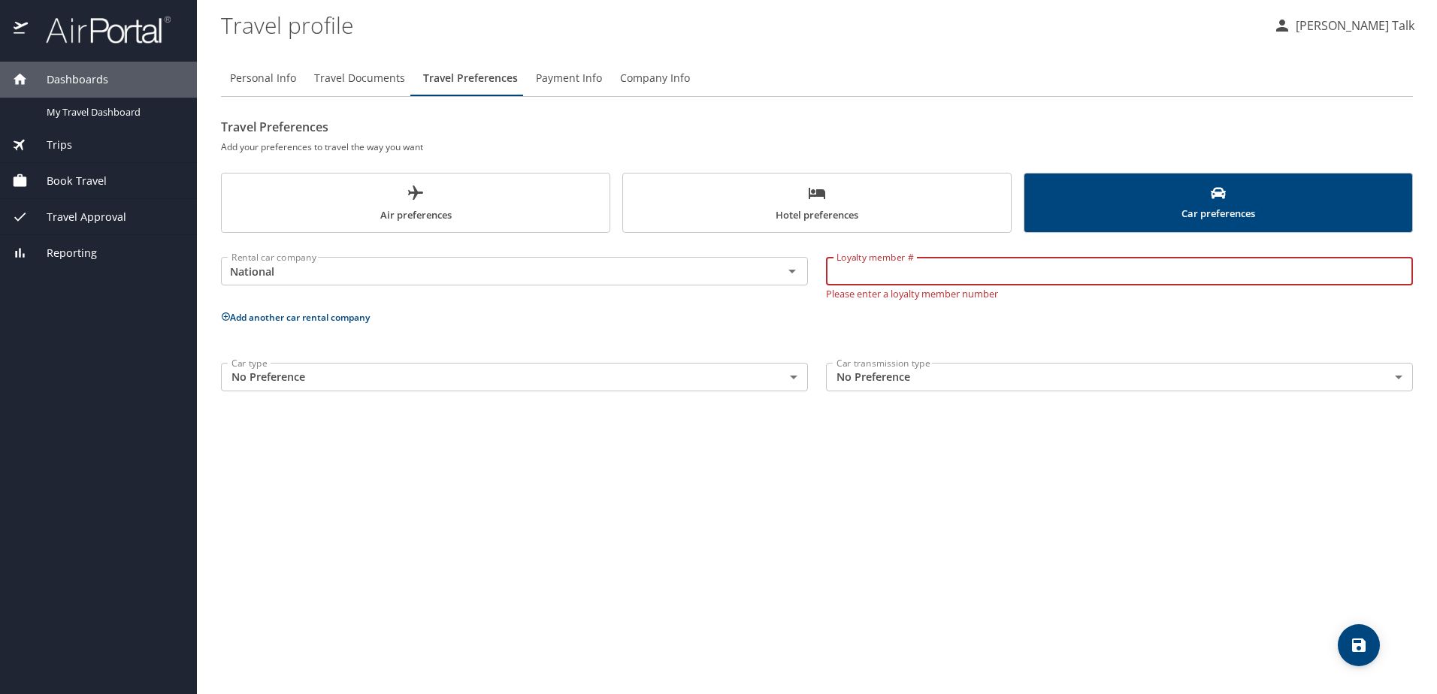
click at [870, 274] on input "Loyalty member #" at bounding box center [1119, 271] width 587 height 29
type input "319404842"
click at [667, 342] on div "Rental car company National Rental car company Loyalty member # 319404842 Loyal…" at bounding box center [817, 321] width 1192 height 159
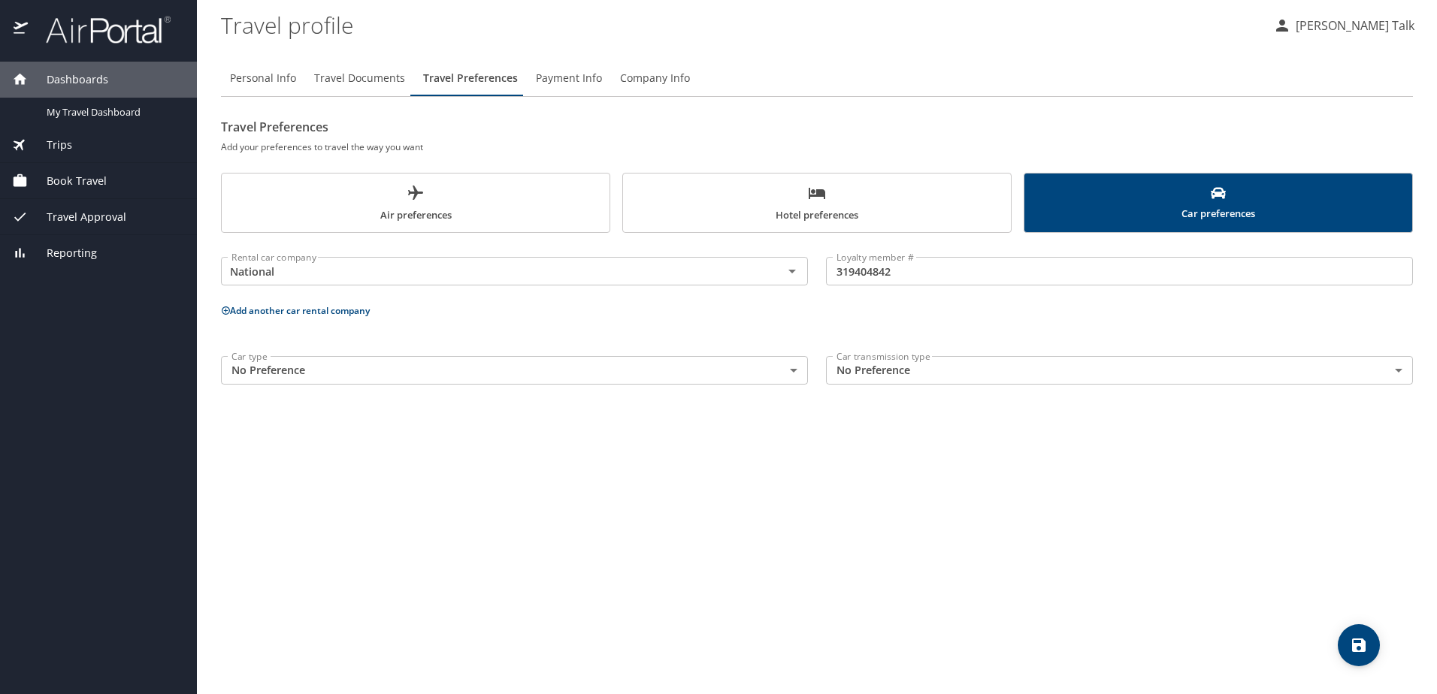
click at [752, 370] on body "Dashboards My Travel Dashboard Trips Current / Future Trips Past Trips Trips Mi…" at bounding box center [718, 347] width 1437 height 694
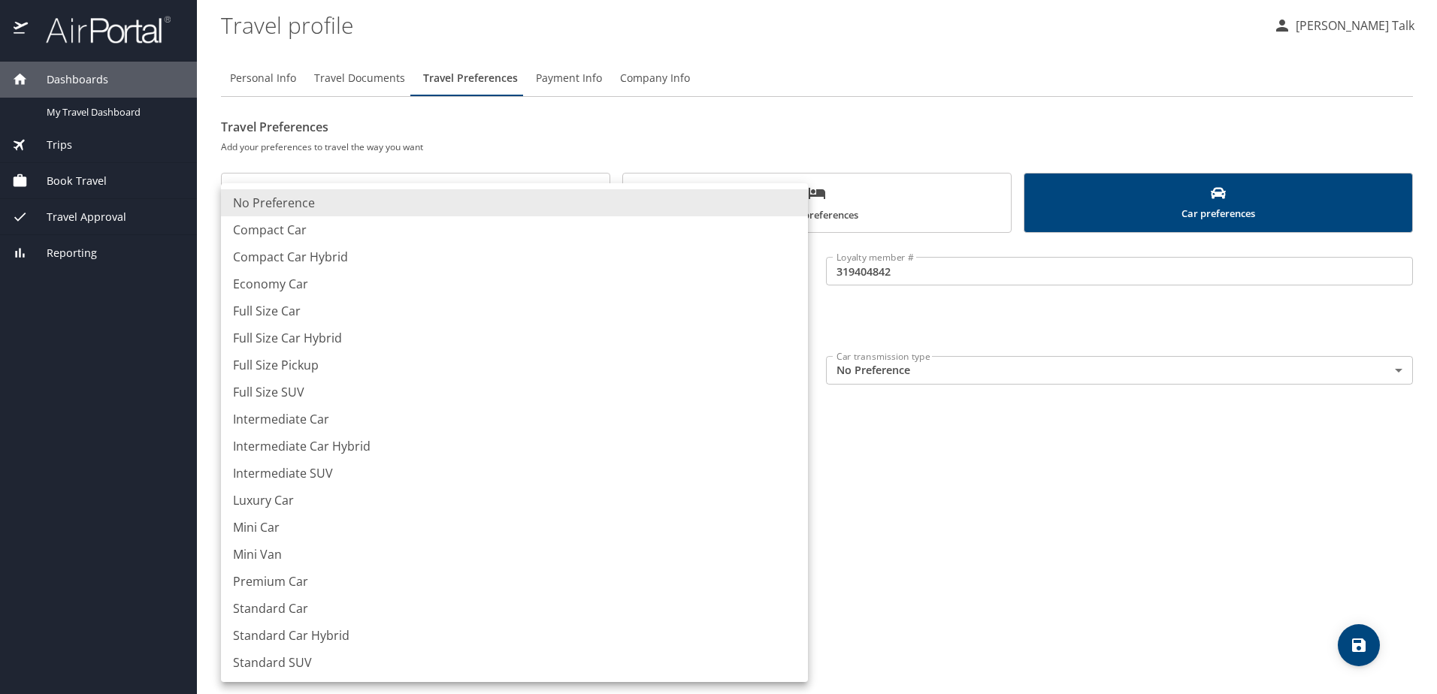
click at [310, 424] on li "Intermediate Car" at bounding box center [514, 419] width 587 height 27
type input "IntermediateCar"
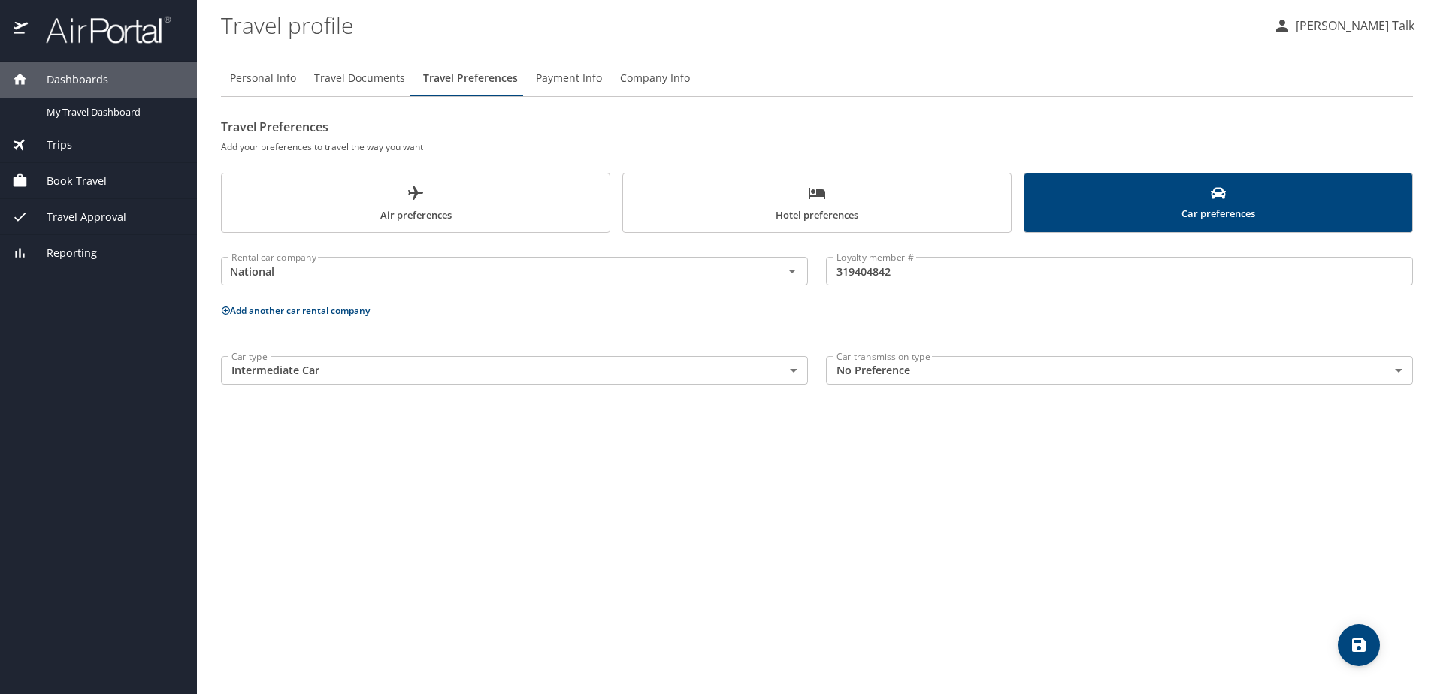
click at [891, 485] on div "Personal Info Travel Documents Travel Preferences Payment Info Company Info Tra…" at bounding box center [817, 371] width 1192 height 646
click at [471, 220] on span "Air preferences" at bounding box center [416, 204] width 370 height 40
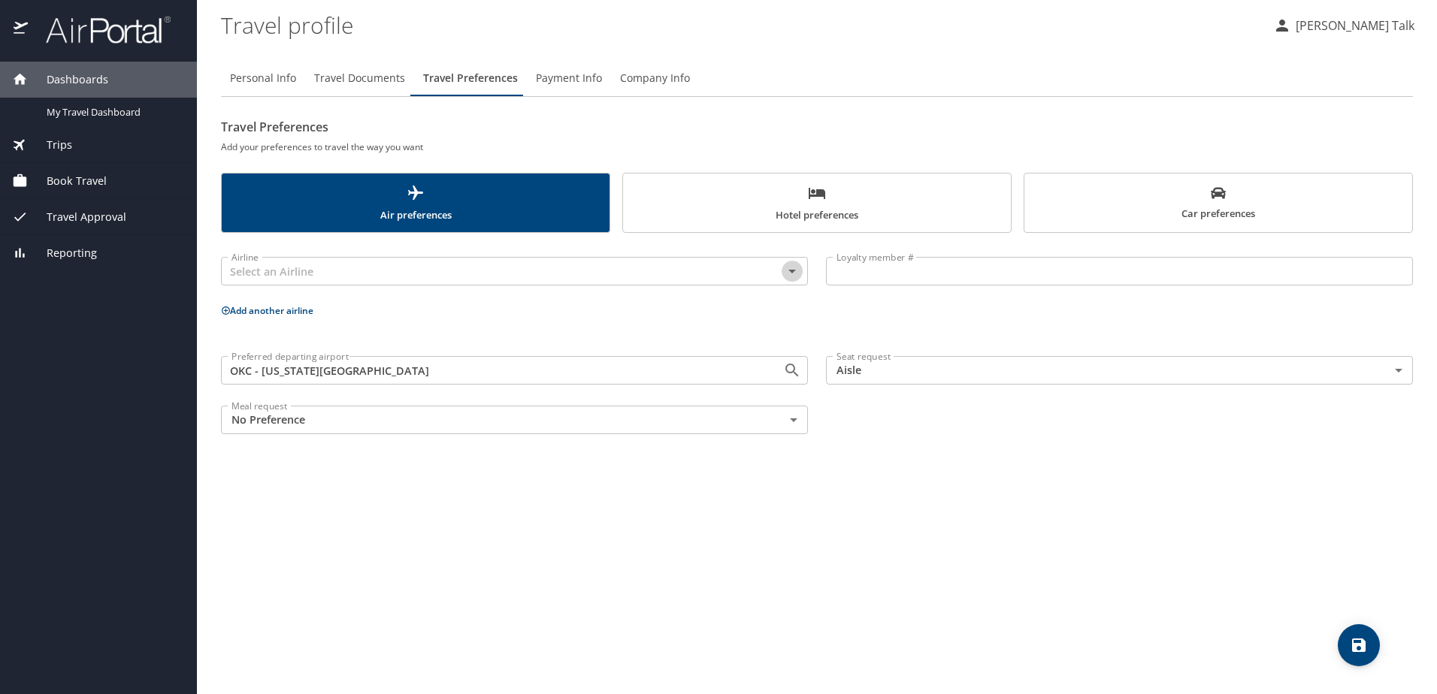
click at [794, 275] on icon "Open" at bounding box center [792, 271] width 18 height 18
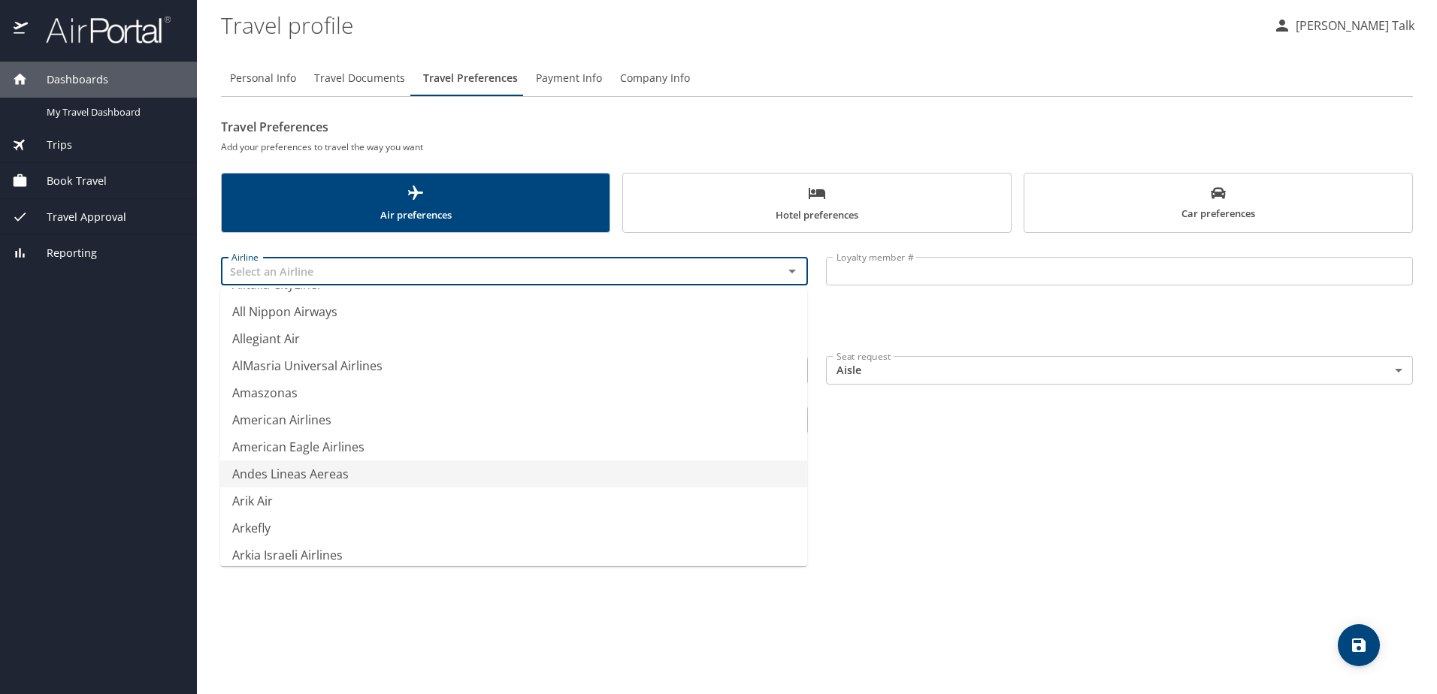
scroll to position [2180, 0]
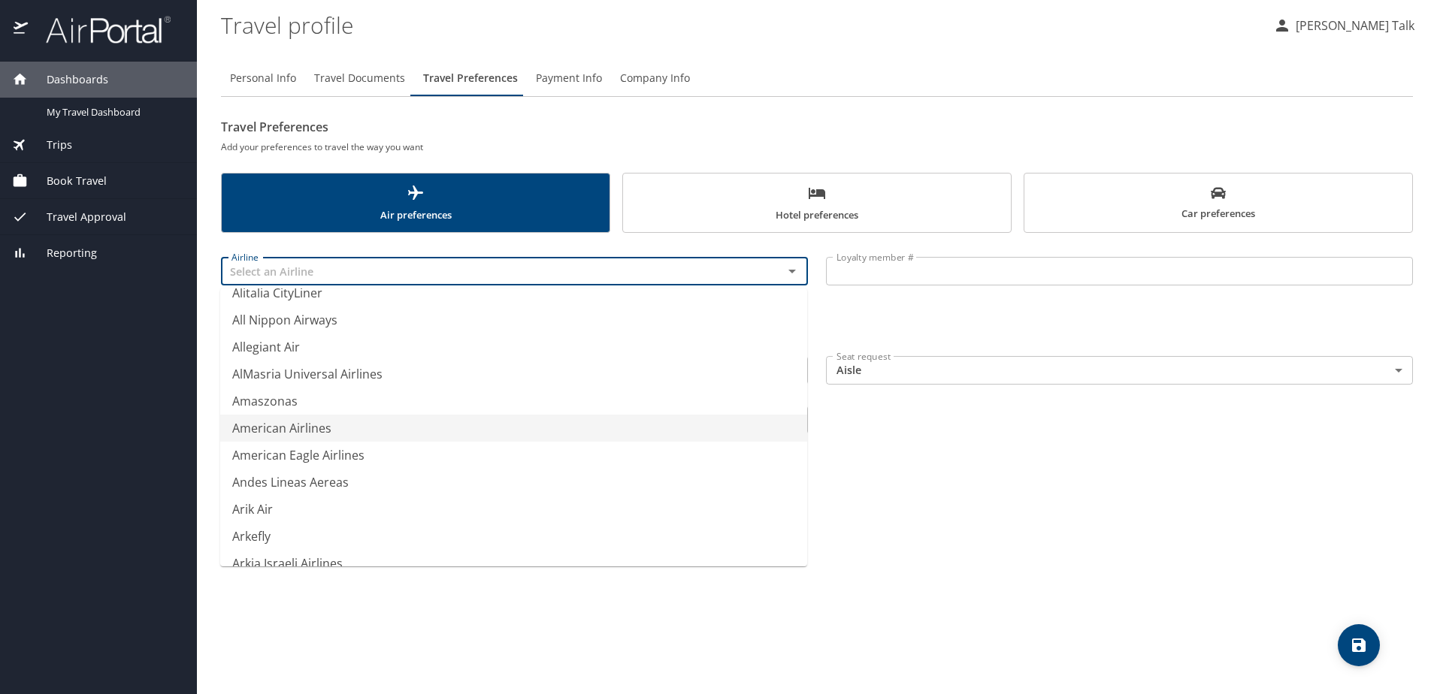
click at [319, 428] on li "American Airlines" at bounding box center [513, 428] width 587 height 27
type input "American Airlines"
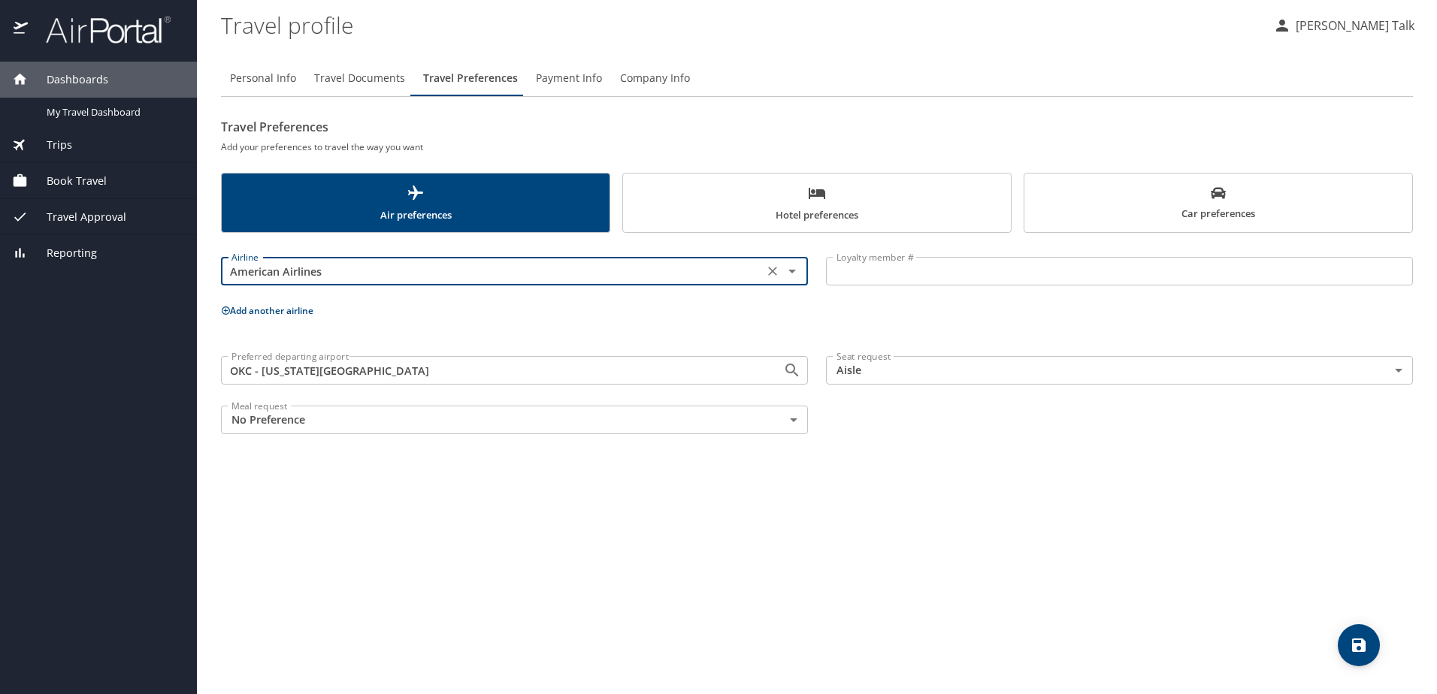
click at [885, 267] on input "Loyalty member #" at bounding box center [1119, 271] width 587 height 29
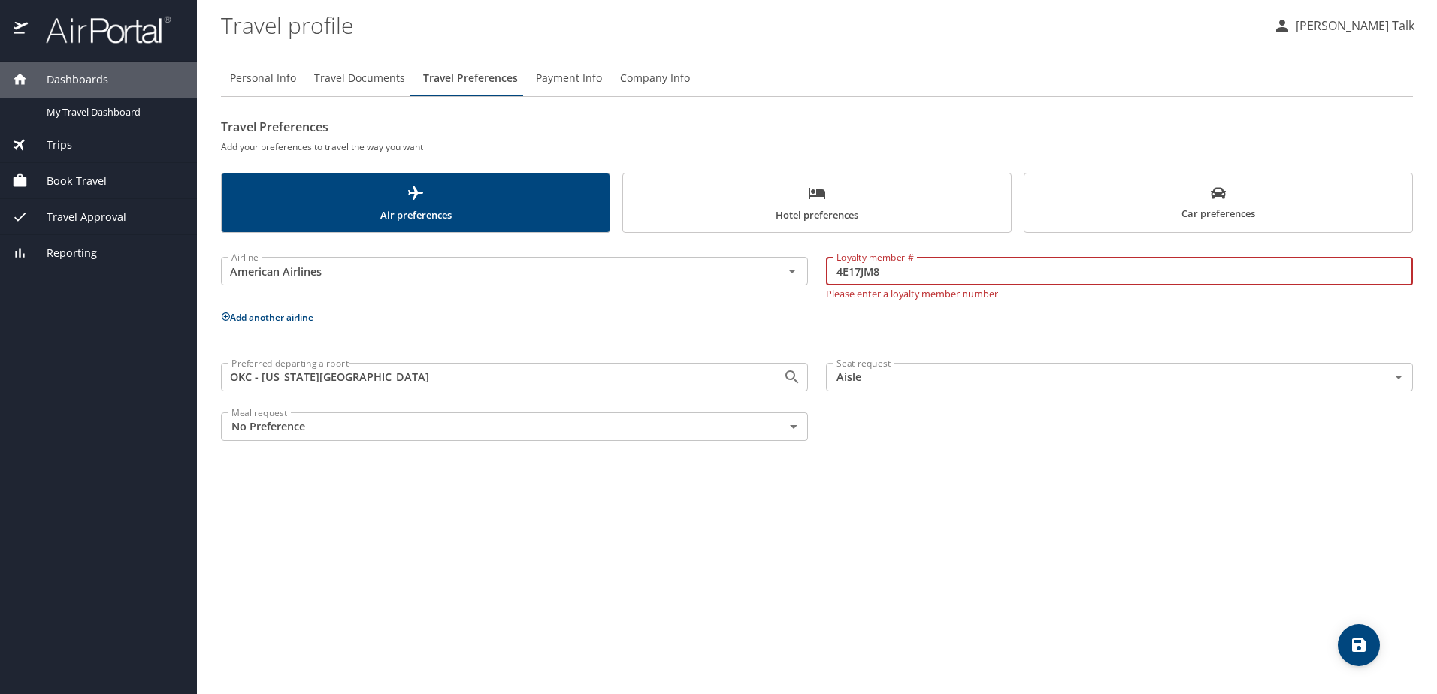
click at [864, 275] on input "4E17JM8" at bounding box center [1119, 271] width 587 height 29
type input "4E17JM8"
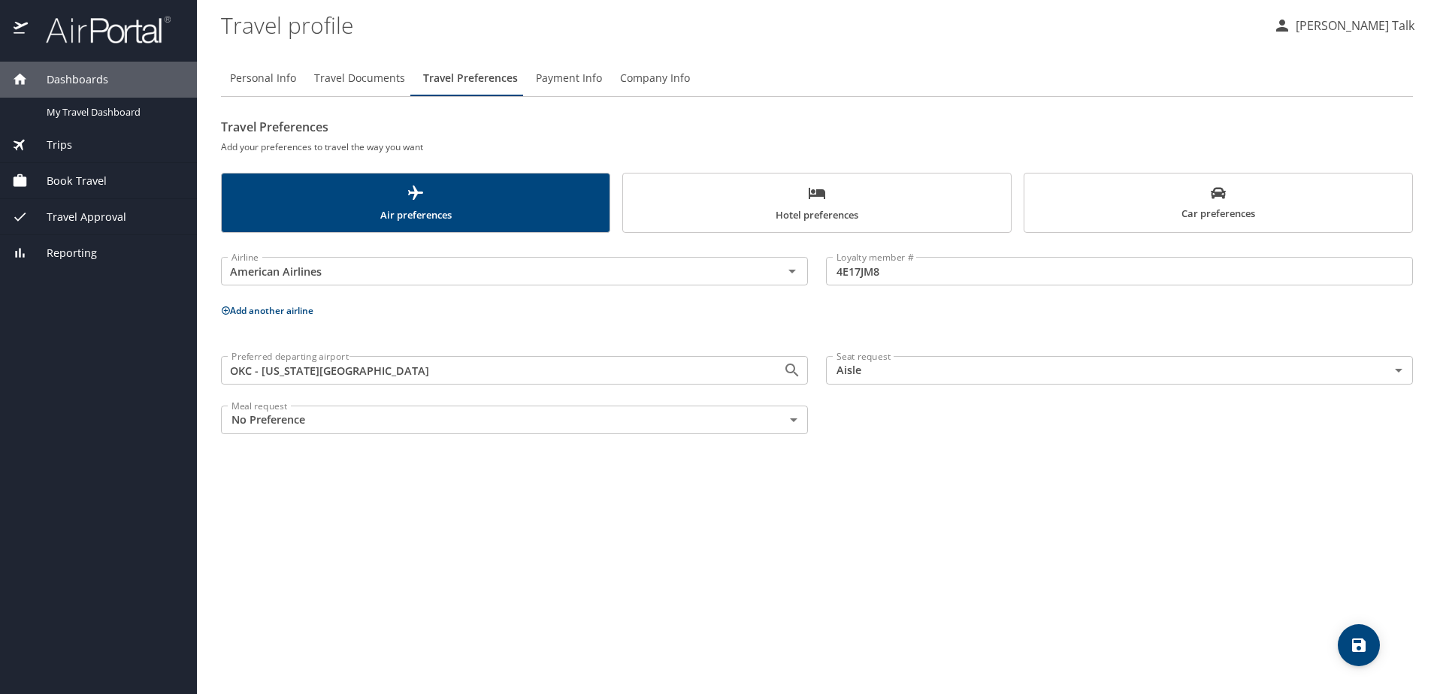
drag, startPoint x: 432, startPoint y: 550, endPoint x: 455, endPoint y: 507, distance: 48.8
click at [432, 549] on div "Personal Info Travel Documents Travel Preferences Payment Info Company Info Tra…" at bounding box center [817, 371] width 1192 height 646
click at [757, 225] on button "Hotel preferences" at bounding box center [816, 203] width 389 height 60
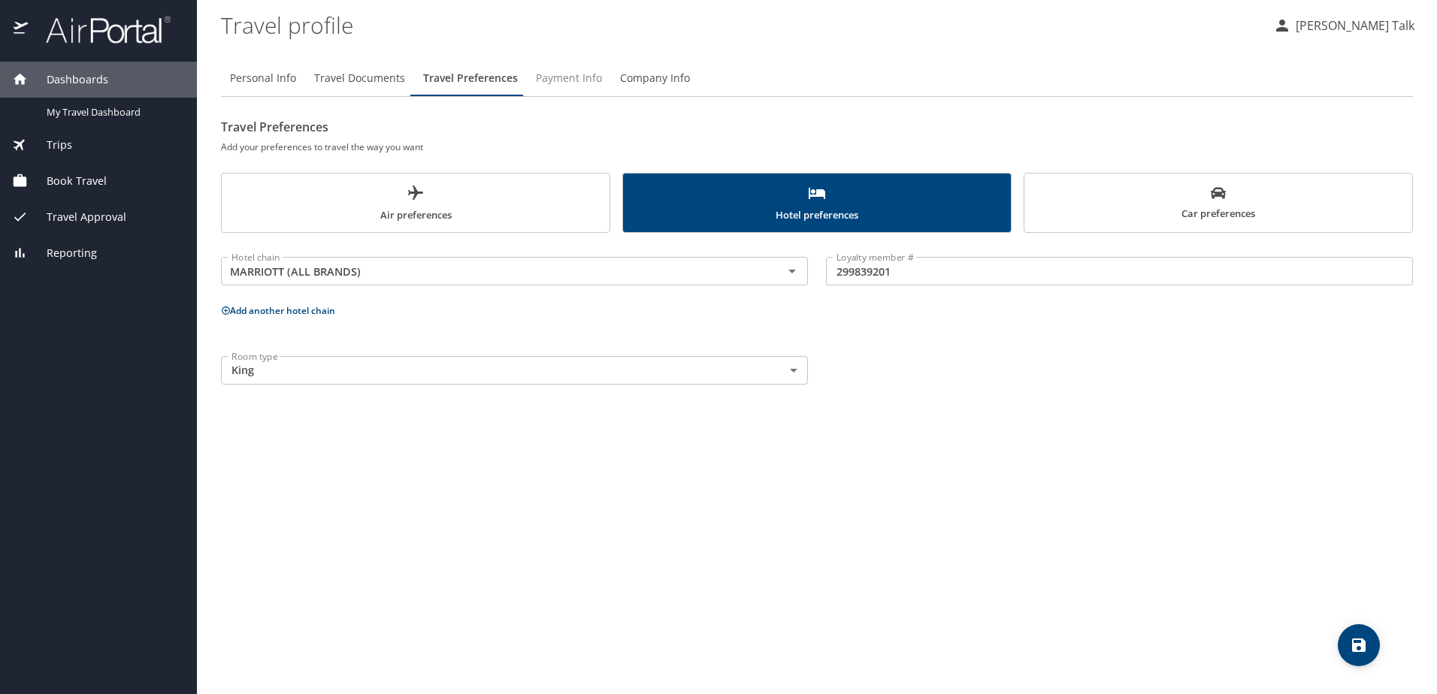
click at [559, 81] on span "Payment Info" at bounding box center [569, 78] width 66 height 19
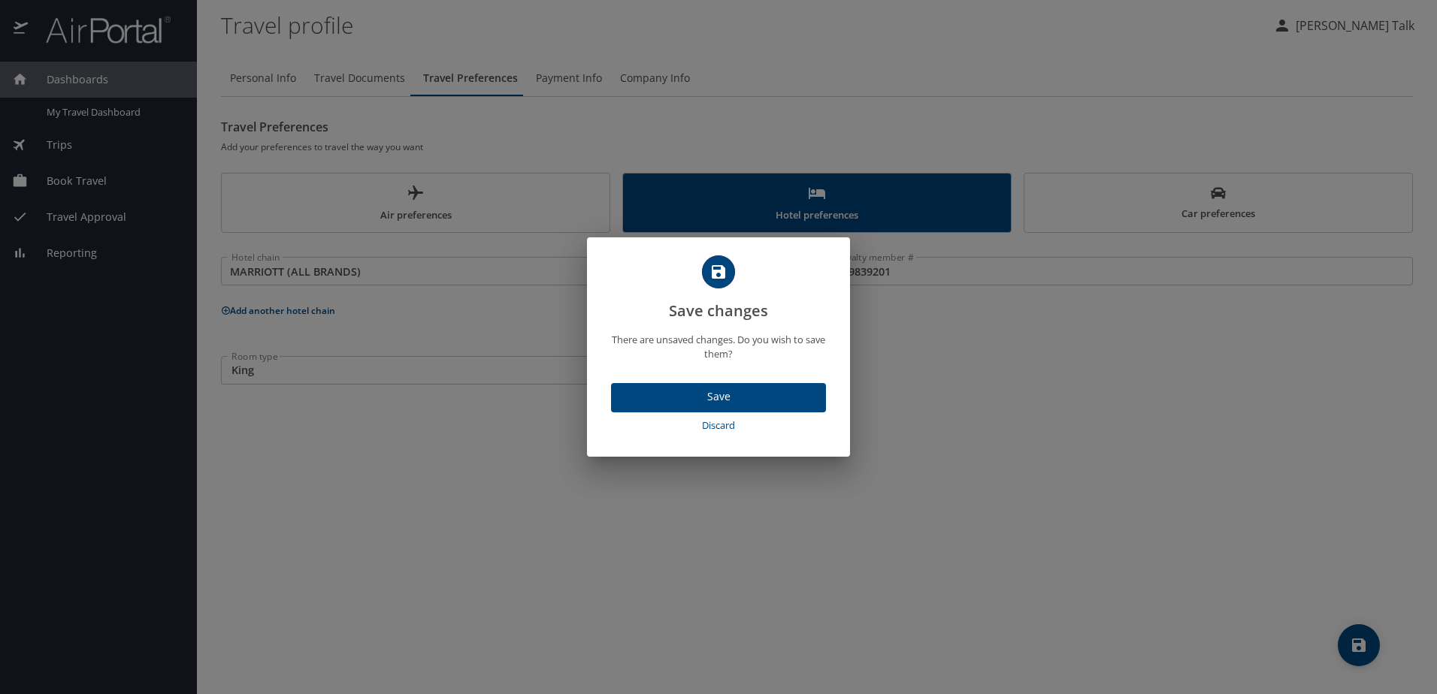
click at [712, 399] on span "Save" at bounding box center [718, 397] width 191 height 19
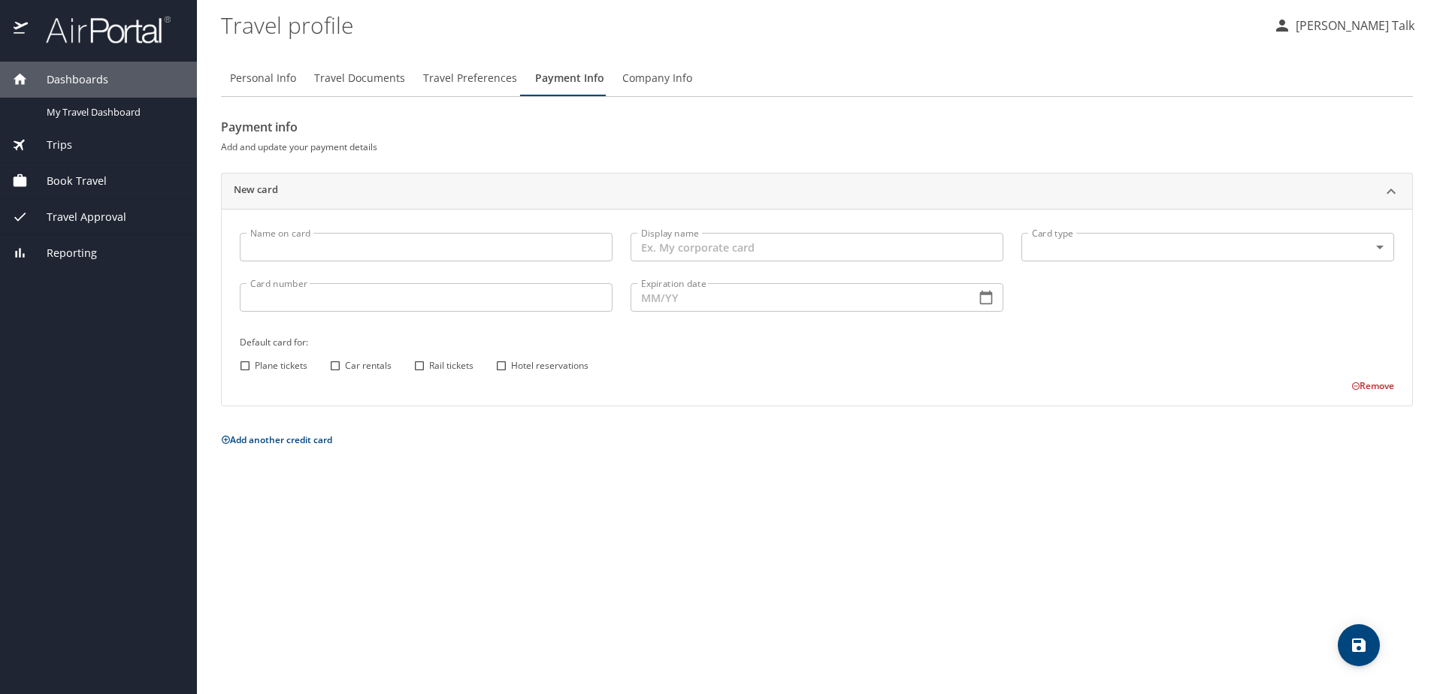
click at [656, 80] on span "Company Info" at bounding box center [657, 78] width 70 height 19
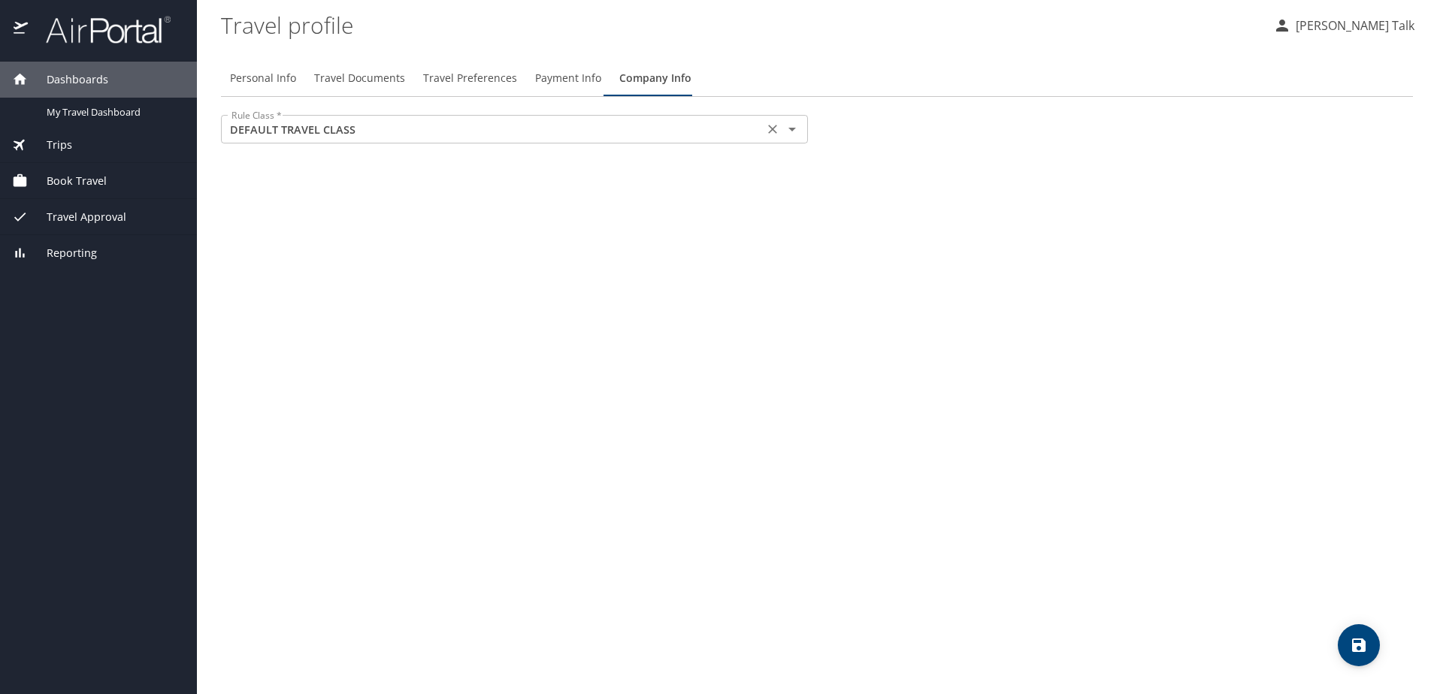
click at [795, 128] on icon "Open" at bounding box center [792, 129] width 18 height 18
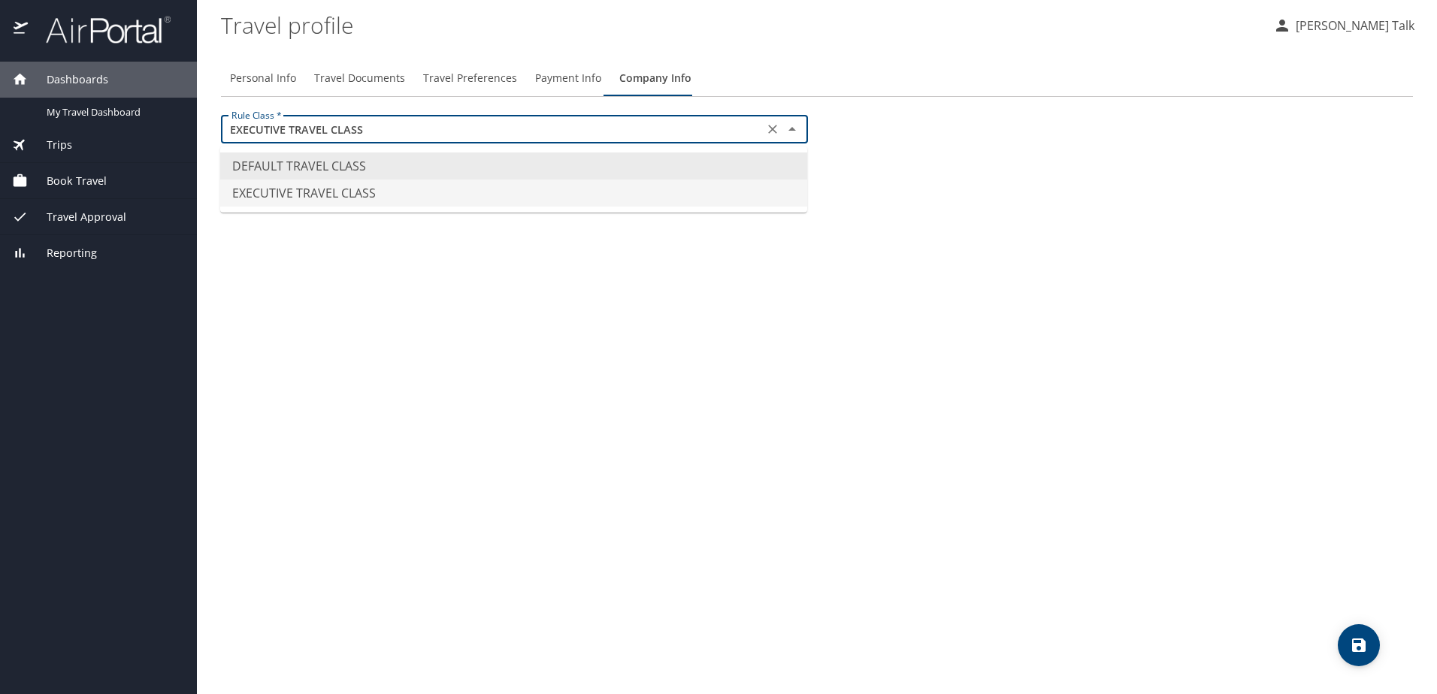
click at [329, 278] on div "Personal Info Travel Documents Travel Preferences Payment Info Company Info Rul…" at bounding box center [817, 371] width 1192 height 646
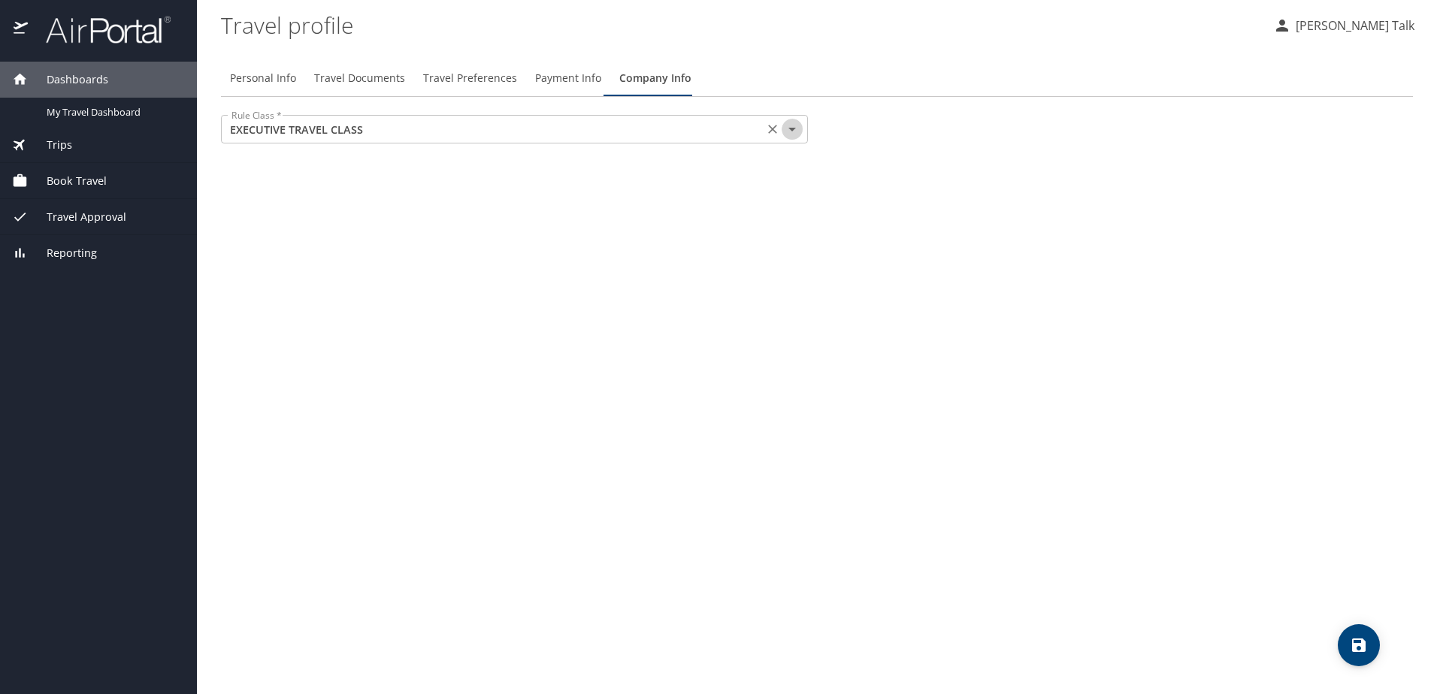
click at [794, 135] on icon "Open" at bounding box center [792, 129] width 18 height 18
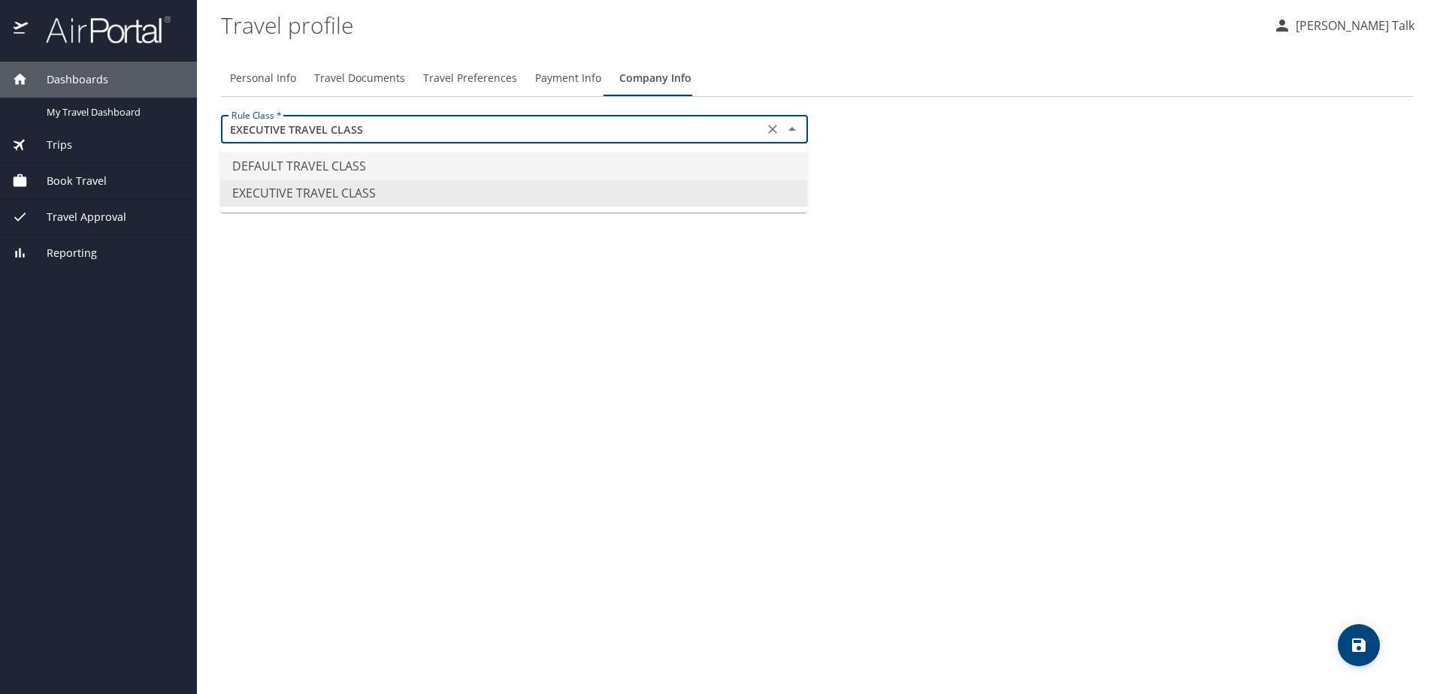
click at [282, 167] on li "DEFAULT TRAVEL CLASS" at bounding box center [513, 166] width 587 height 27
type input "DEFAULT TRAVEL CLASS"
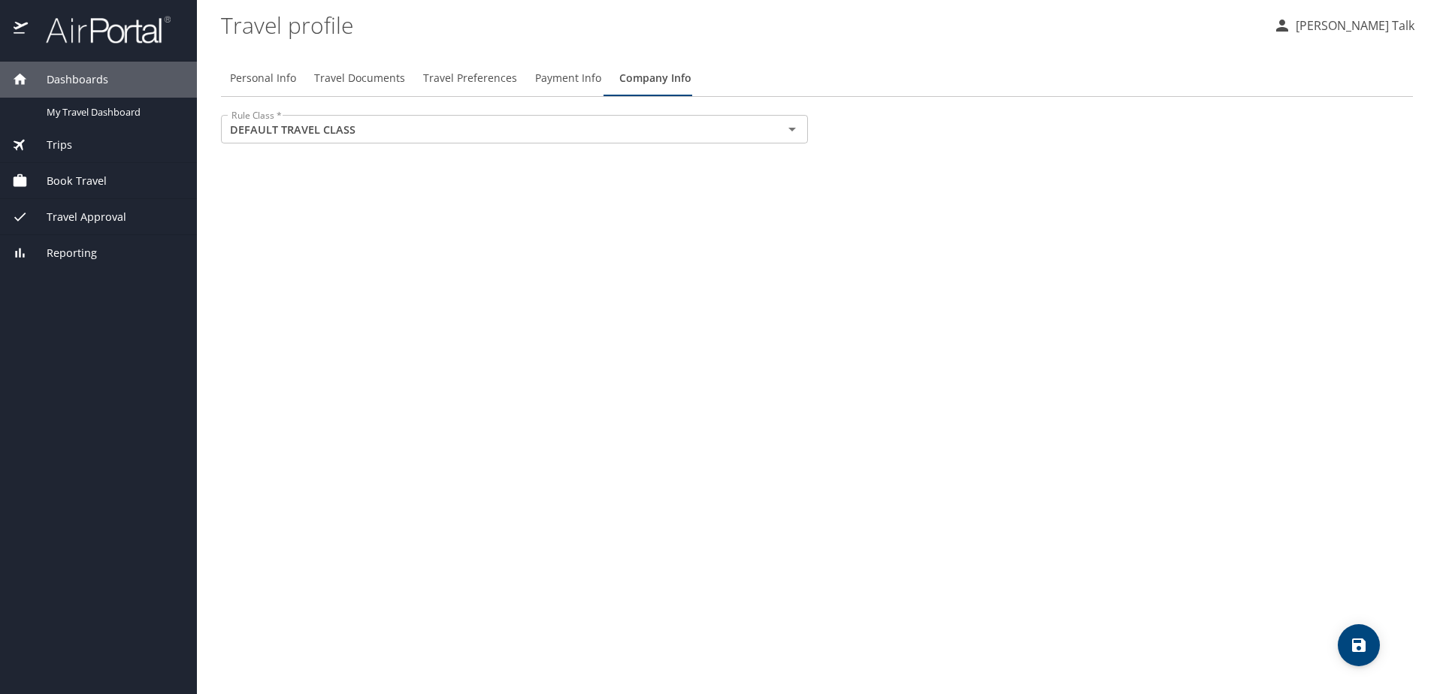
drag, startPoint x: 277, startPoint y: 246, endPoint x: 277, endPoint y: 256, distance: 10.5
click at [277, 253] on div "Personal Info Travel Documents Travel Preferences Payment Info Company Info Rul…" at bounding box center [817, 371] width 1192 height 646
click at [56, 144] on span "Trips" at bounding box center [50, 145] width 44 height 17
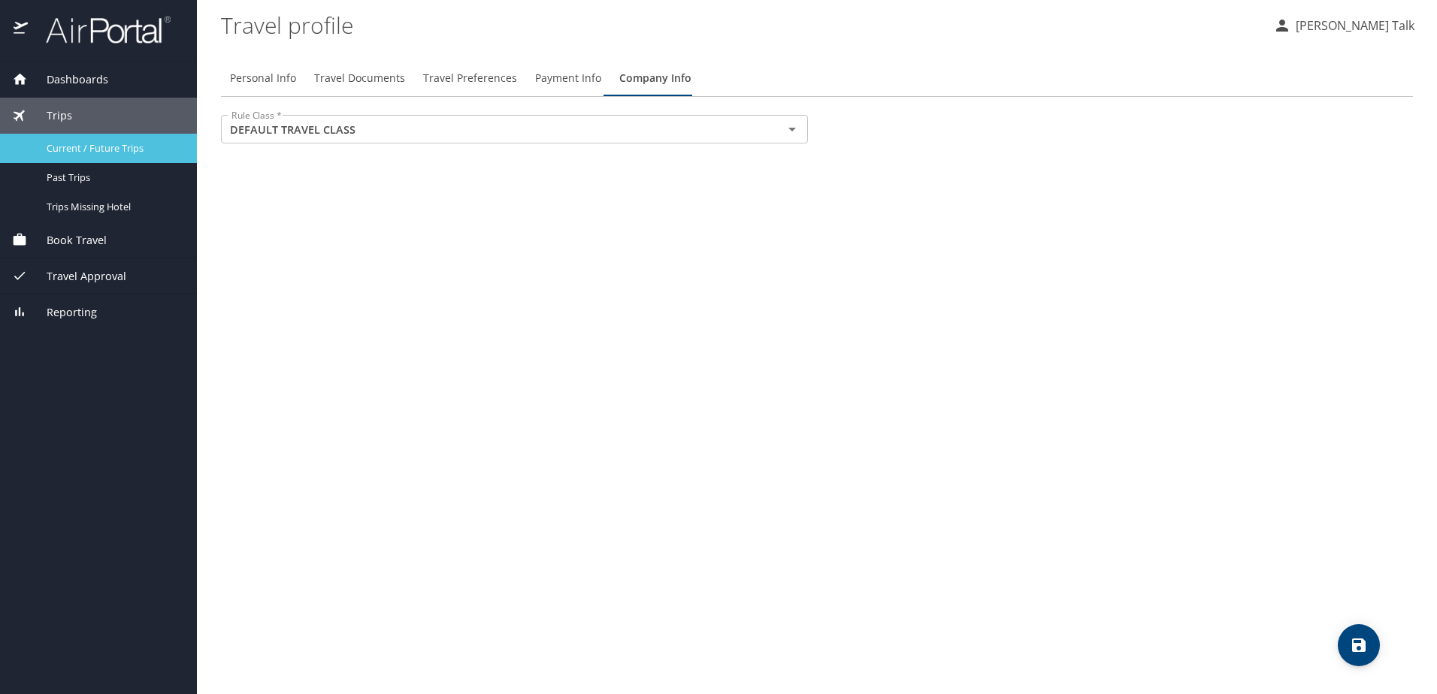
click at [75, 147] on span "Current / Future Trips" at bounding box center [113, 148] width 132 height 14
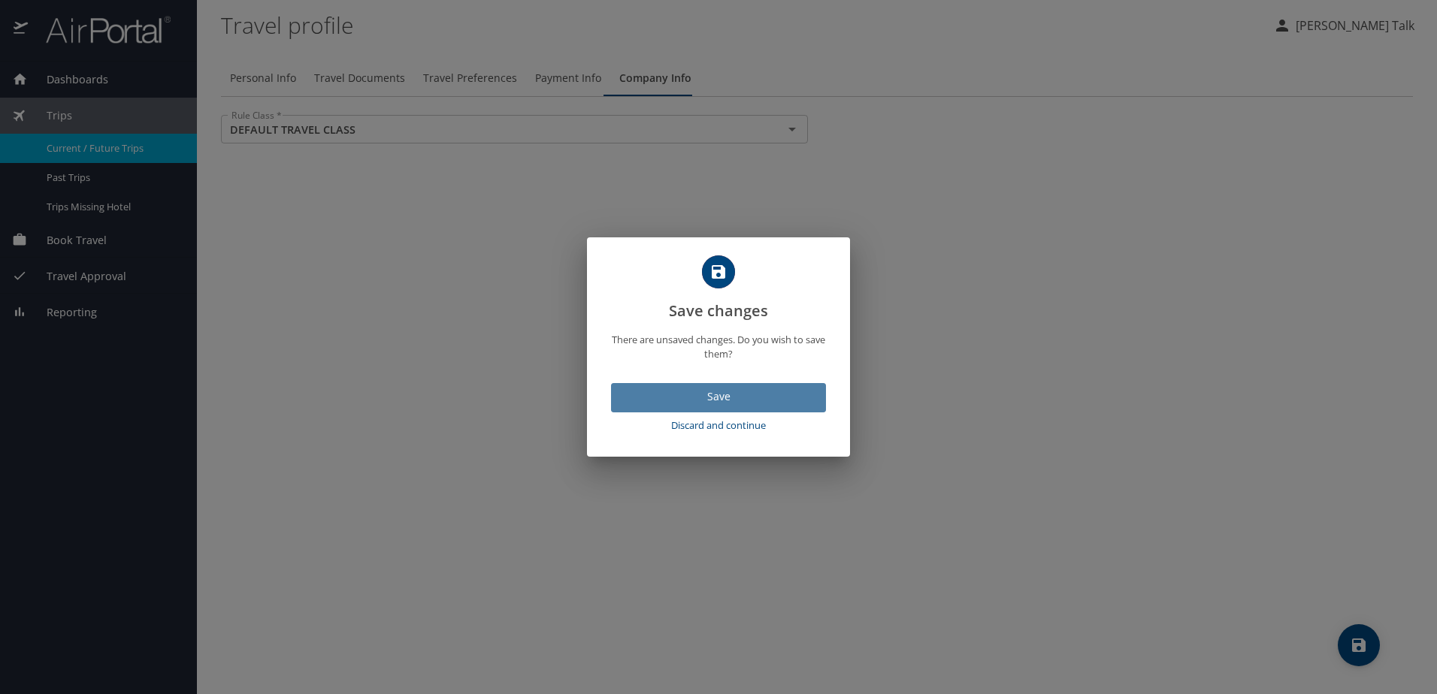
click at [691, 396] on span "Save" at bounding box center [718, 397] width 191 height 19
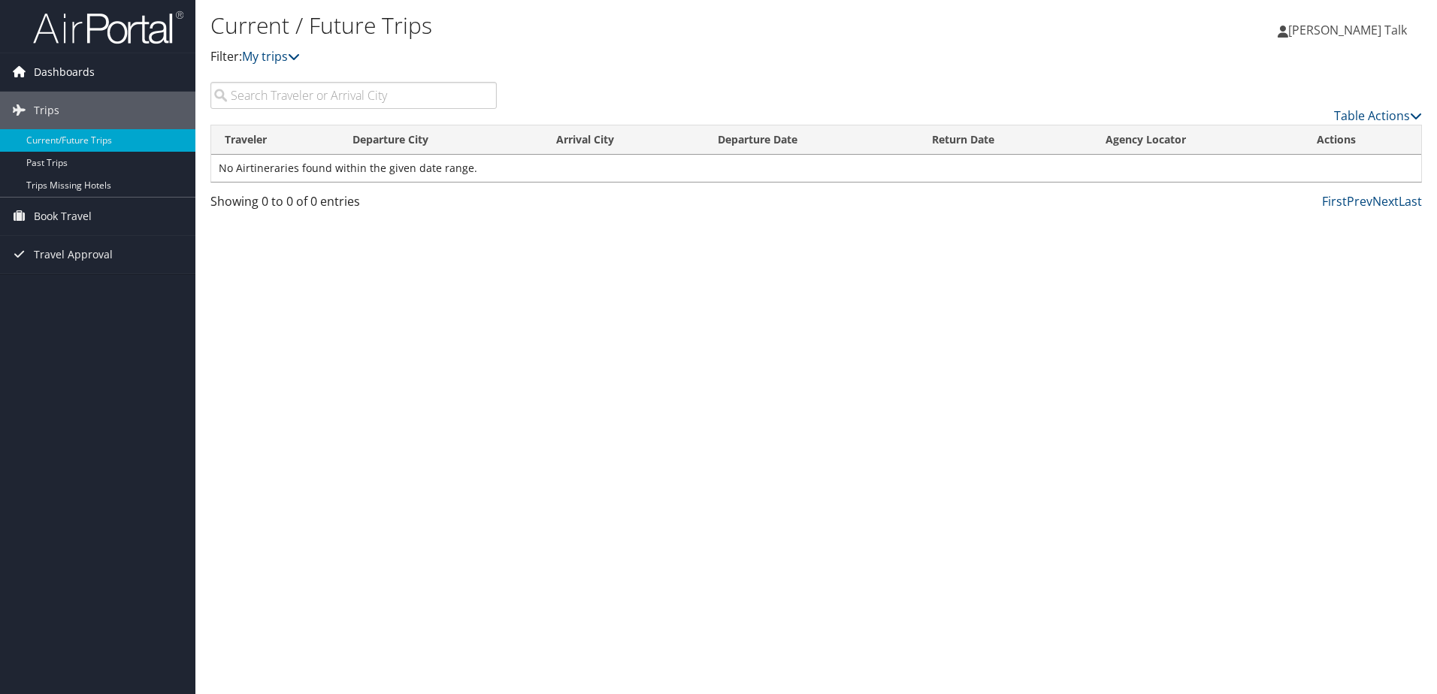
drag, startPoint x: 48, startPoint y: 72, endPoint x: 59, endPoint y: 80, distance: 14.0
click at [48, 72] on span "Dashboards" at bounding box center [64, 72] width 61 height 38
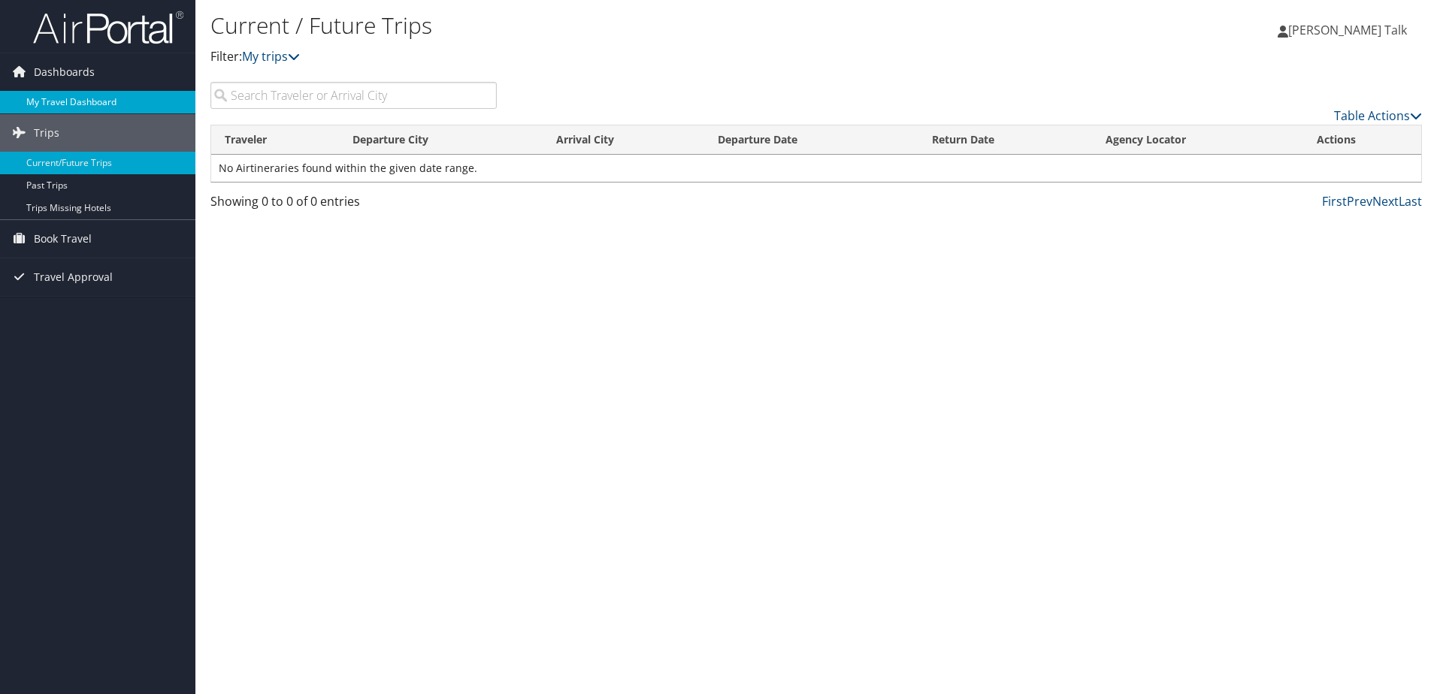
click at [81, 104] on link "My Travel Dashboard" at bounding box center [97, 102] width 195 height 23
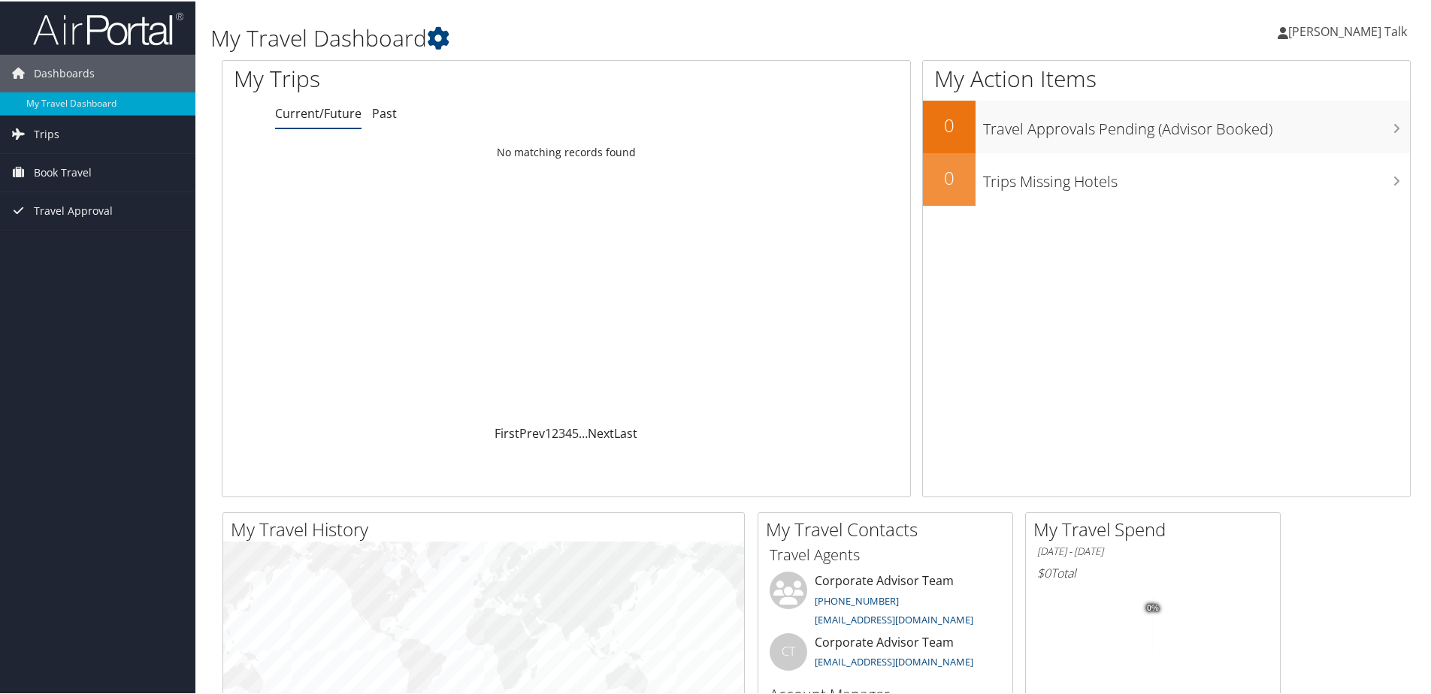
click at [809, 279] on div "Loading... No matching records found" at bounding box center [566, 281] width 688 height 286
